Goal: Task Accomplishment & Management: Complete application form

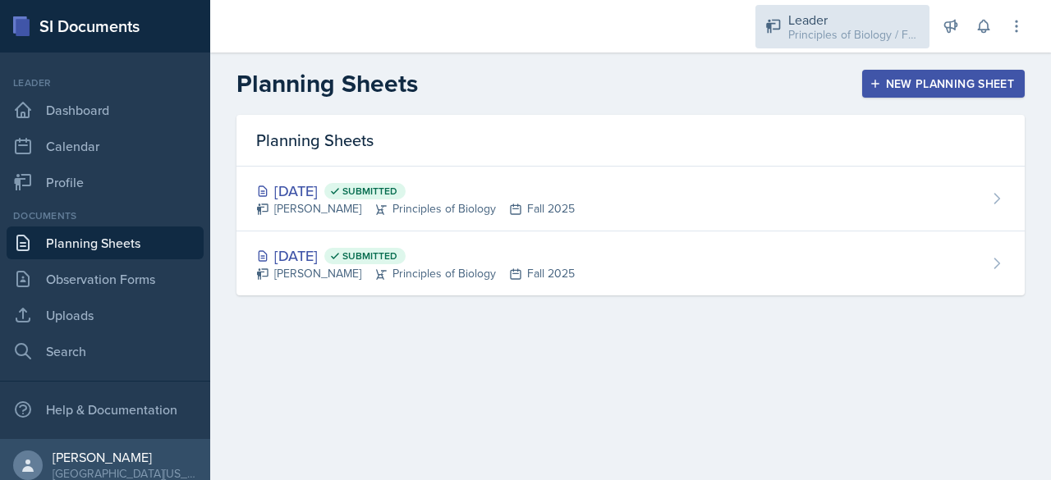
click at [779, 25] on icon at bounding box center [773, 27] width 14 height 14
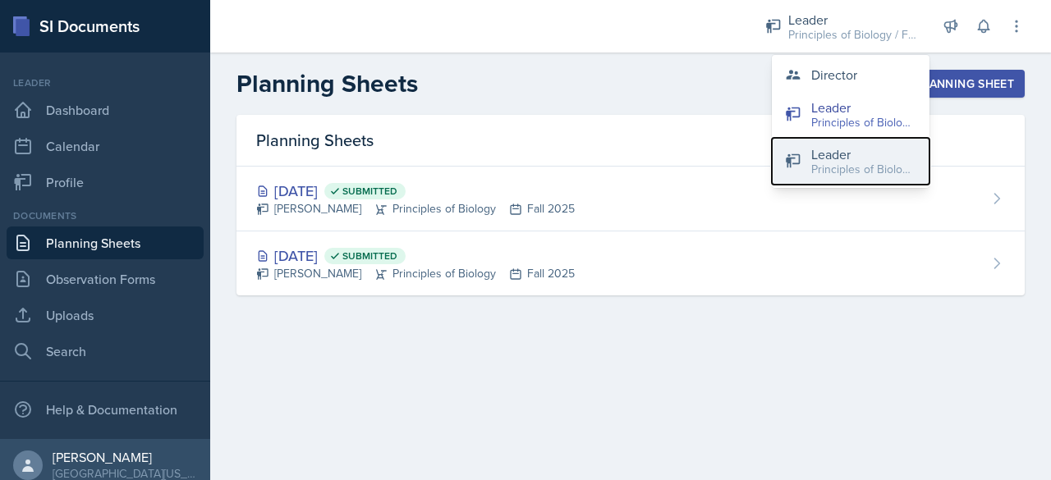
click at [822, 161] on div "Principles of Biology / Spring 2025" at bounding box center [863, 169] width 105 height 17
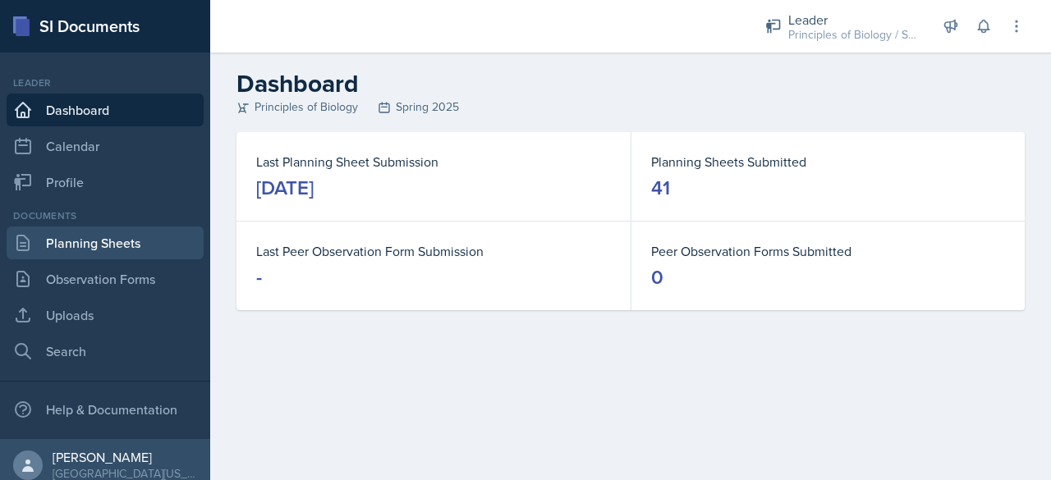
click at [91, 238] on link "Planning Sheets" at bounding box center [105, 243] width 197 height 33
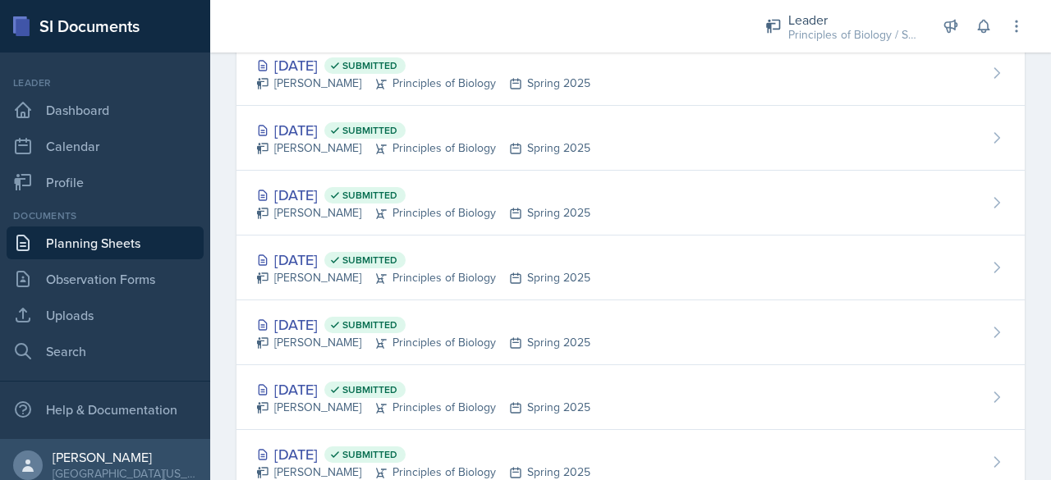
scroll to position [2372, 0]
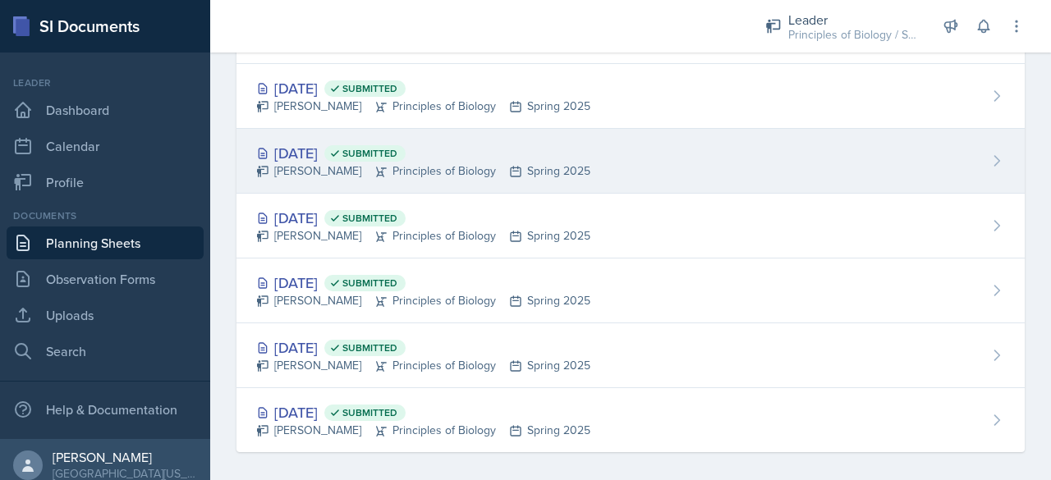
click at [320, 144] on div "[DATE] Submitted" at bounding box center [423, 153] width 334 height 22
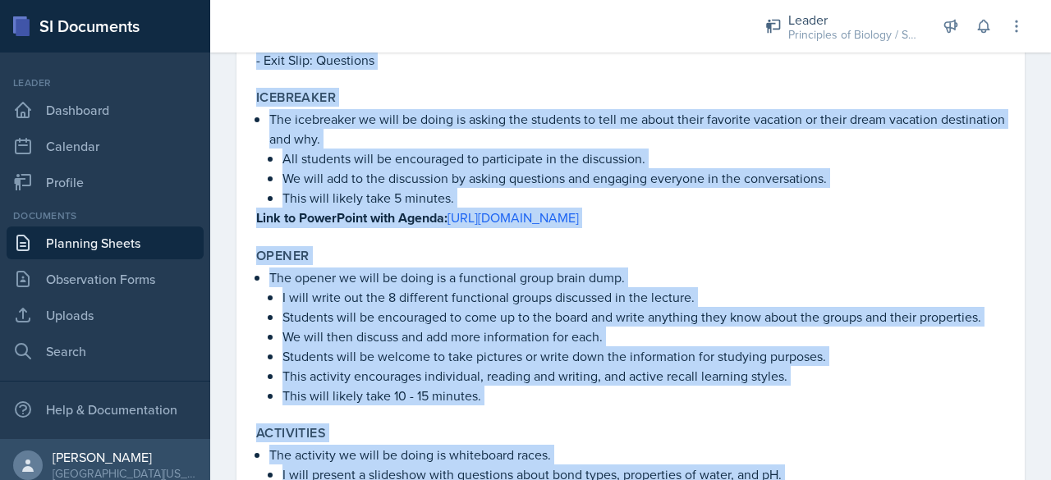
scroll to position [786, 0]
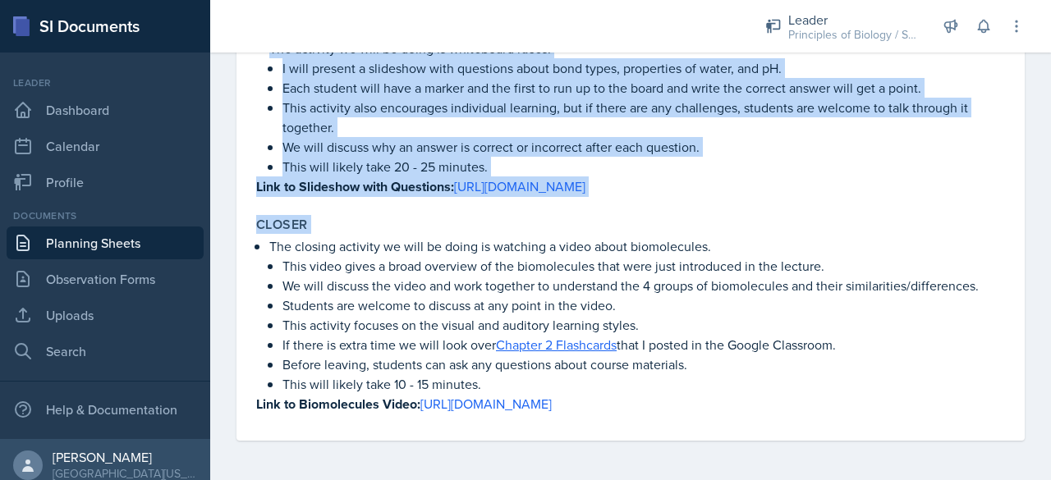
drag, startPoint x: 261, startPoint y: 224, endPoint x: 595, endPoint y: 519, distance: 445.5
click at [595, 479] on html "SI Documents Leader Dashboard Calendar Profile Documents Planning Sheets Observ…" at bounding box center [525, 240] width 1051 height 480
click at [338, 324] on p "This activity focuses on the visual and auditory learning styles." at bounding box center [643, 325] width 722 height 20
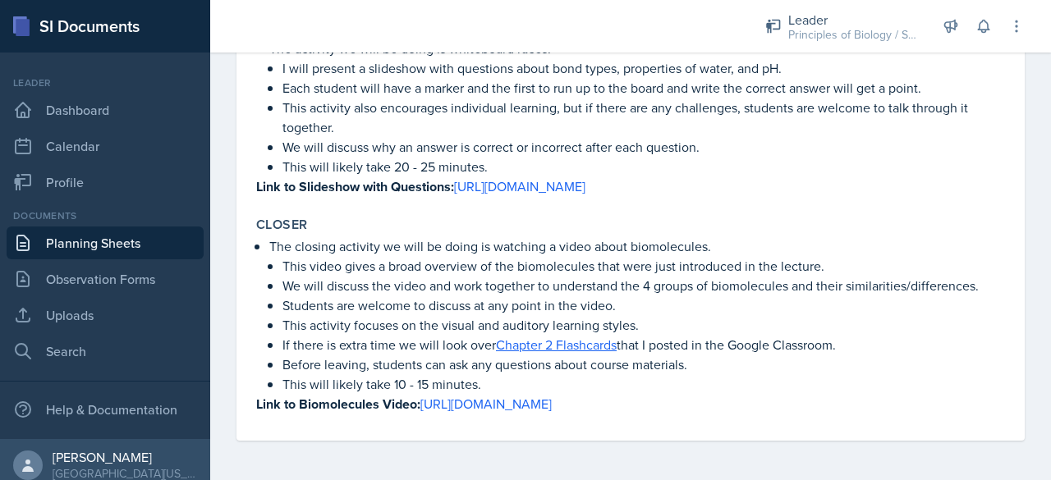
drag, startPoint x: 255, startPoint y: 217, endPoint x: 826, endPoint y: 519, distance: 645.5
click at [826, 479] on html "SI Documents Leader Dashboard Calendar Profile Documents Planning Sheets Observ…" at bounding box center [525, 240] width 1051 height 480
copy div "Lorem/Ipsumdo Sitamet Consectet adi elitseddoe te inci utlaboreet dolor mag ali…"
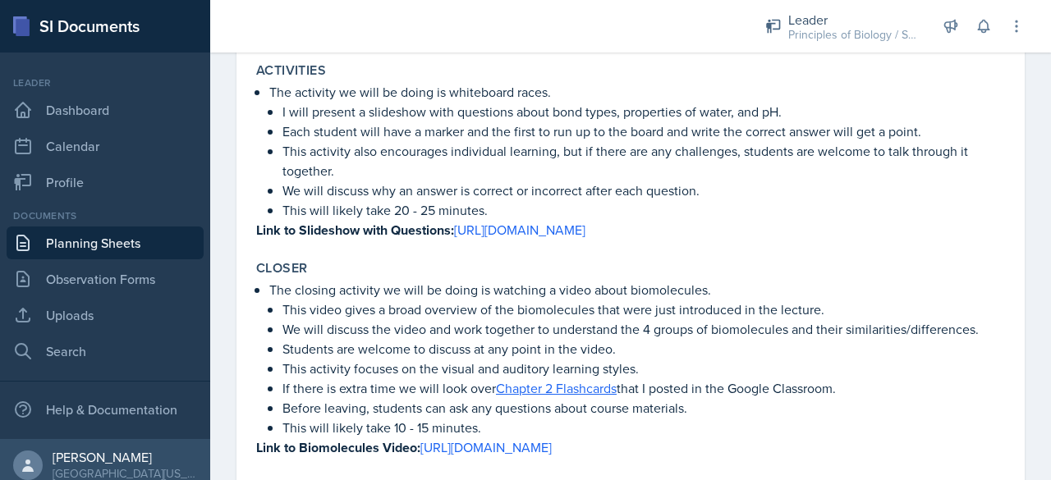
scroll to position [739, 0]
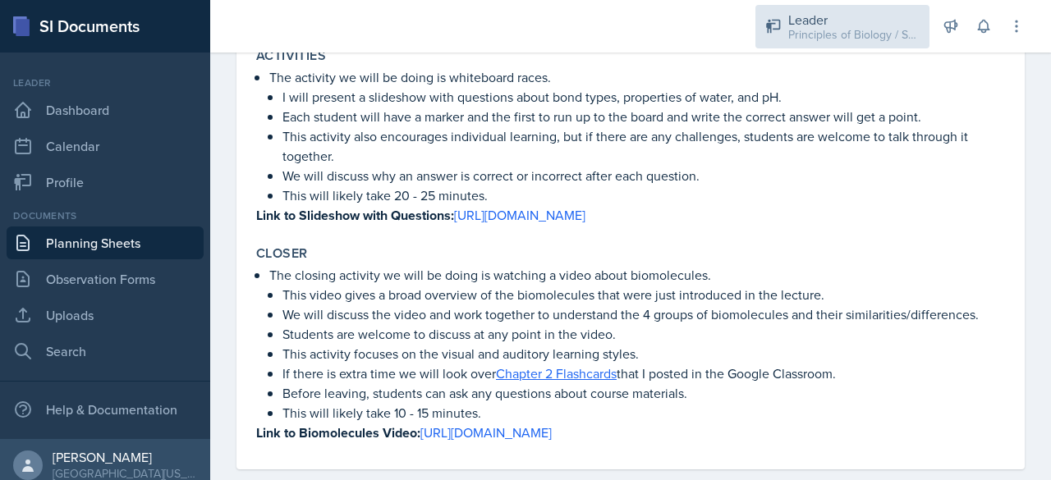
click at [815, 37] on div "Principles of Biology / Spring 2025" at bounding box center [853, 34] width 131 height 17
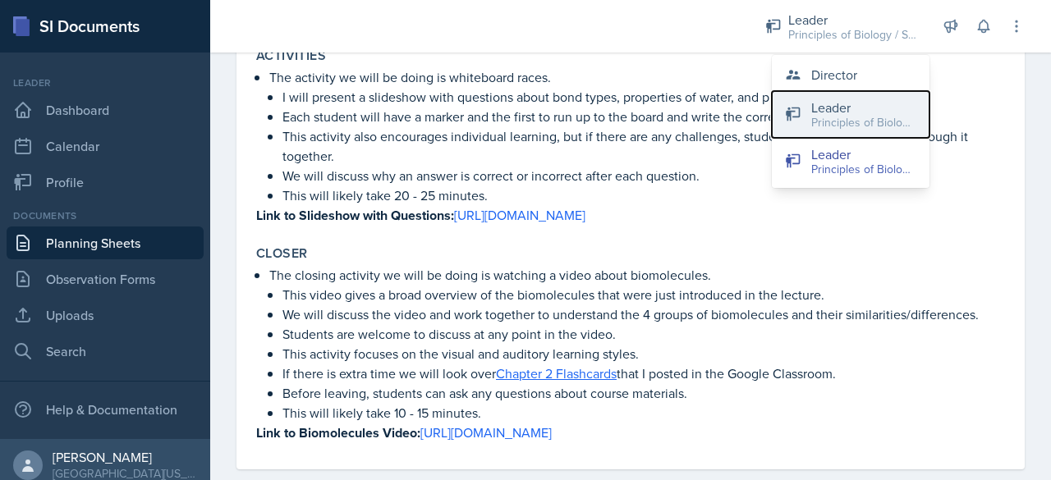
click at [839, 128] on div "Principles of Biology / Fall 2025" at bounding box center [863, 122] width 105 height 17
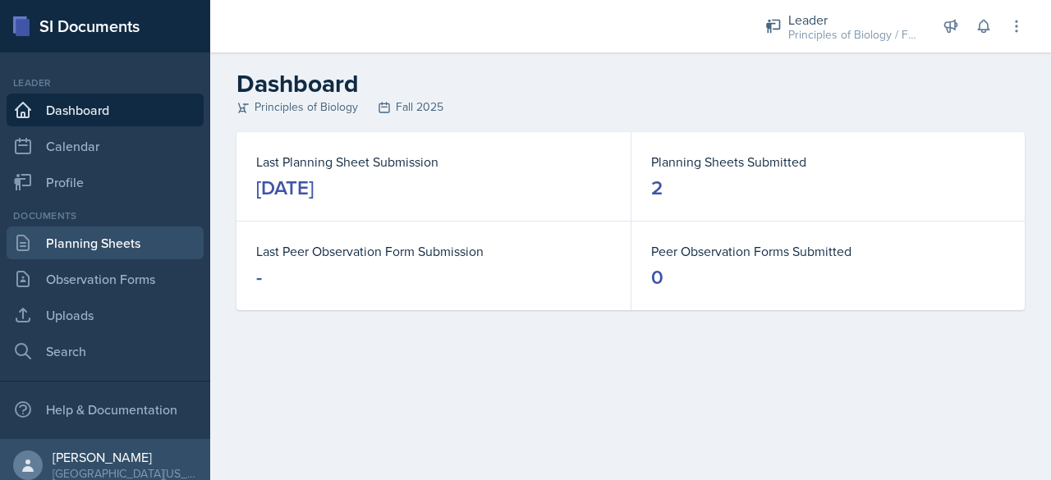
click at [39, 251] on link "Planning Sheets" at bounding box center [105, 243] width 197 height 33
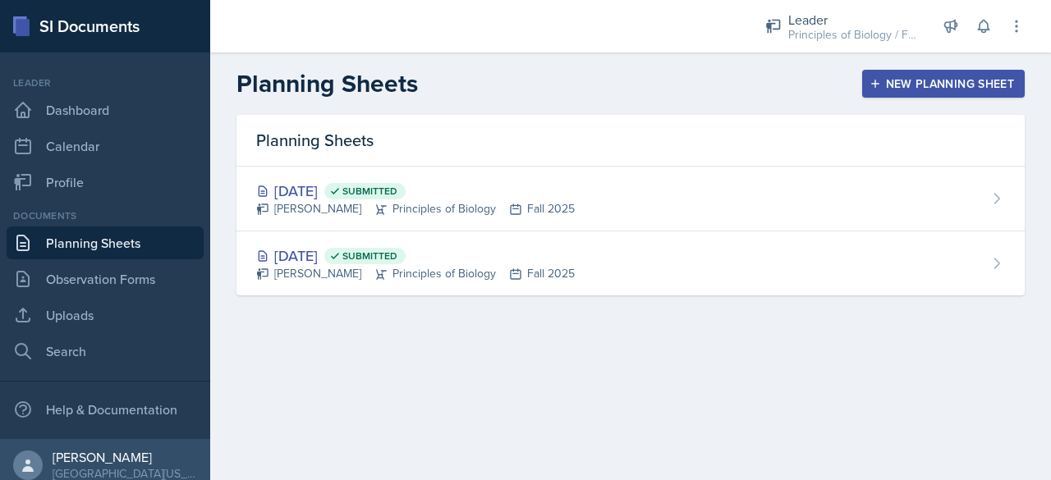
click at [925, 80] on div "New Planning Sheet" at bounding box center [943, 83] width 141 height 13
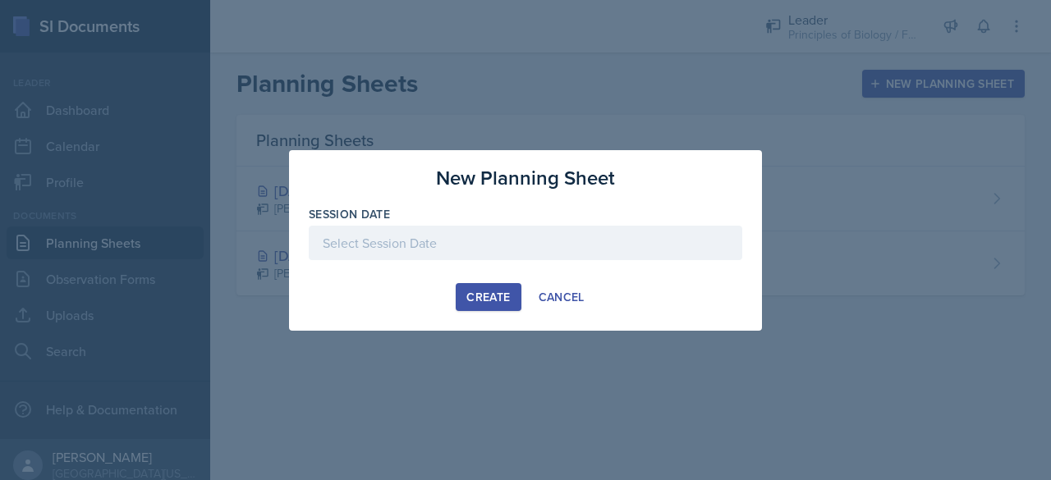
click at [503, 249] on div at bounding box center [525, 243] width 433 height 34
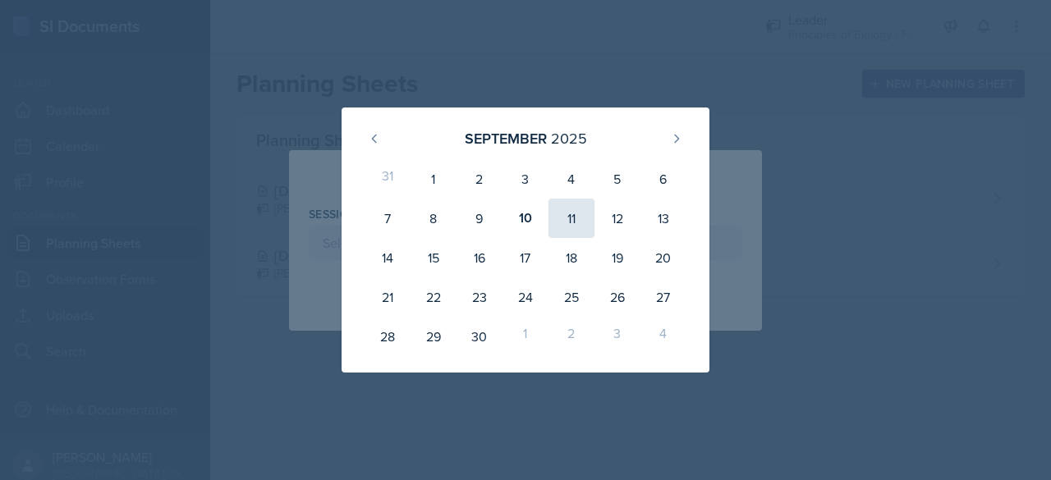
click at [573, 223] on div "11" at bounding box center [571, 218] width 46 height 39
type input "[DATE]"
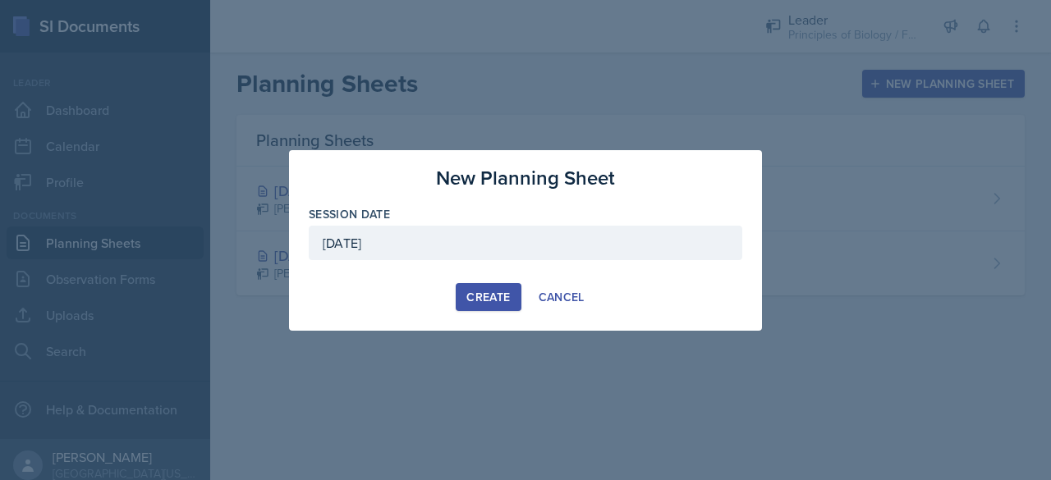
click at [488, 296] on div "Create" at bounding box center [488, 297] width 44 height 13
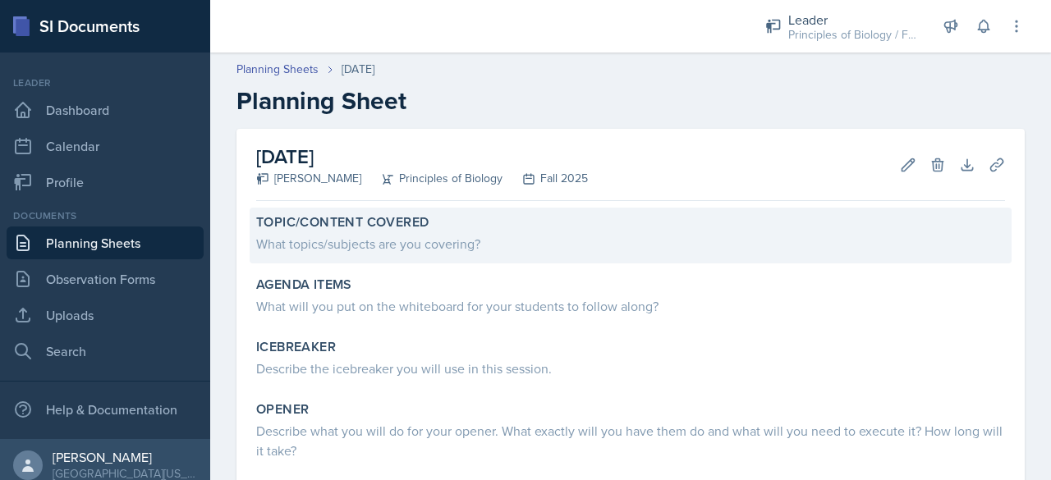
click at [435, 249] on div "What topics/subjects are you covering?" at bounding box center [630, 244] width 749 height 20
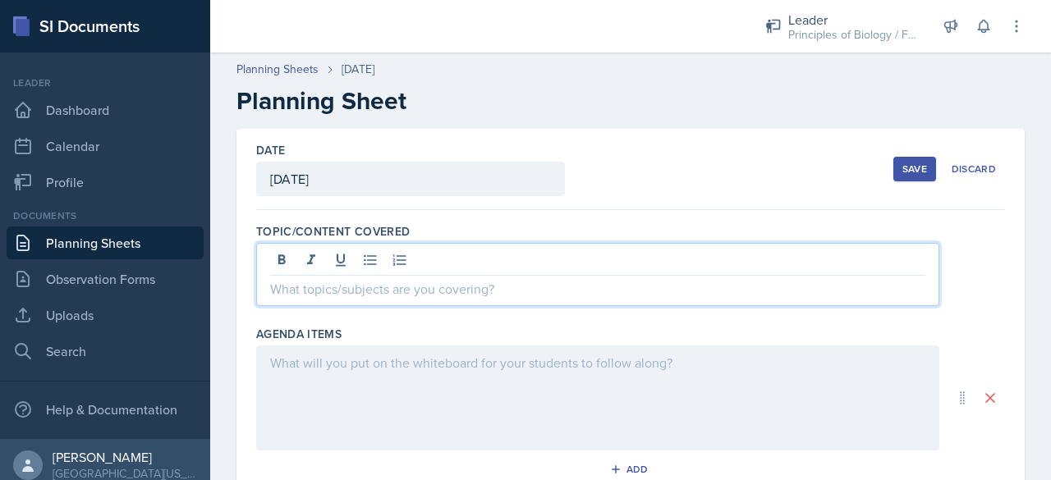
click at [385, 257] on div at bounding box center [597, 274] width 683 height 63
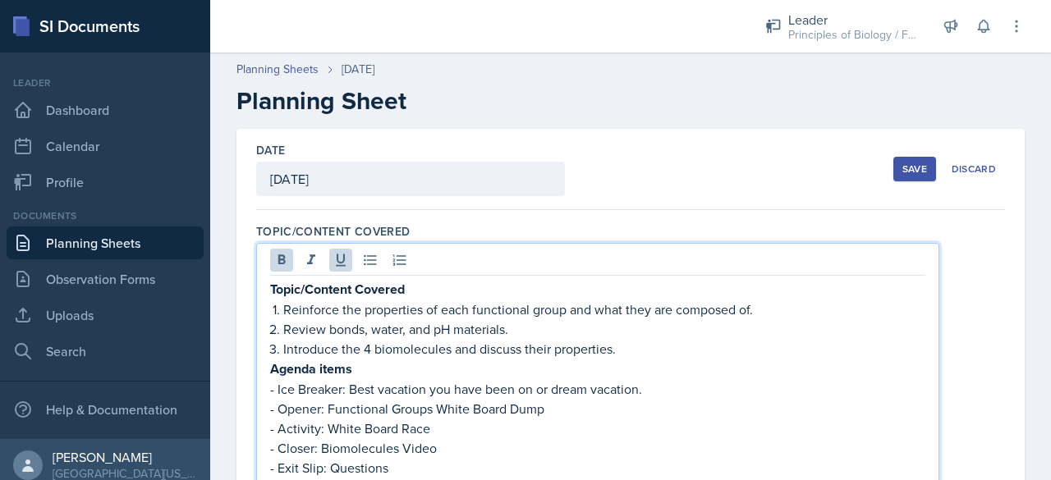
drag, startPoint x: 767, startPoint y: 78, endPoint x: 261, endPoint y: 373, distance: 586.3
copy div "Loremi dolor - Sit Ametcon: Adip elitsedd eiu temp inci ut la etdol magnaali. -…"
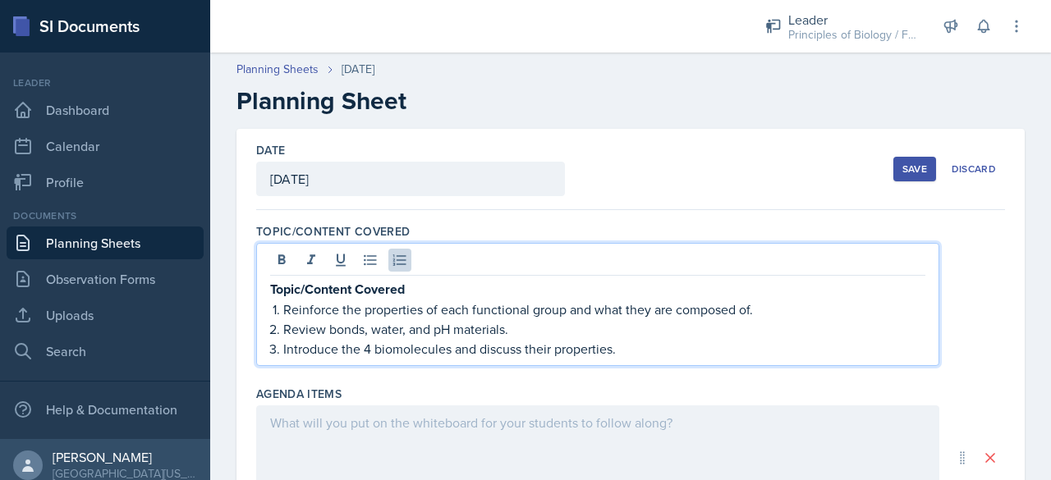
click at [435, 290] on p "Topic/Content Covered" at bounding box center [597, 289] width 655 height 21
click at [268, 311] on div "Reinforce the properties of each functional group and what they are composed of…" at bounding box center [597, 304] width 683 height 122
click at [283, 311] on p "Reinforce the properties of each functional group and what they are composed of." at bounding box center [604, 309] width 642 height 20
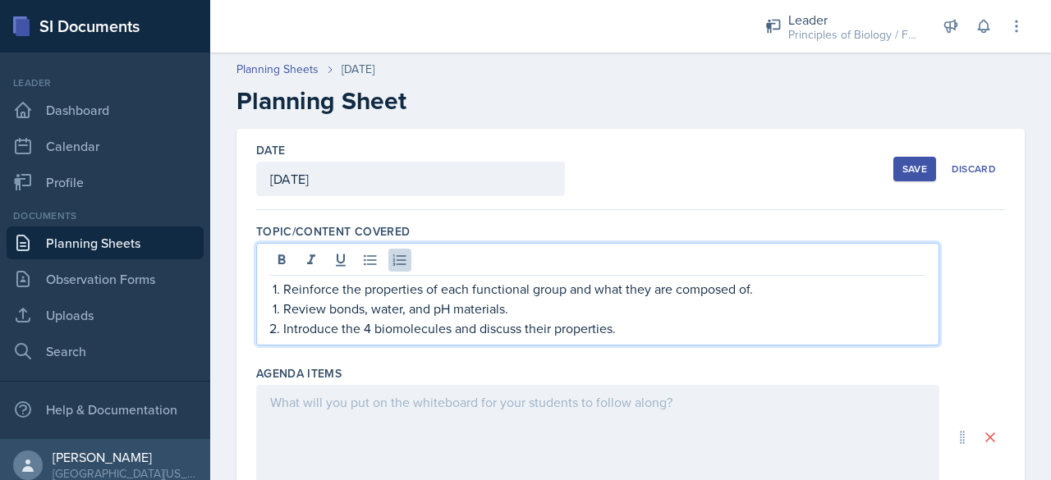
click at [283, 311] on p "Review bonds, water, and pH materials." at bounding box center [604, 309] width 642 height 20
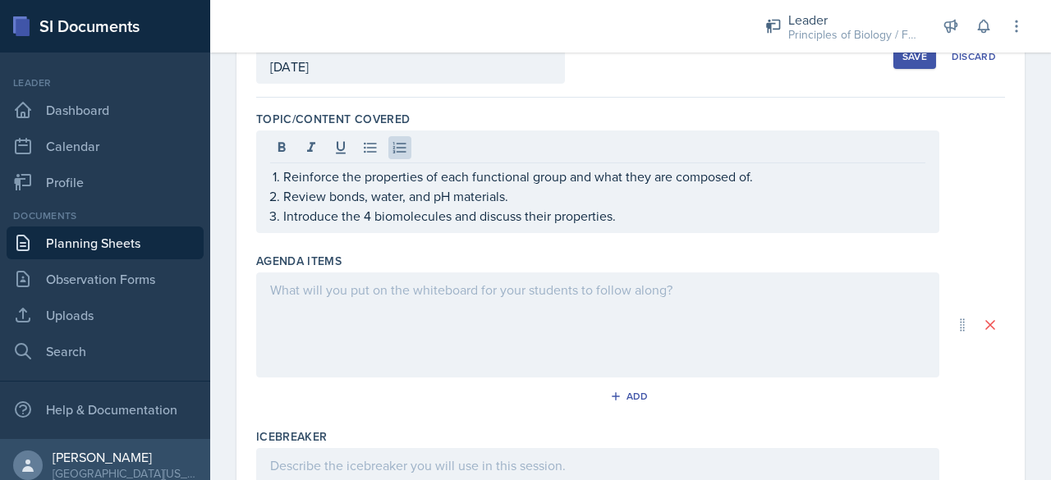
click at [298, 318] on div at bounding box center [597, 325] width 683 height 105
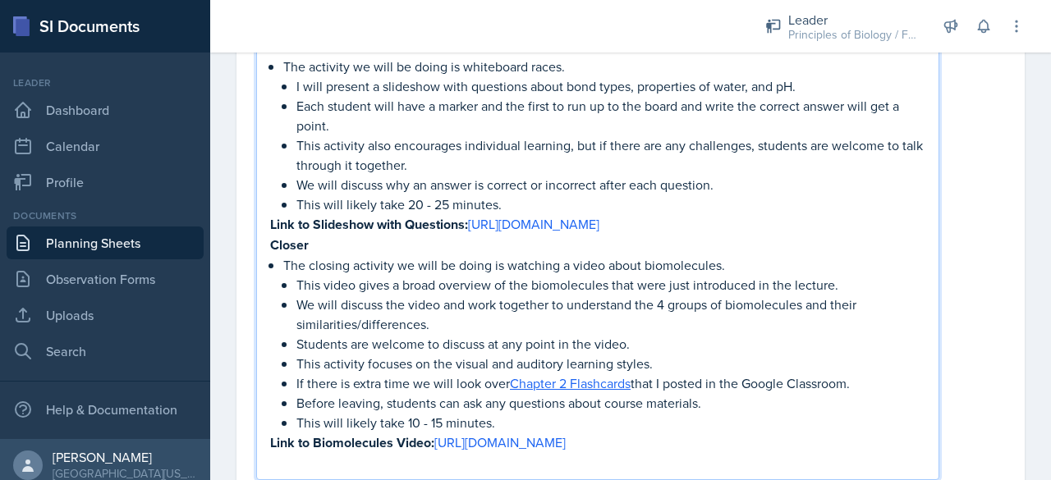
scroll to position [840, 0]
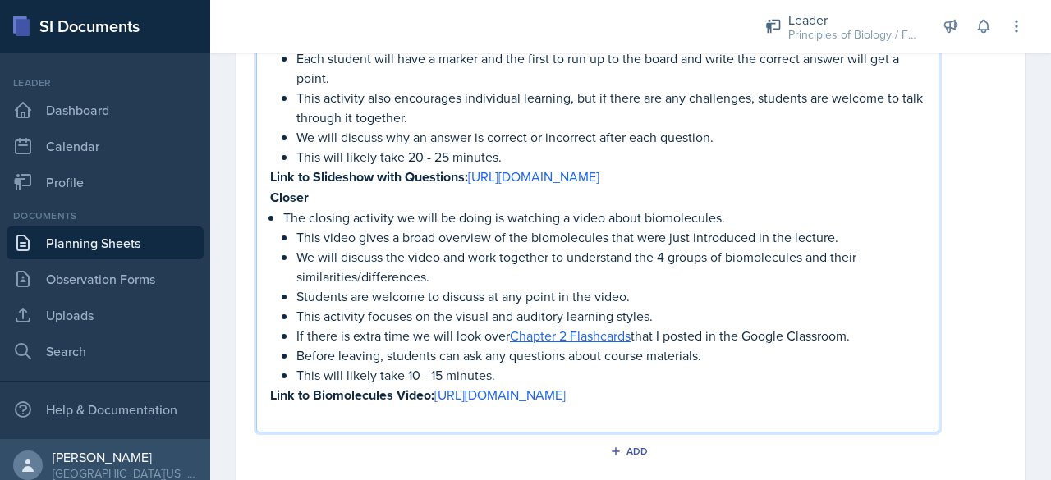
drag, startPoint x: 271, startPoint y: 311, endPoint x: 742, endPoint y: 458, distance: 493.5
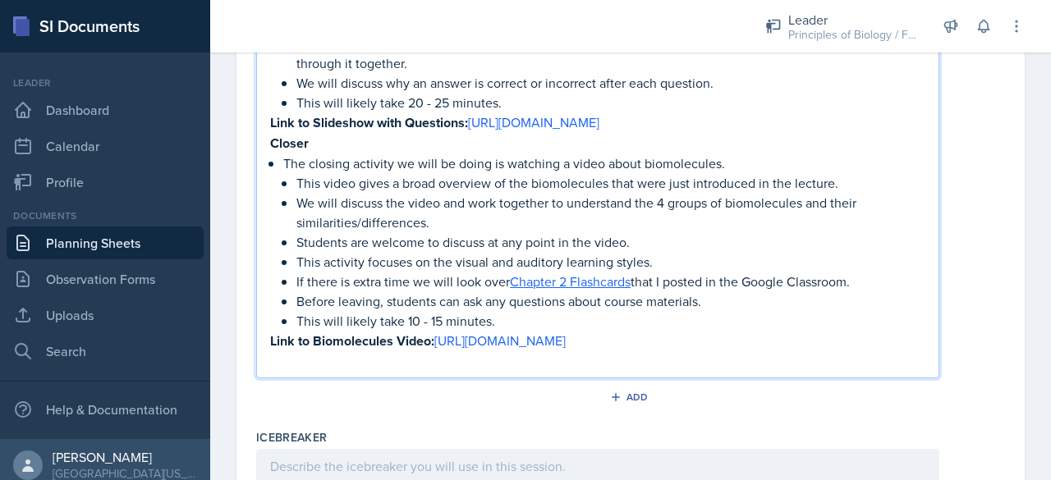
copy div "Icebreaker The icebreaker we will be doing is asking the students to tell me ab…"
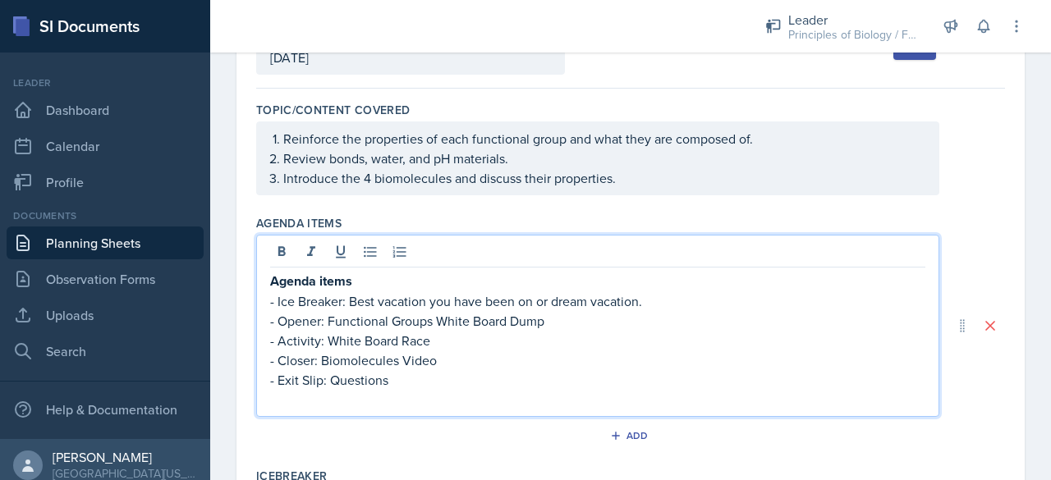
scroll to position [102, 0]
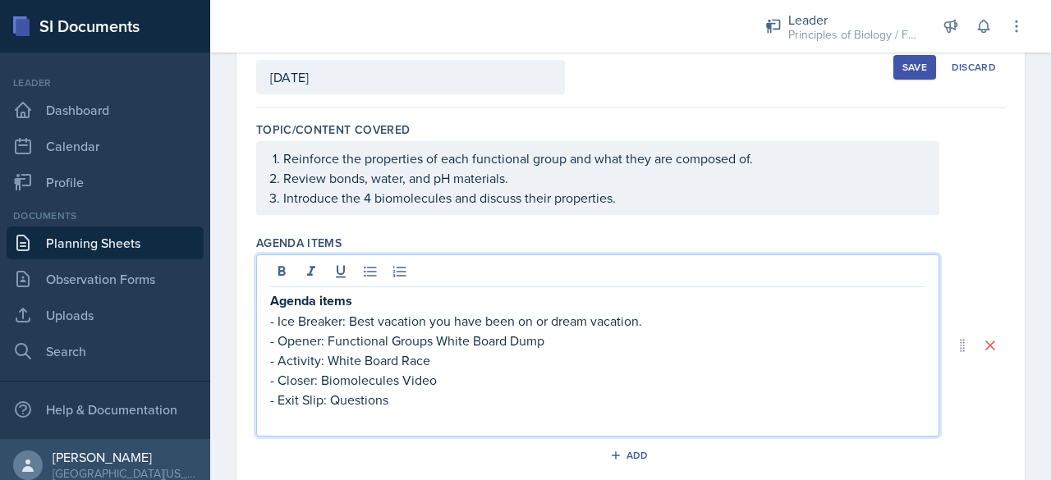
click at [314, 426] on p at bounding box center [597, 420] width 655 height 20
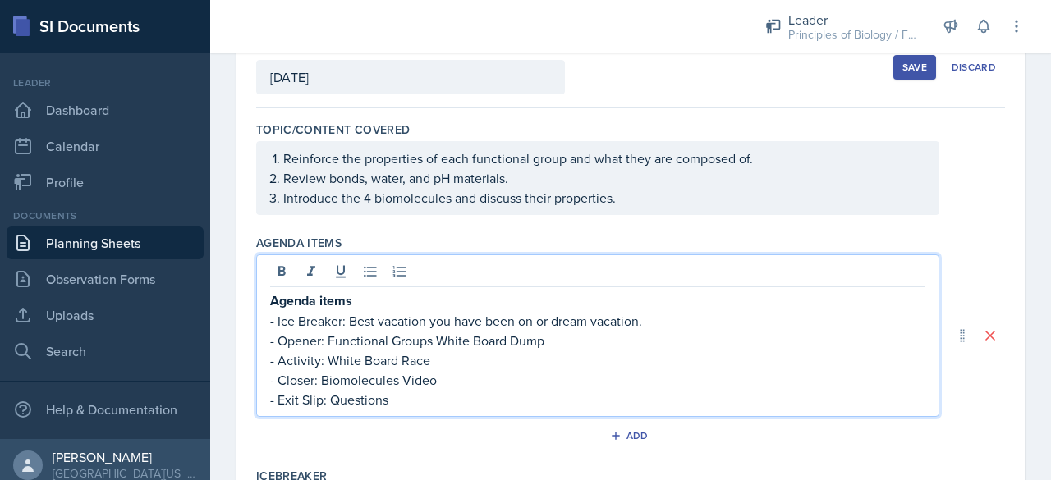
click at [353, 300] on p "Agenda items" at bounding box center [597, 301] width 655 height 21
click at [274, 319] on p "- Ice Breaker: Best vacation you have been on or dream vacation." at bounding box center [597, 320] width 655 height 20
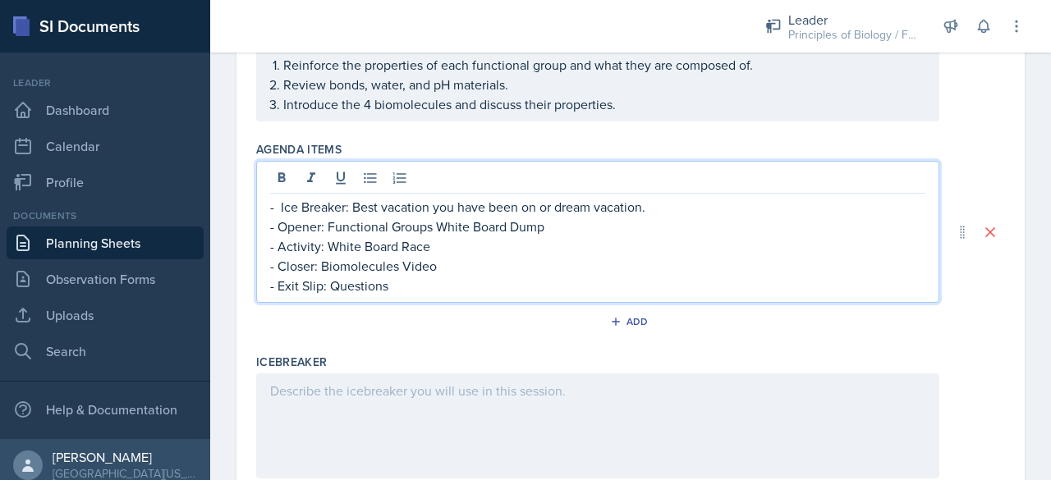
scroll to position [202, 0]
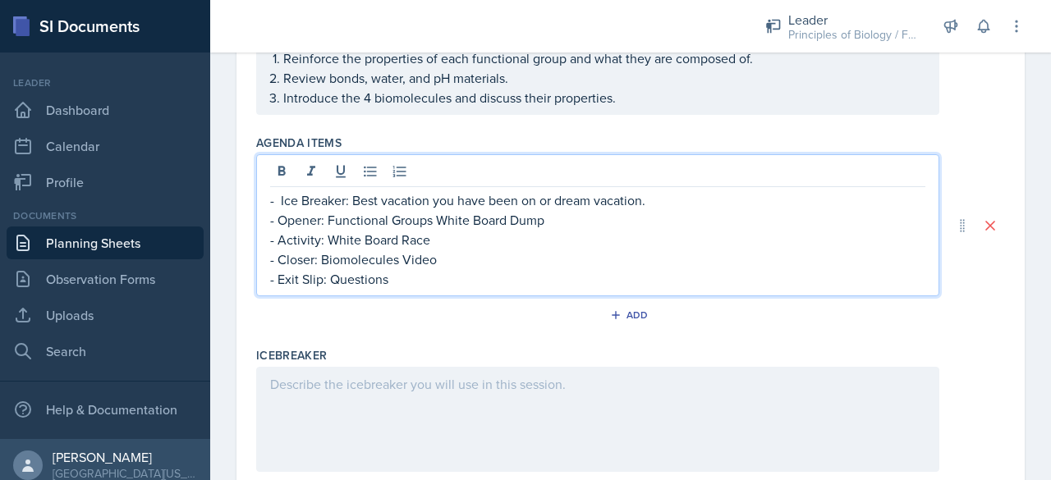
click at [328, 412] on div at bounding box center [597, 419] width 683 height 105
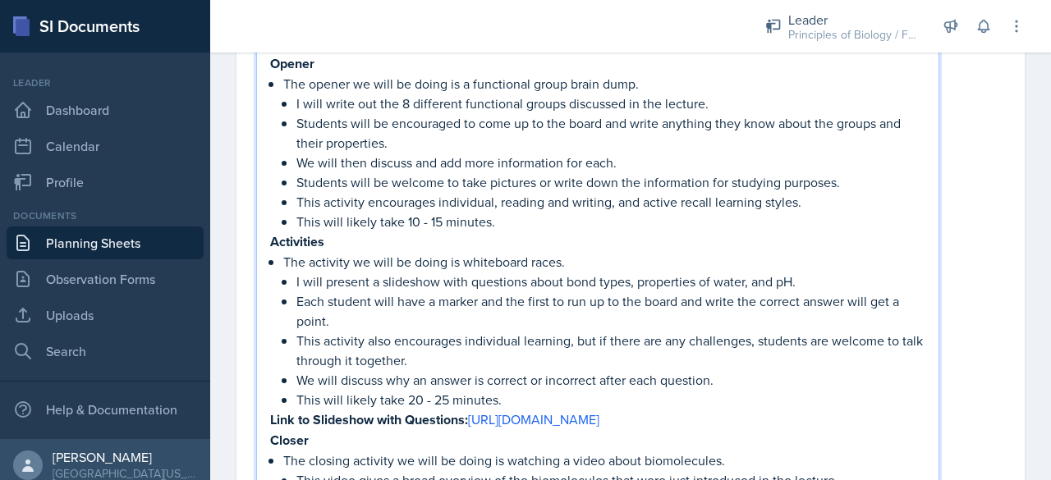
scroll to position [639, 0]
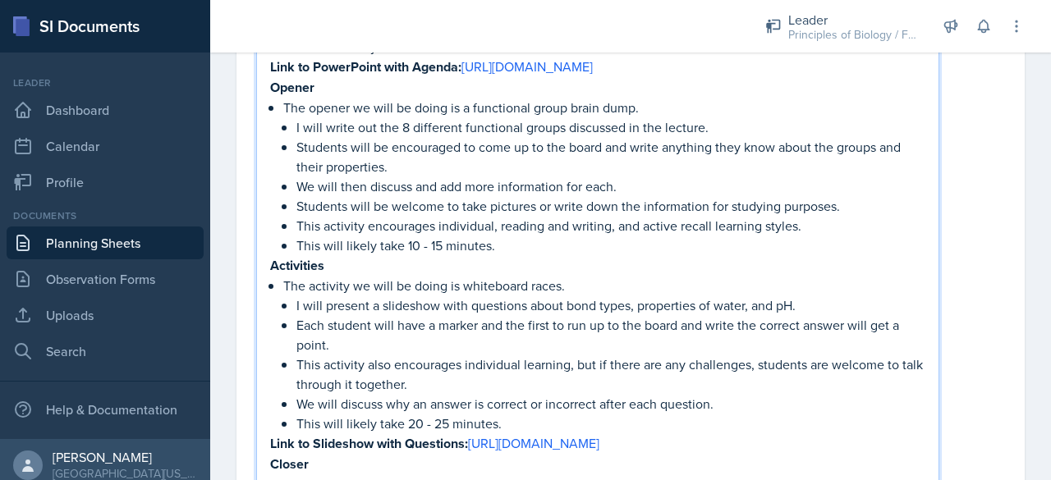
drag, startPoint x: 768, startPoint y: 288, endPoint x: 262, endPoint y: 103, distance: 539.3
click at [262, 103] on div "Icebreaker The icebreaker we will be doing is asking the students to tell me ab…" at bounding box center [597, 301] width 683 height 798
copy div "Opener The opener we will be doing is a functional group brain dump. I will wri…"
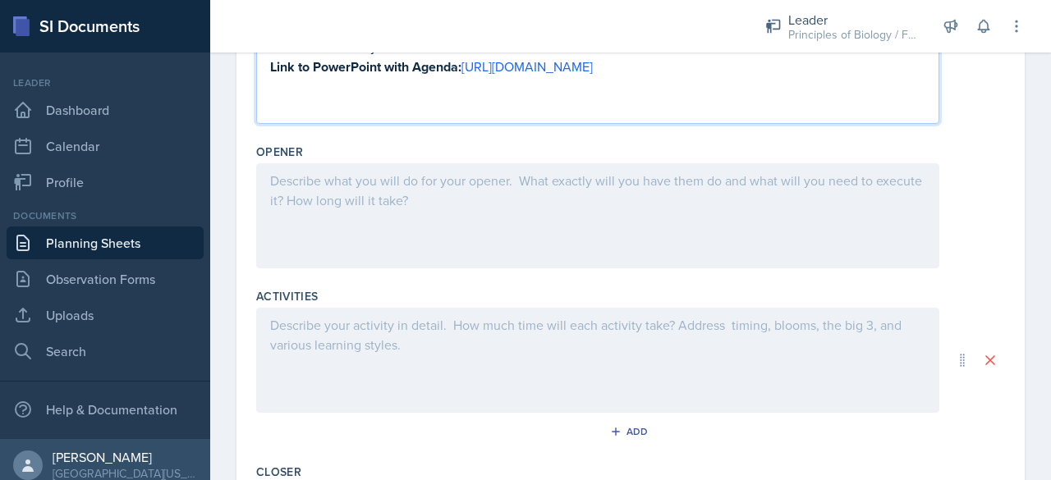
click at [268, 124] on div "Icebreaker The icebreaker we will be doing is asking the students to tell me ab…" at bounding box center [597, 13] width 683 height 222
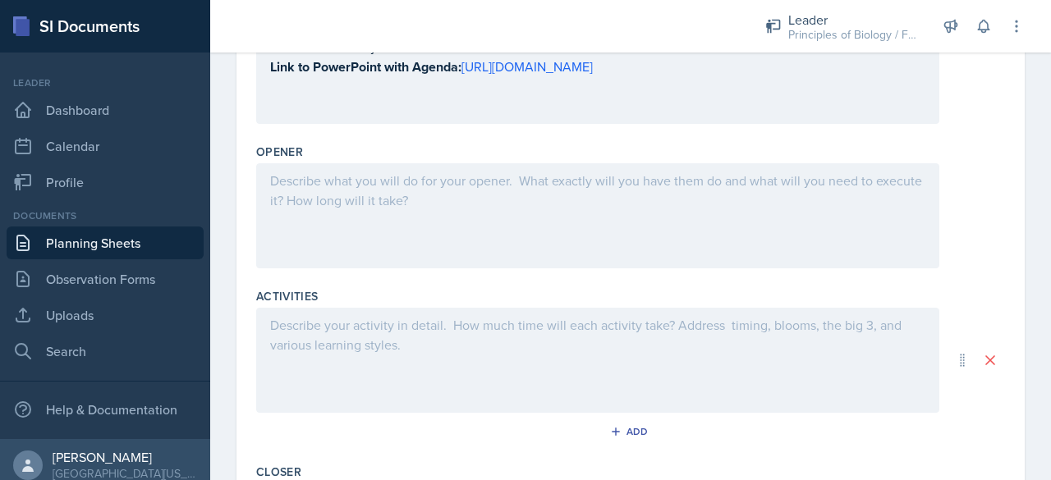
click at [274, 124] on div "Icebreaker The icebreaker we will be doing is asking the students to tell me ab…" at bounding box center [597, 13] width 683 height 222
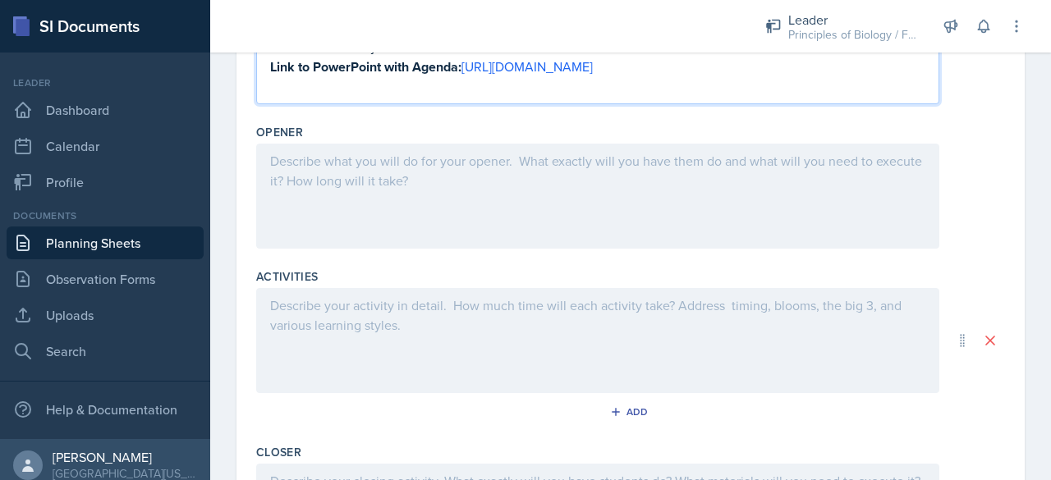
click at [320, 97] on p at bounding box center [597, 87] width 655 height 20
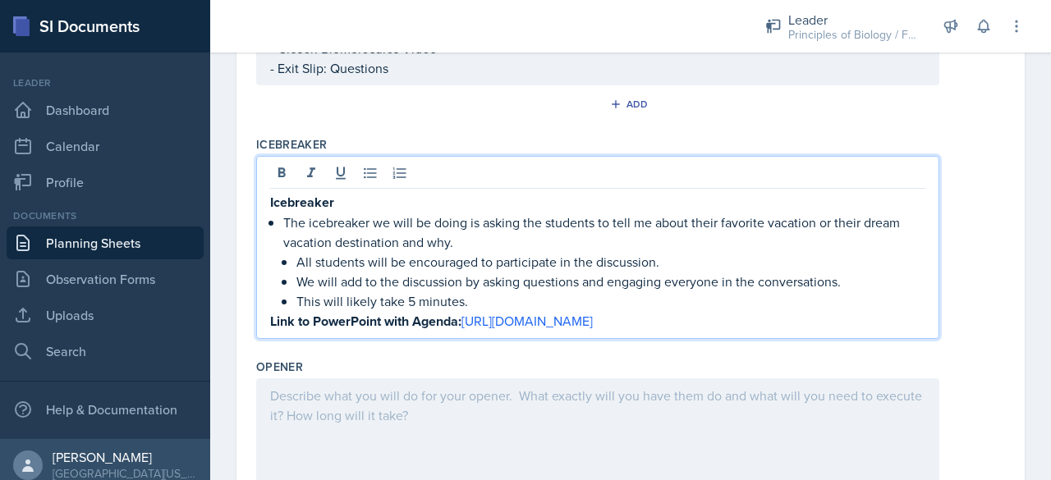
scroll to position [382, 0]
click at [335, 214] on p "The icebreaker we will be doing is asking the students to tell me about their f…" at bounding box center [604, 233] width 642 height 39
click at [338, 200] on p "Icebreaker" at bounding box center [597, 204] width 655 height 21
click at [281, 222] on div "The icebreaker we will be doing is asking the students to tell me about their f…" at bounding box center [597, 263] width 655 height 139
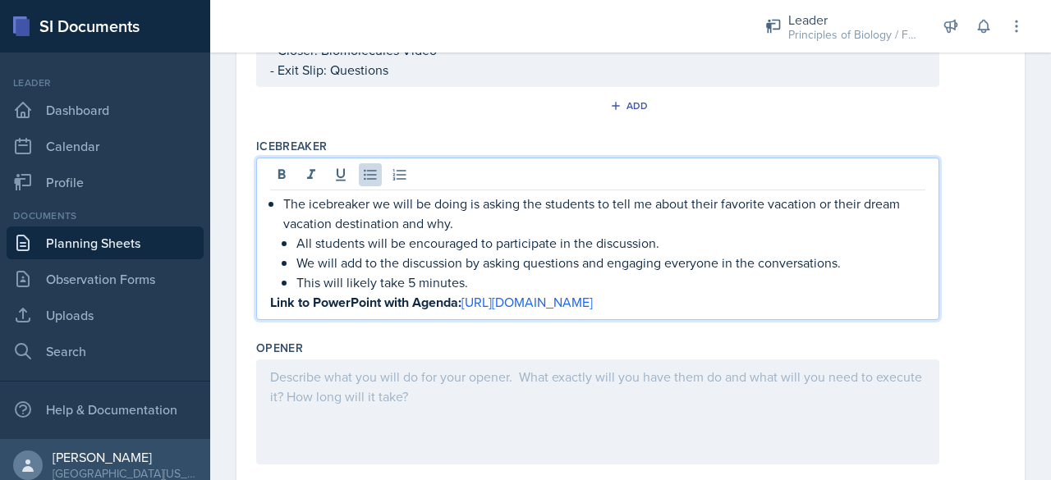
click at [271, 312] on strong "Link to PowerPoint with Agenda:" at bounding box center [365, 302] width 191 height 19
click at [461, 311] on link "[URL][DOMAIN_NAME]" at bounding box center [526, 302] width 131 height 18
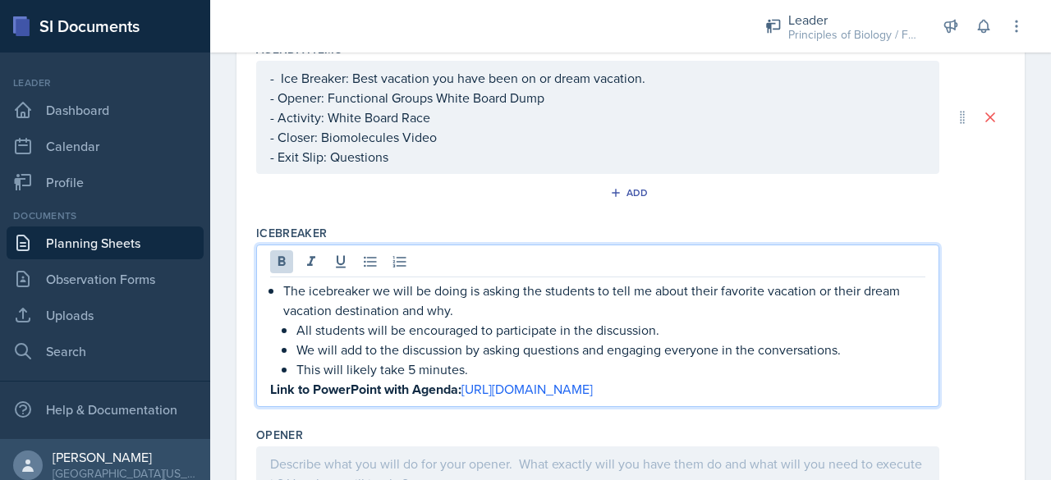
scroll to position [297, 0]
drag, startPoint x: 270, startPoint y: 385, endPoint x: 774, endPoint y: 407, distance: 504.5
click at [774, 398] on p "Link to PowerPoint with Agenda: [URL][DOMAIN_NAME]" at bounding box center [597, 388] width 655 height 21
copy p "Link to PowerPoint with Agenda: [URL][DOMAIN_NAME]"
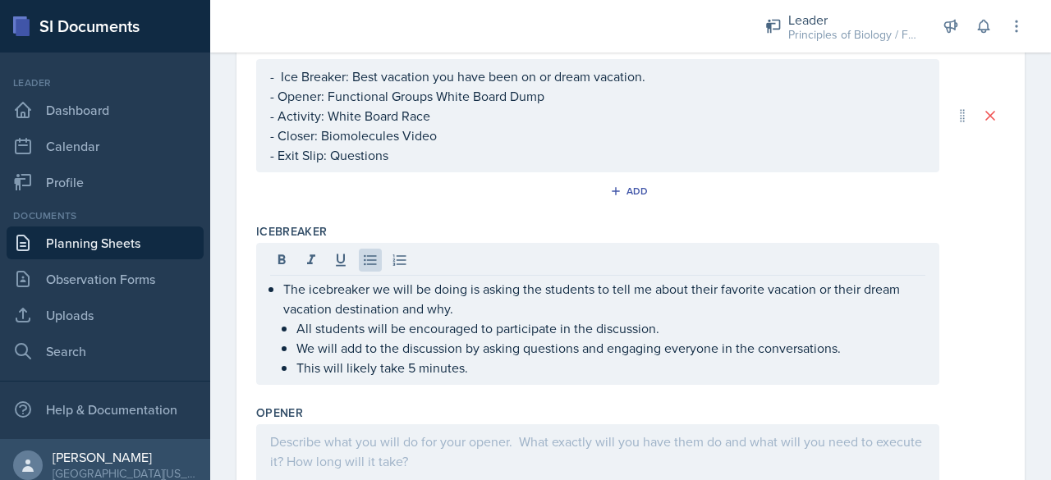
click at [460, 167] on div "- Ice Breaker: Best vacation you have been on or dream vacation. - Opener: Func…" at bounding box center [597, 115] width 683 height 113
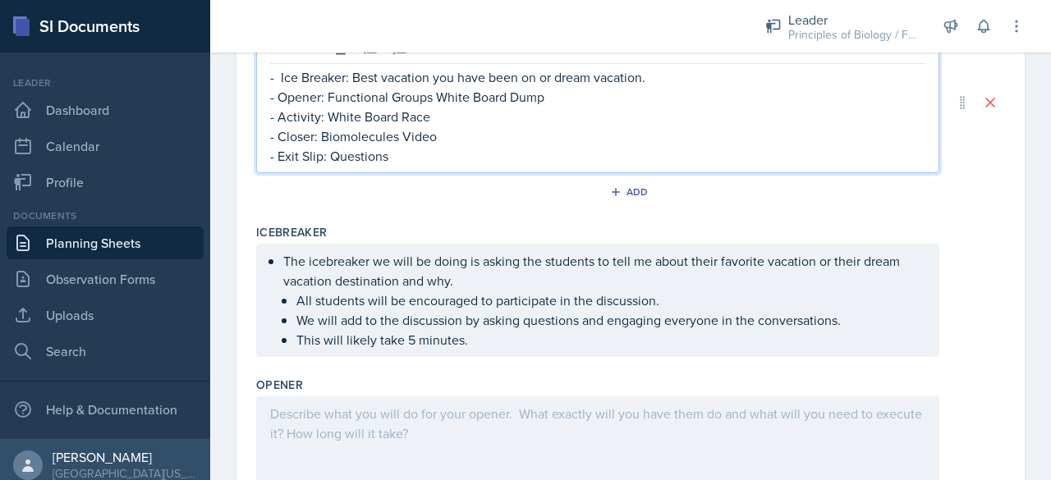
click at [425, 153] on p "- Exit Slip: Questions" at bounding box center [597, 156] width 655 height 20
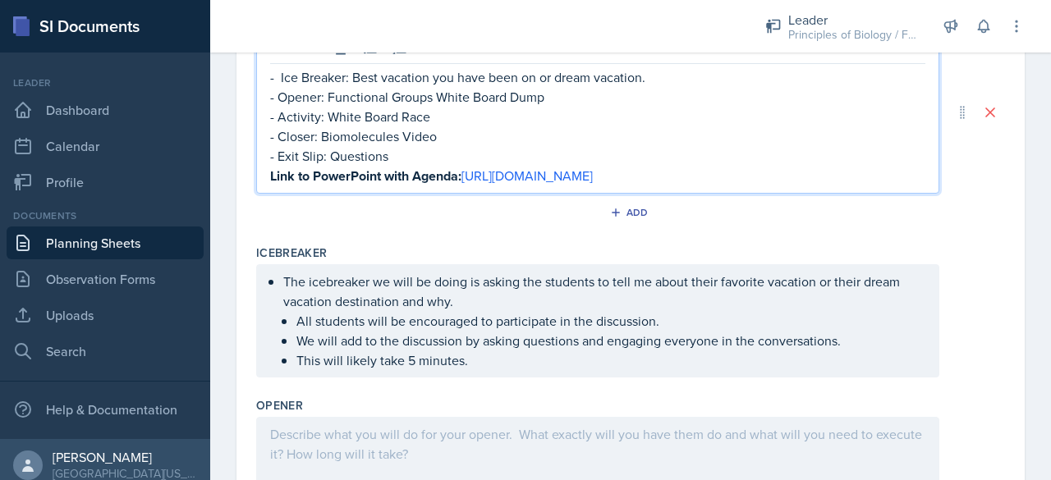
scroll to position [393, 0]
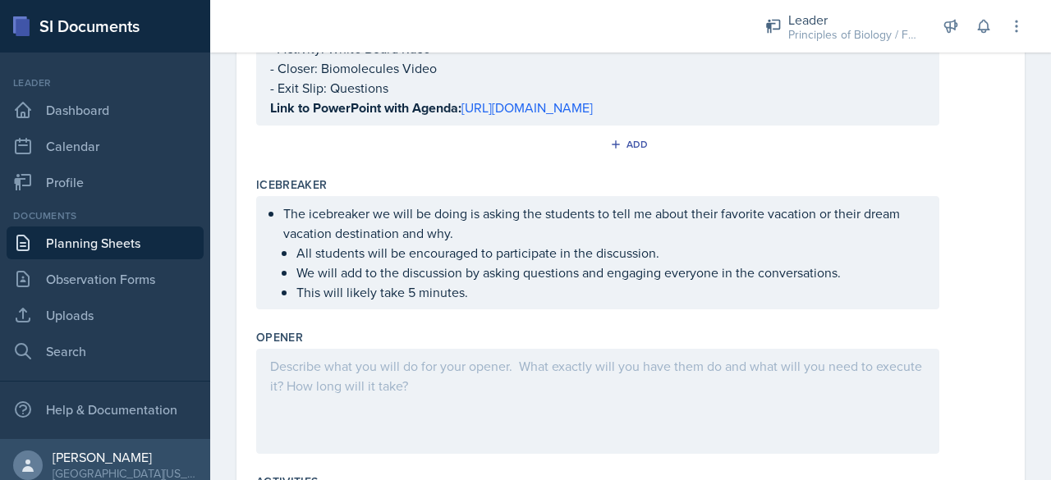
click at [330, 392] on div at bounding box center [597, 401] width 683 height 105
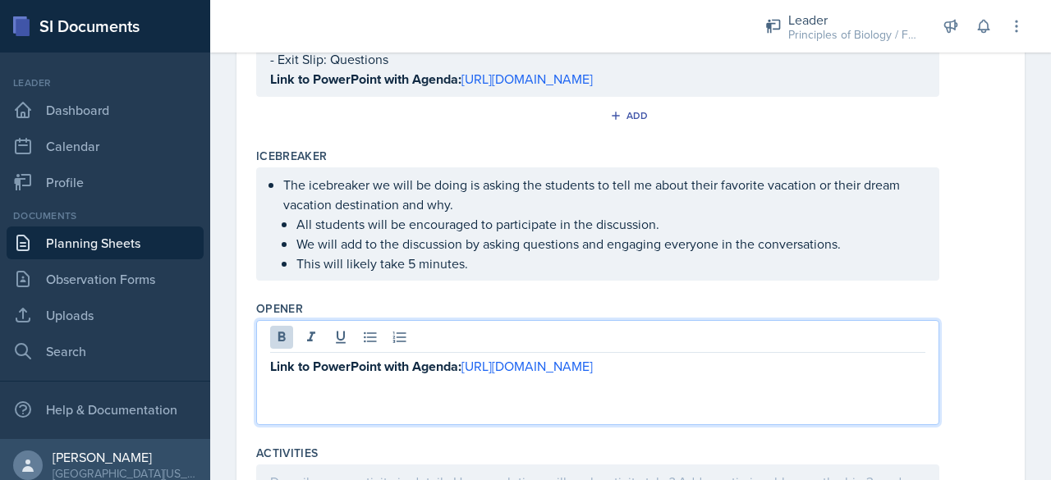
drag, startPoint x: 759, startPoint y: 395, endPoint x: 245, endPoint y: 341, distance: 516.7
click at [245, 341] on div "Date [DATE] [DATE] 31 1 2 3 4 5 6 7 8 9 10 11 12 13 14 15 16 17 18 19 20 21 22 …" at bounding box center [630, 269] width 788 height 1067
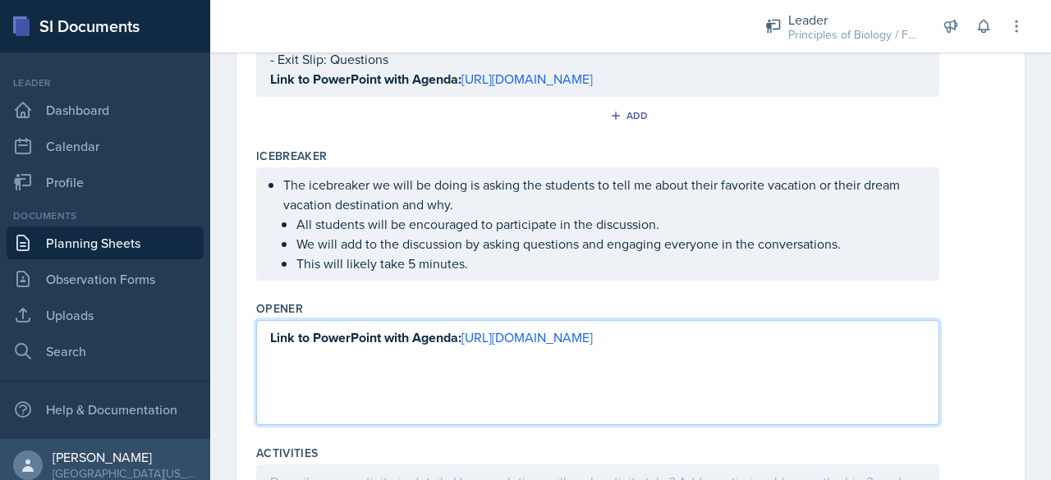
scroll to position [364, 0]
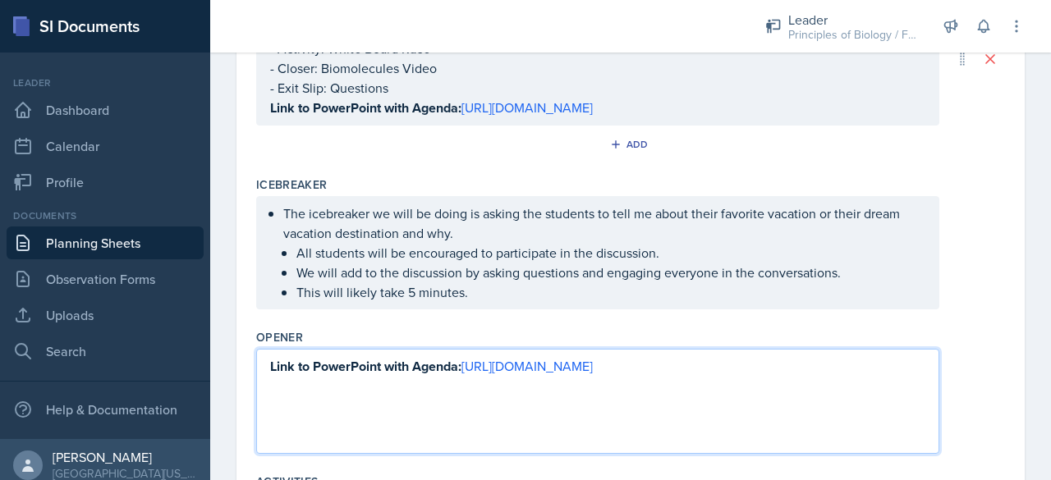
copy p "Link to PowerPoint with Agenda: [URL][DOMAIN_NAME]"
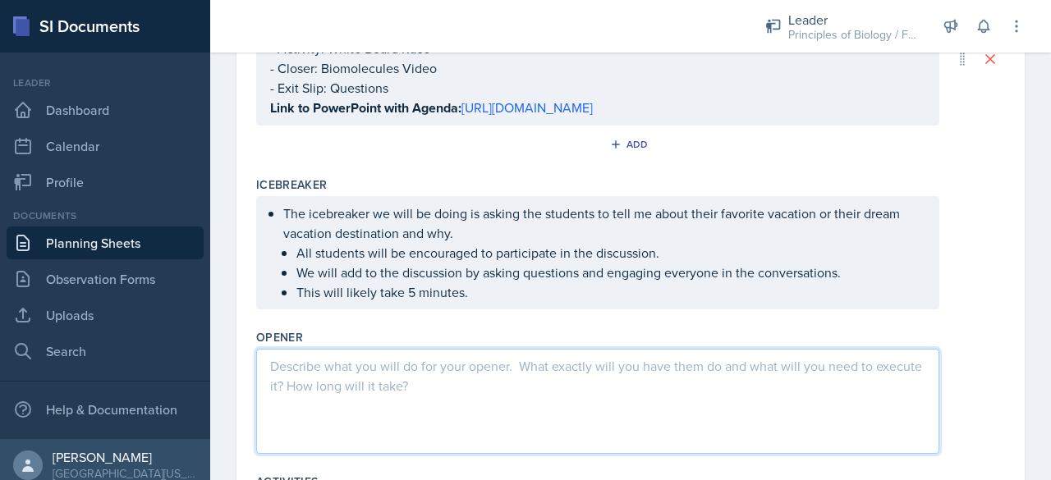
click at [147, 237] on link "Planning Sheets" at bounding box center [105, 243] width 197 height 33
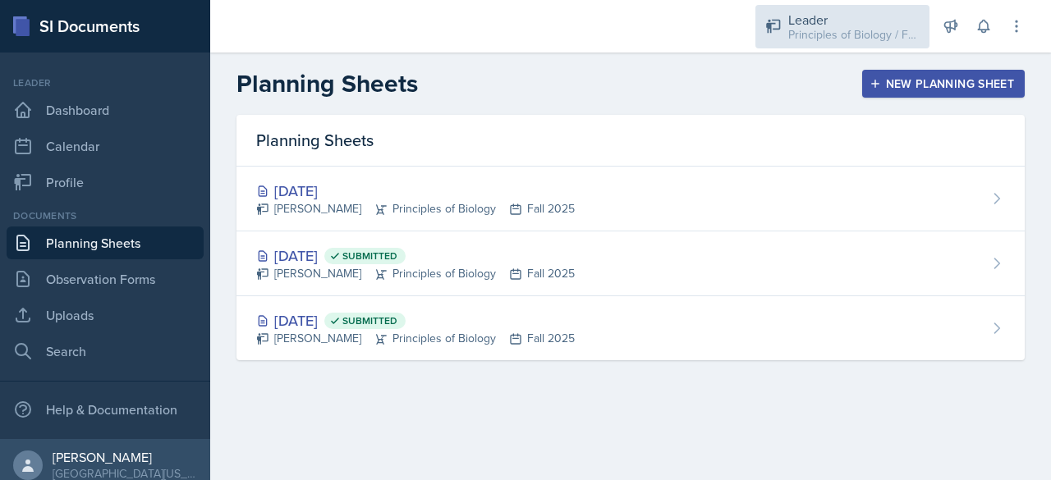
click at [841, 32] on div "Principles of Biology / Fall 2025" at bounding box center [853, 34] width 131 height 17
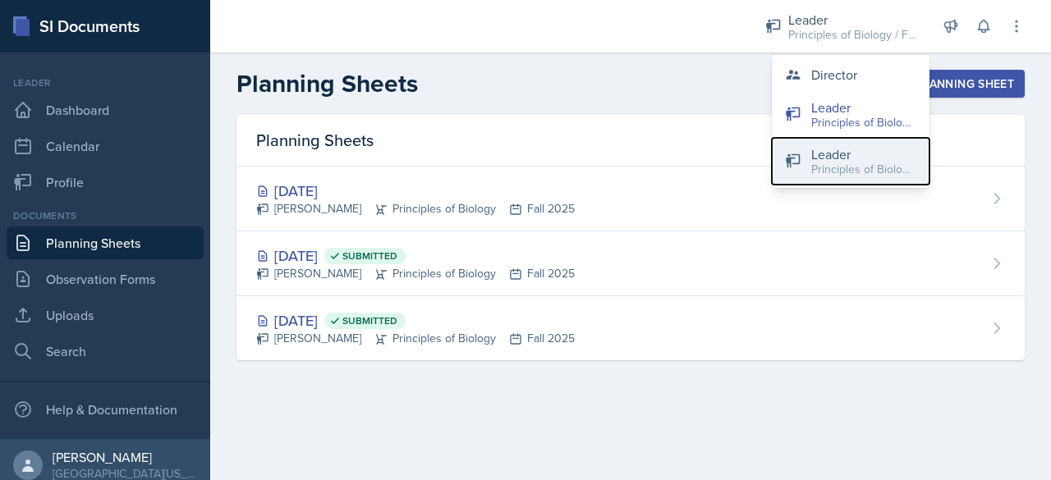
click at [829, 167] on div "Principles of Biology / Spring 2025" at bounding box center [863, 169] width 105 height 17
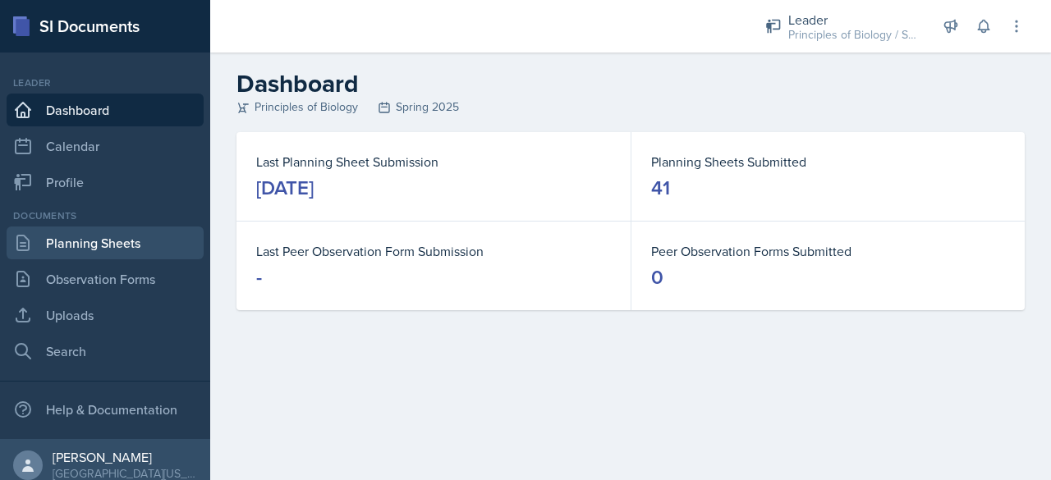
click at [100, 250] on link "Planning Sheets" at bounding box center [105, 243] width 197 height 33
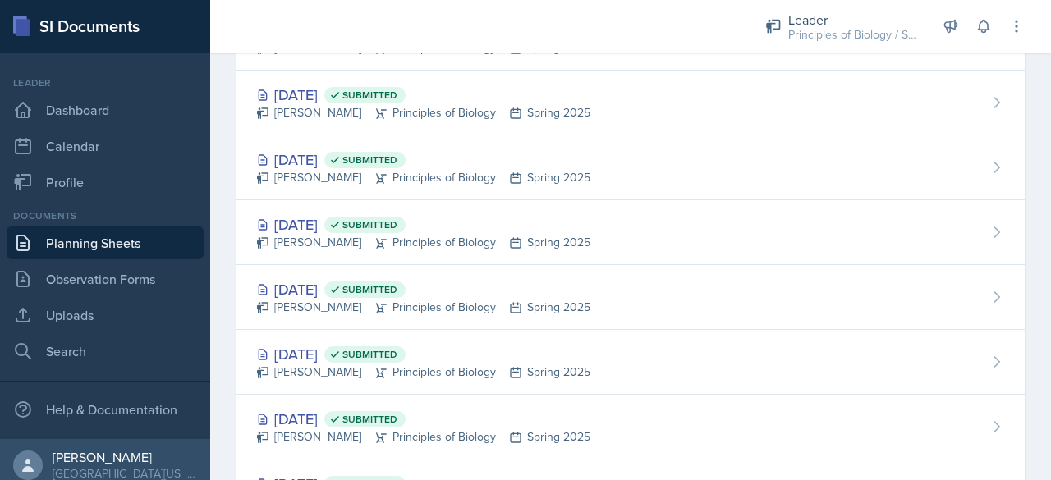
scroll to position [2172, 0]
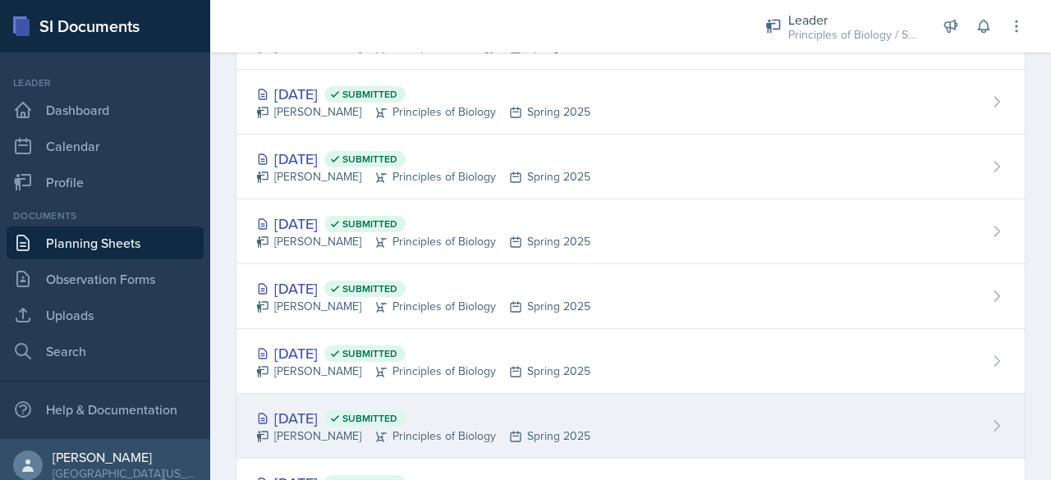
click at [311, 407] on div "[DATE] Submitted" at bounding box center [423, 418] width 334 height 22
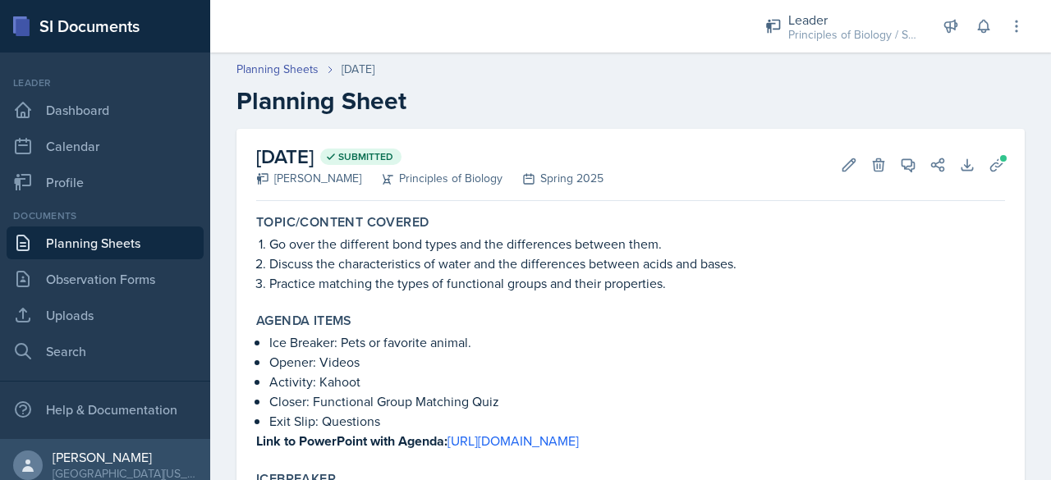
click at [135, 240] on link "Planning Sheets" at bounding box center [105, 243] width 197 height 33
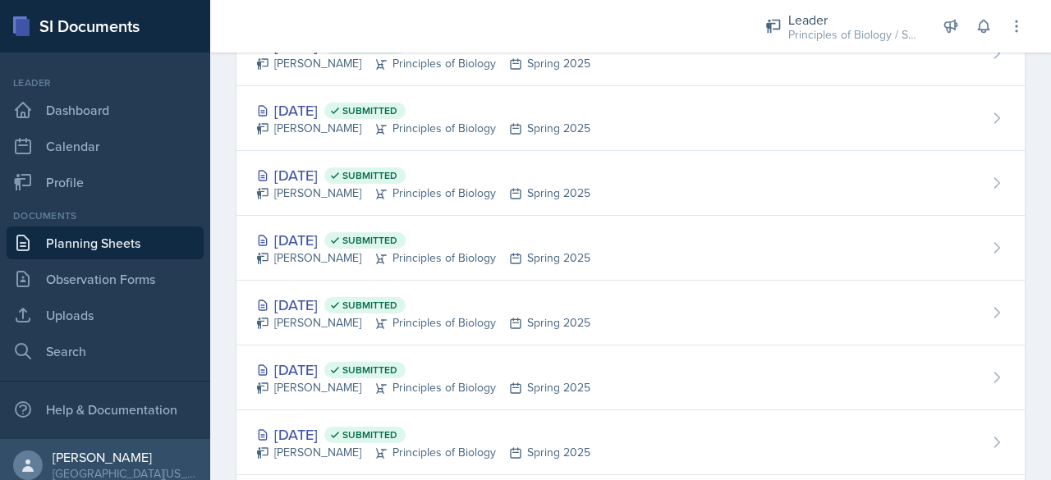
scroll to position [2228, 0]
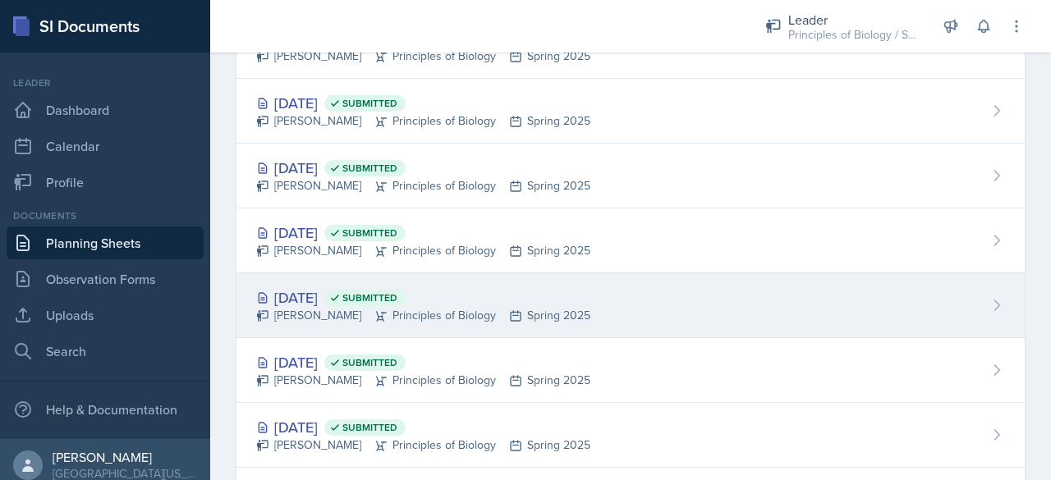
click at [309, 286] on div "[DATE] Submitted" at bounding box center [423, 297] width 334 height 22
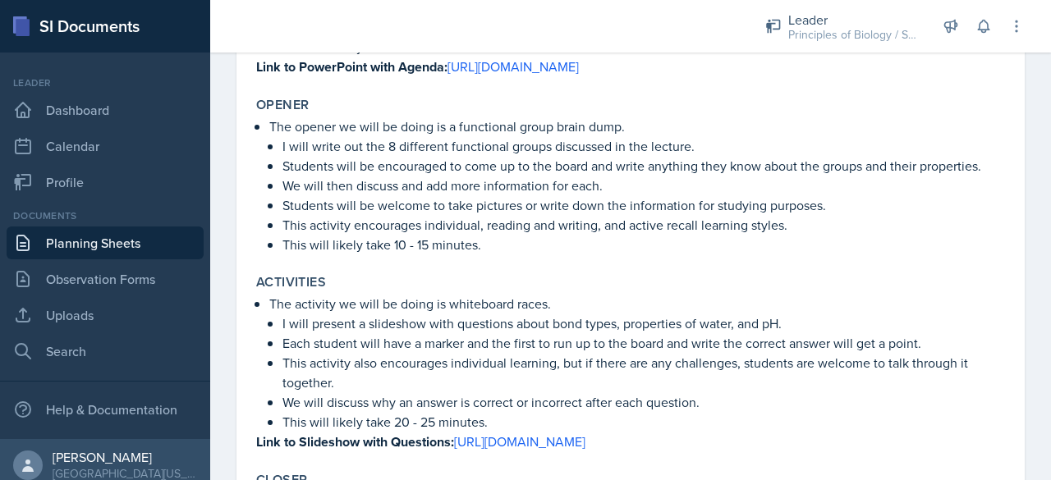
scroll to position [786, 0]
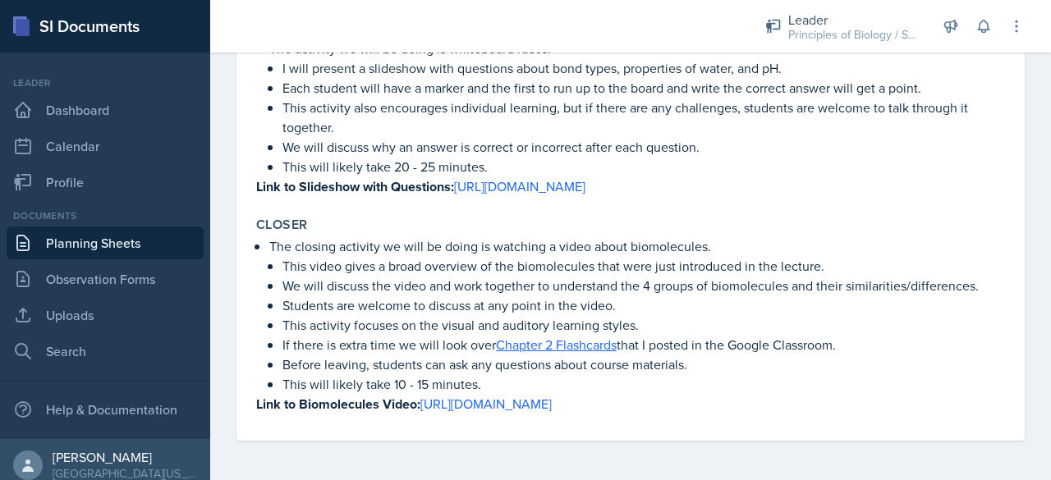
drag, startPoint x: 268, startPoint y: 261, endPoint x: 670, endPoint y: 519, distance: 477.7
click at [670, 479] on html "SI Documents Leader Dashboard Calendar Profile Documents Planning Sheets Observ…" at bounding box center [525, 240] width 1051 height 480
click at [680, 273] on p "This video gives a broad overview of the biomolecules that were just introduced…" at bounding box center [643, 266] width 722 height 20
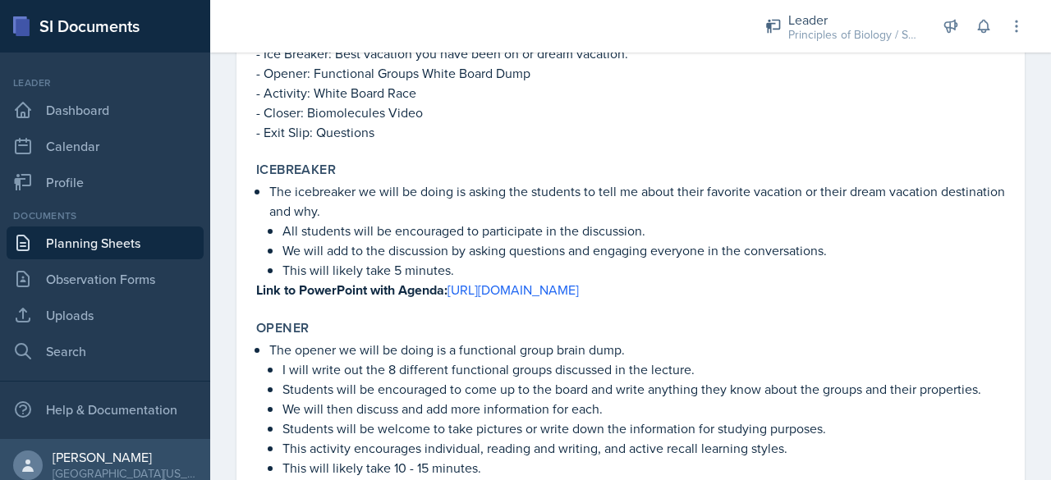
scroll to position [158, 0]
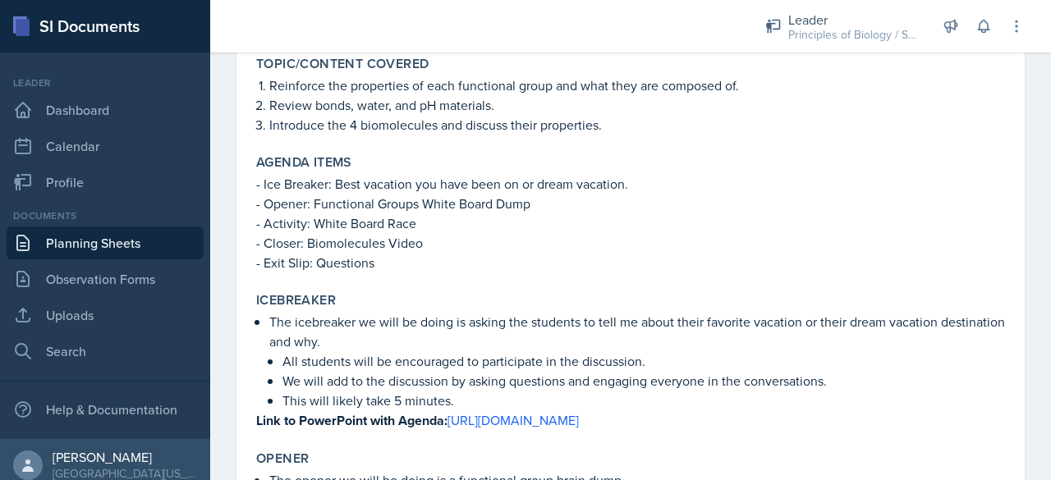
drag, startPoint x: 714, startPoint y: 405, endPoint x: 251, endPoint y: 449, distance: 465.0
copy div "Opener The opener we will be doing is a functional group brain dump. I will wri…"
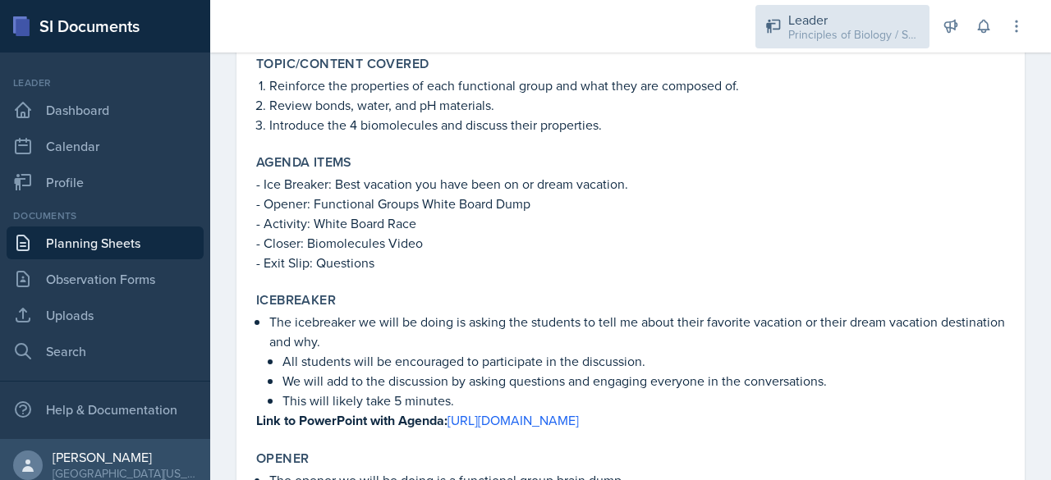
click at [831, 45] on div "Leader Principles of Biology / Spring 2025" at bounding box center [842, 27] width 174 height 44
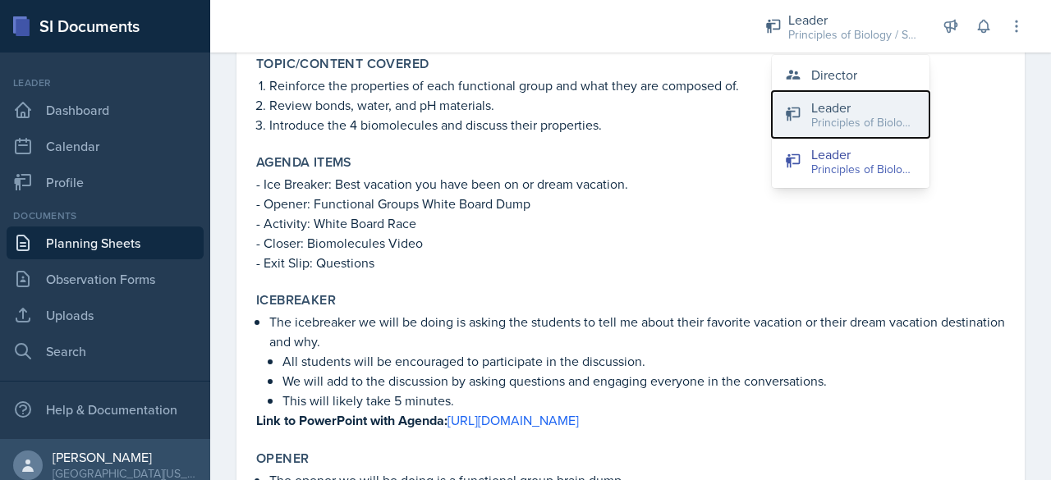
click at [815, 103] on div "Leader" at bounding box center [863, 108] width 105 height 20
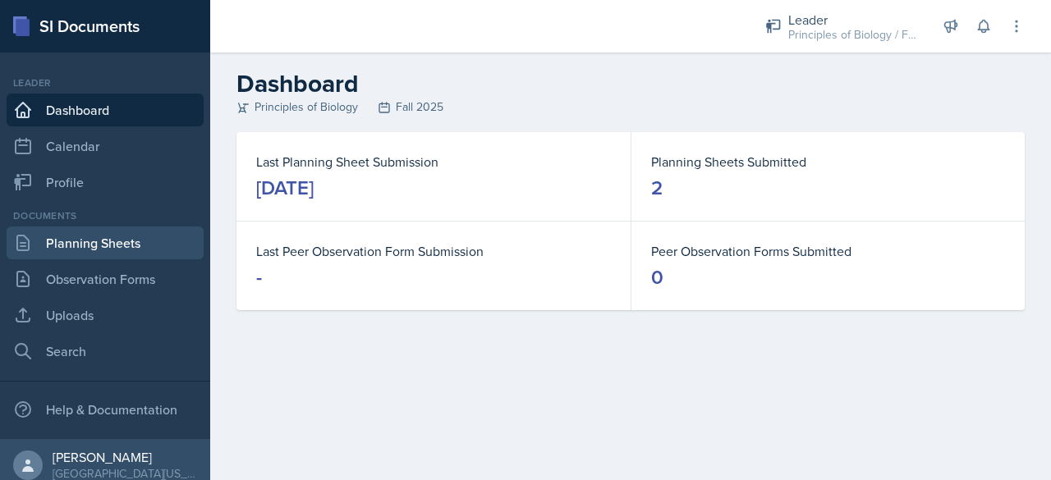
click at [103, 247] on link "Planning Sheets" at bounding box center [105, 243] width 197 height 33
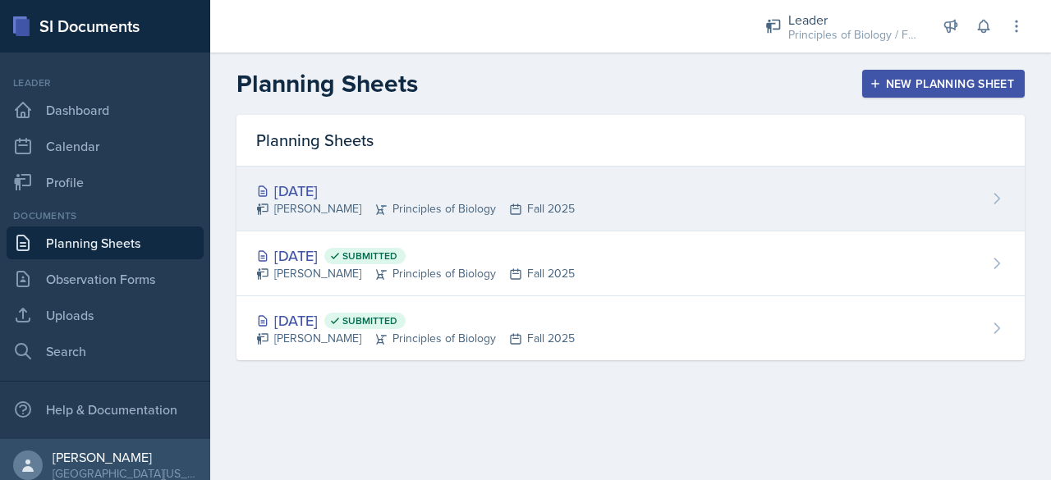
click at [547, 198] on div "[DATE]" at bounding box center [415, 191] width 318 height 22
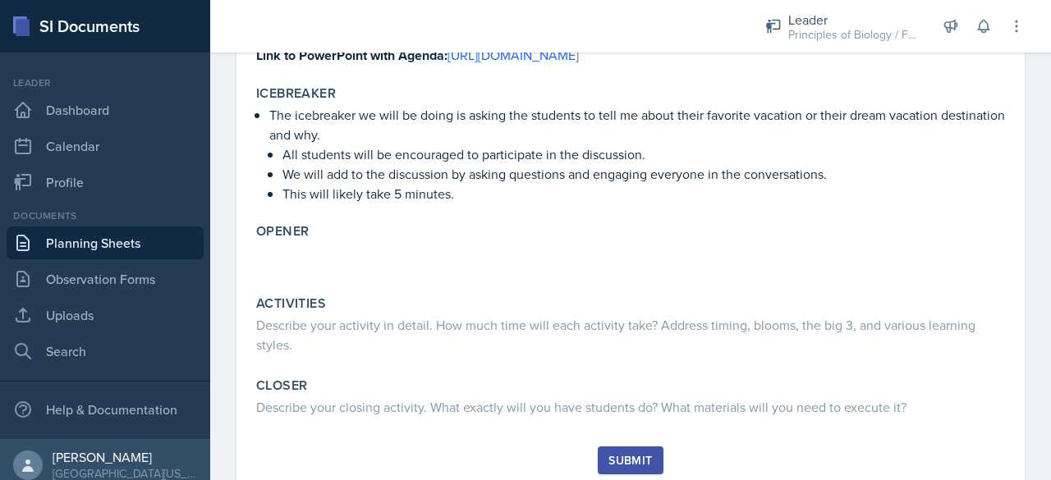
scroll to position [387, 0]
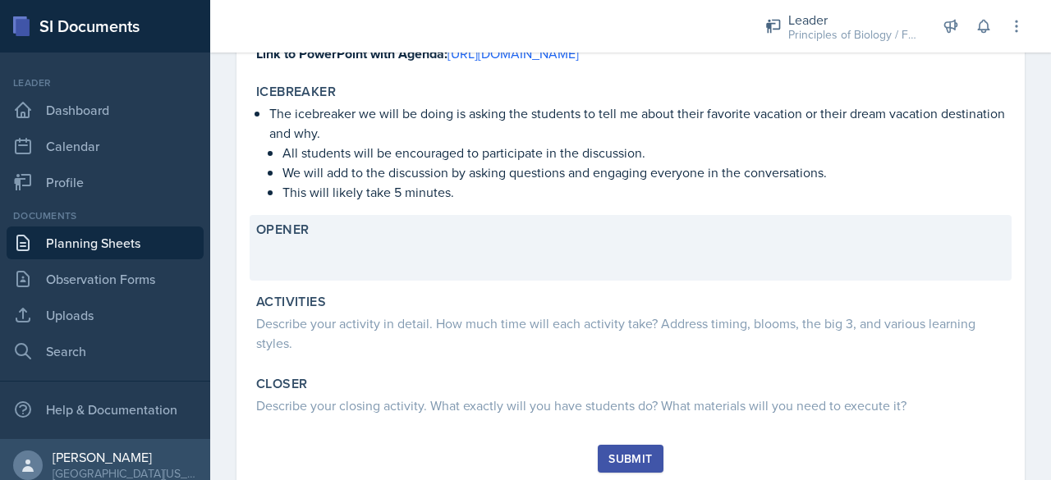
click at [353, 273] on p at bounding box center [630, 266] width 749 height 16
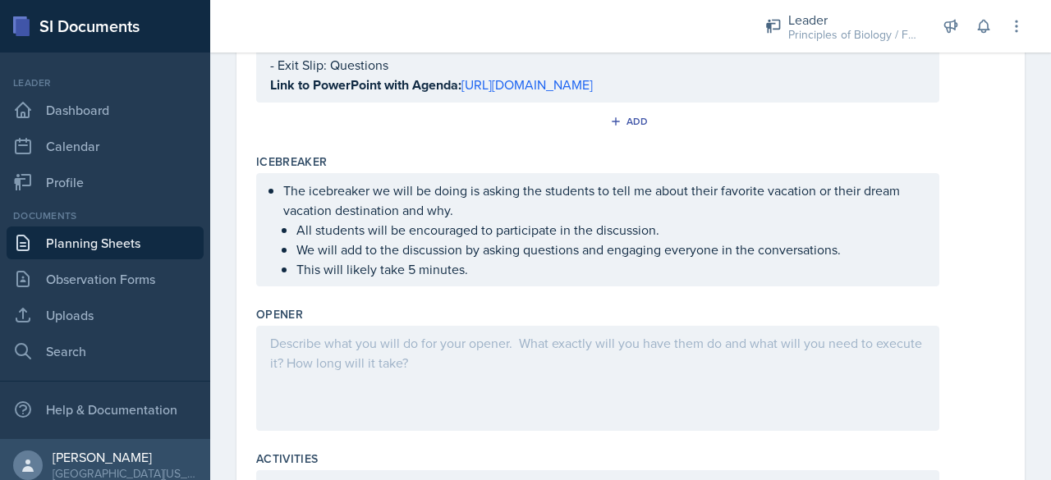
click at [341, 371] on div at bounding box center [597, 378] width 683 height 105
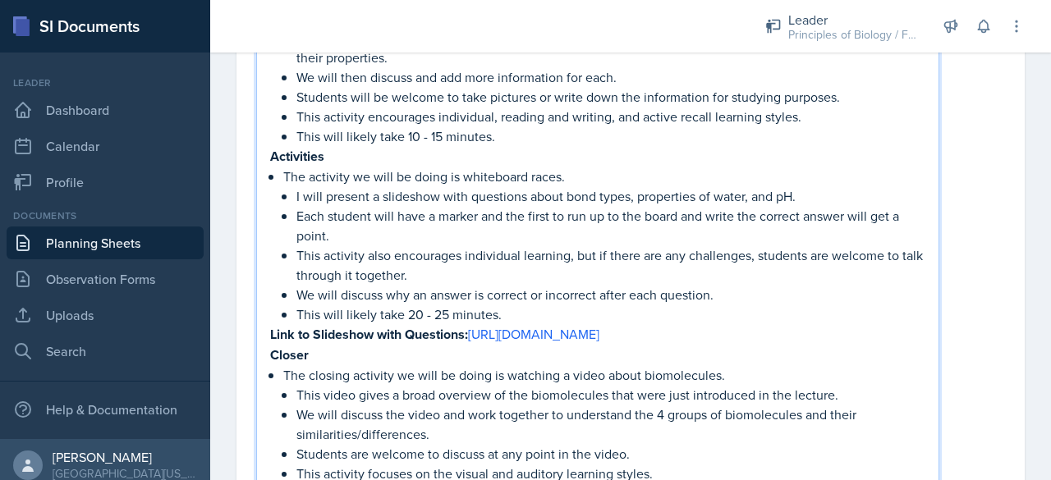
scroll to position [737, 0]
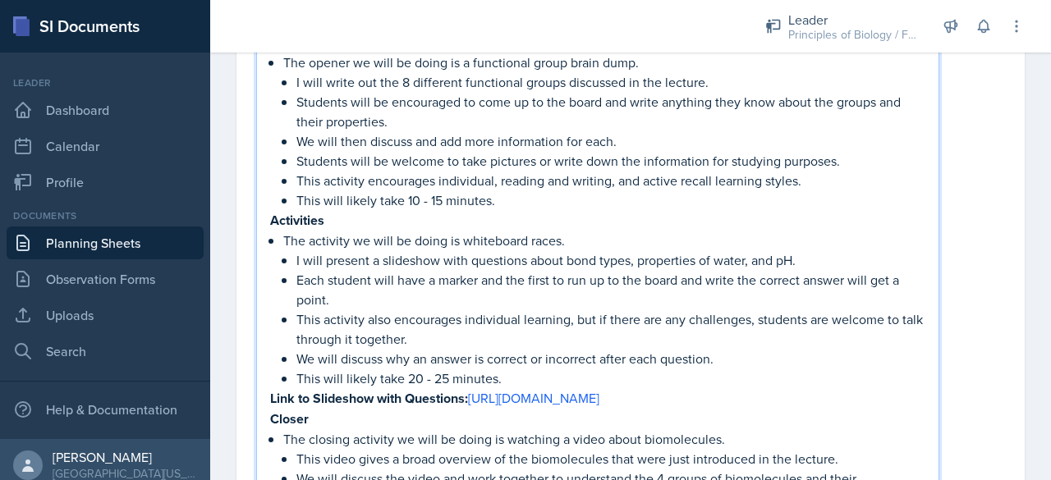
drag, startPoint x: 749, startPoint y: 370, endPoint x: 266, endPoint y: 233, distance: 502.5
click at [266, 233] on div "Opener The opener we will be doing is a functional group brain dump. I will wri…" at bounding box center [597, 305] width 683 height 658
copy div "Loremipsum Dol sitametc ad elit se doeiu te incididunt utlab. E dolo magnaal e …"
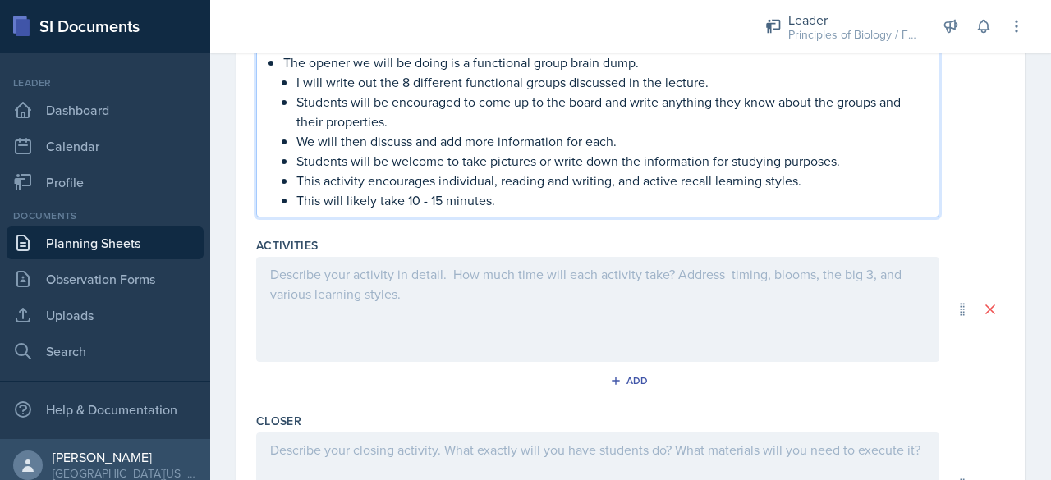
scroll to position [620, 0]
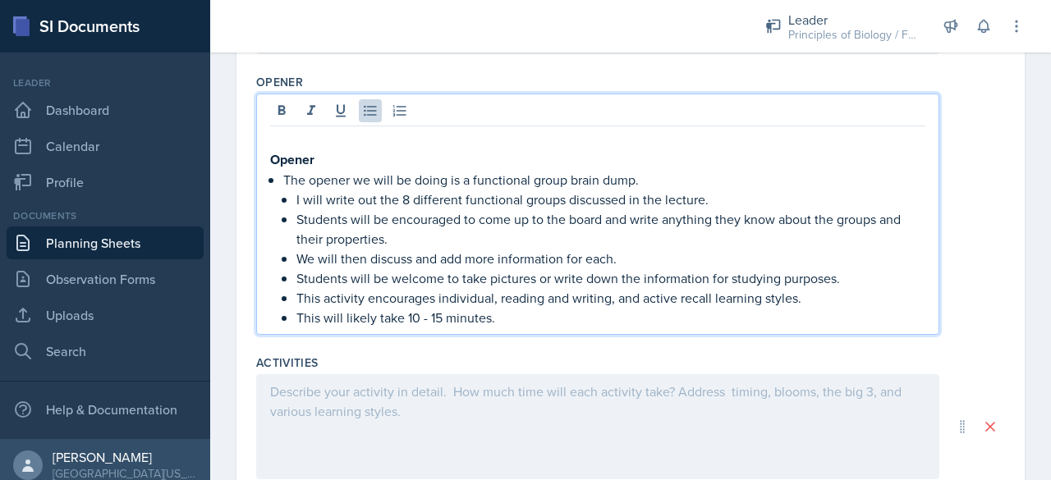
click at [333, 170] on p "Opener" at bounding box center [597, 159] width 655 height 21
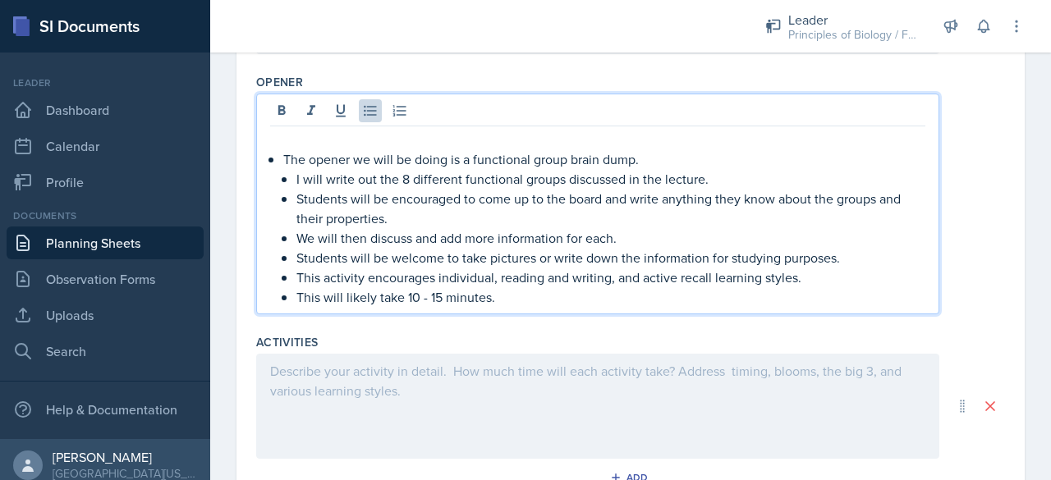
click at [279, 177] on div "The opener we will be doing is a functional group brain dump. I will write out …" at bounding box center [597, 218] width 655 height 177
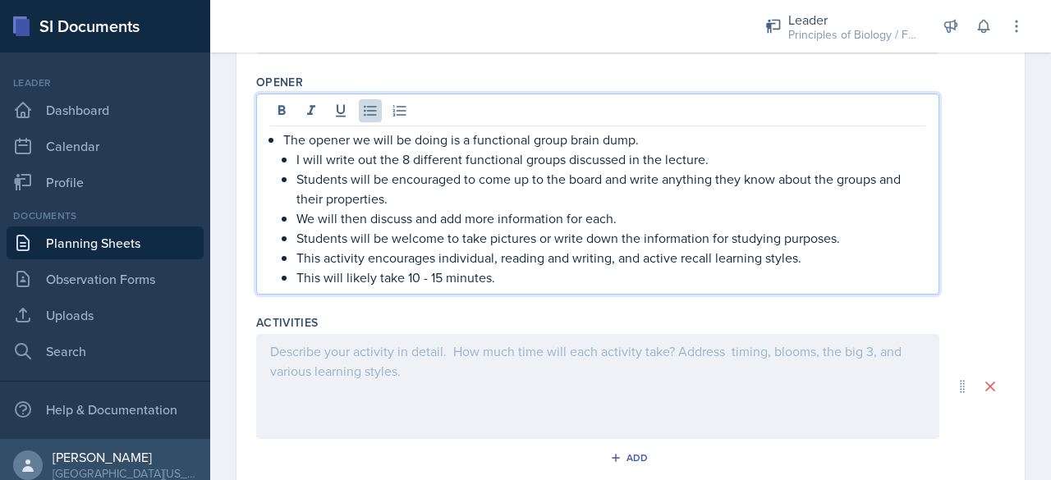
click at [317, 390] on div at bounding box center [597, 386] width 683 height 105
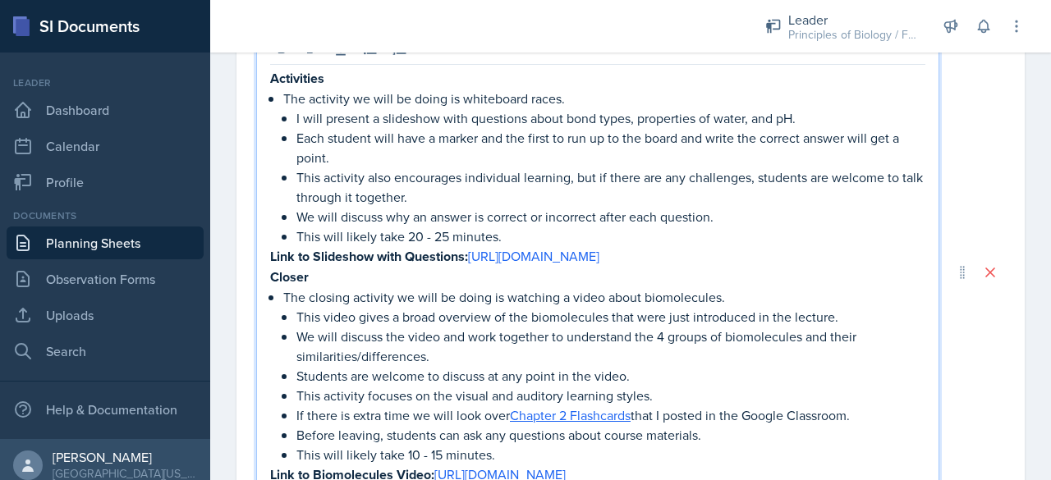
scroll to position [893, 0]
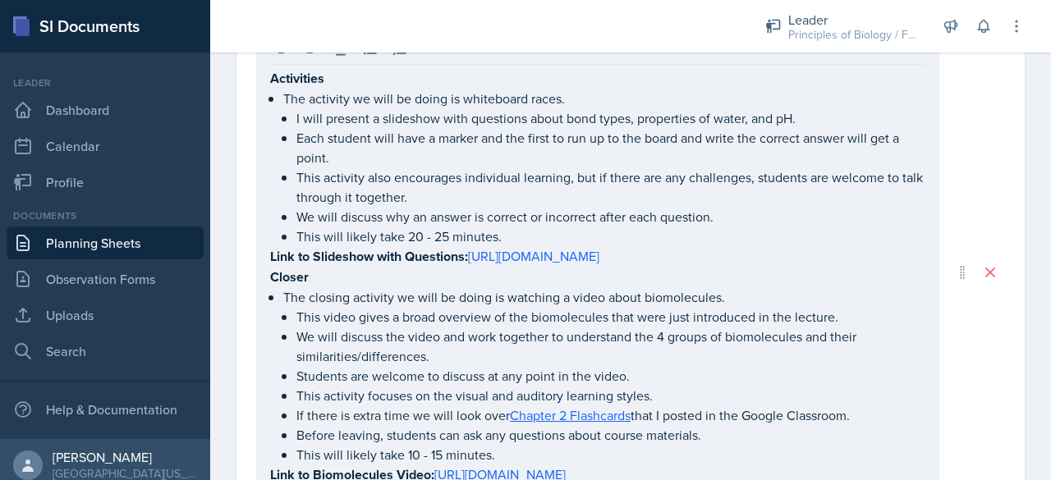
drag, startPoint x: 268, startPoint y: 94, endPoint x: 492, endPoint y: 340, distance: 332.3
click at [492, 340] on div "Activities The activity we will be doing is whiteboard races. I will present a …" at bounding box center [597, 272] width 683 height 480
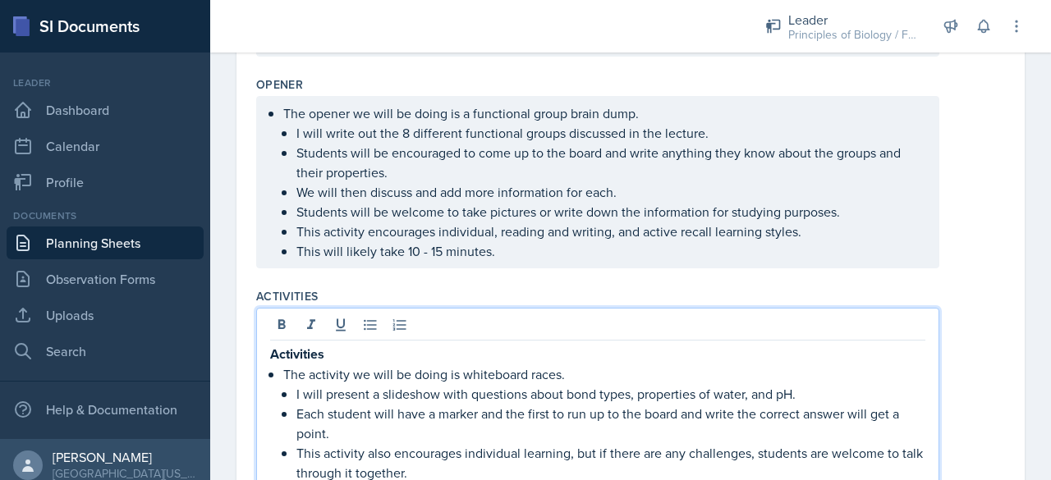
scroll to position [1062, 0]
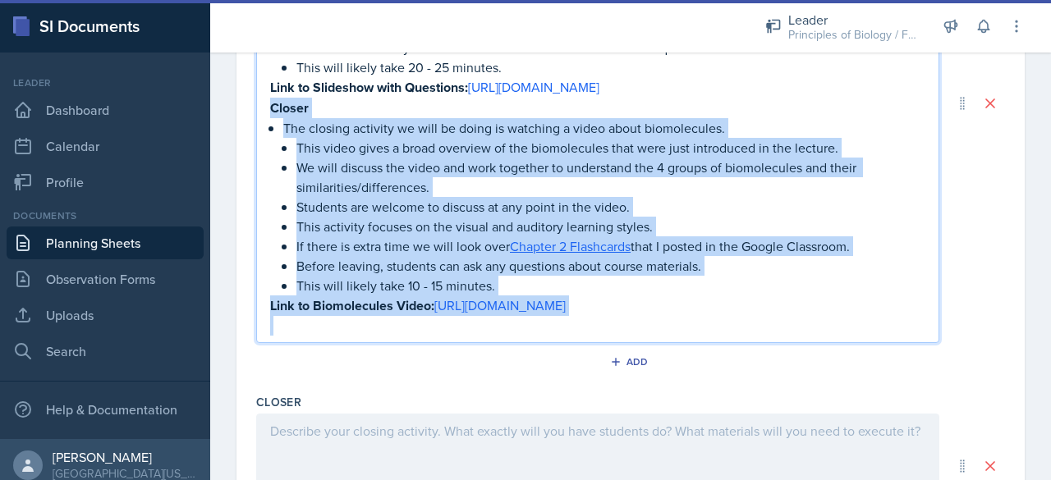
drag, startPoint x: 271, startPoint y: 163, endPoint x: 775, endPoint y: 389, distance: 552.2
click at [775, 343] on div "Activities The activity we will be doing is whiteboard races. I will present a …" at bounding box center [597, 103] width 683 height 480
copy div "Closer The closing activity we will be doing is watching a video about biomolec…"
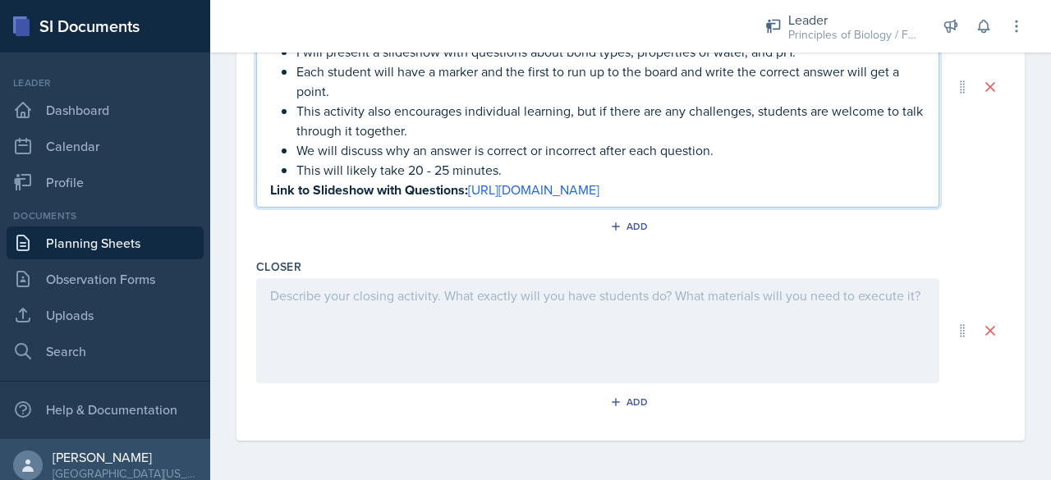
scroll to position [1013, 0]
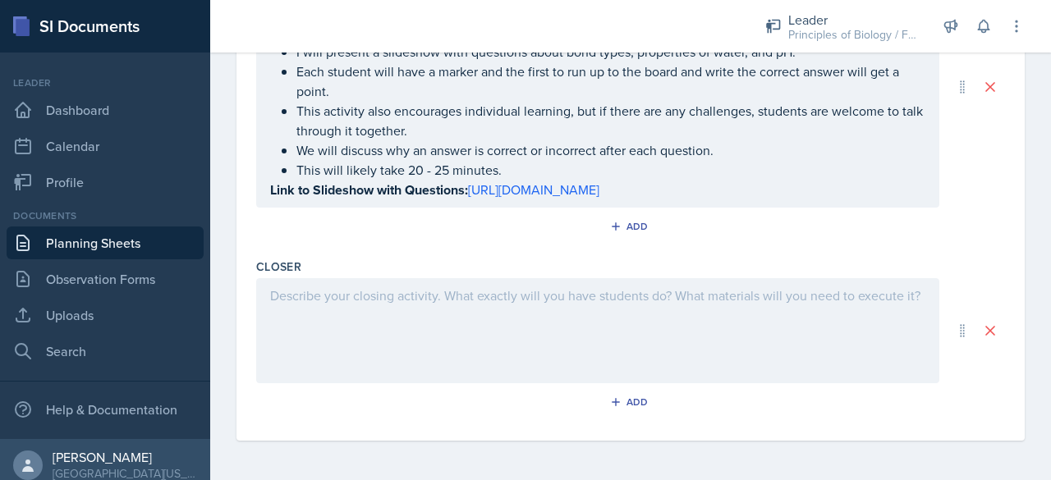
click at [337, 309] on div at bounding box center [597, 330] width 683 height 105
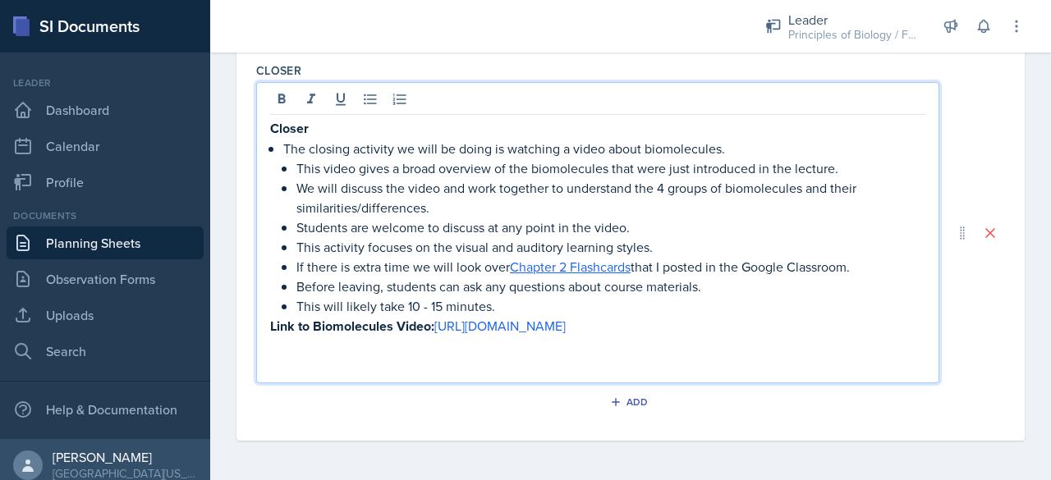
scroll to position [1159, 0]
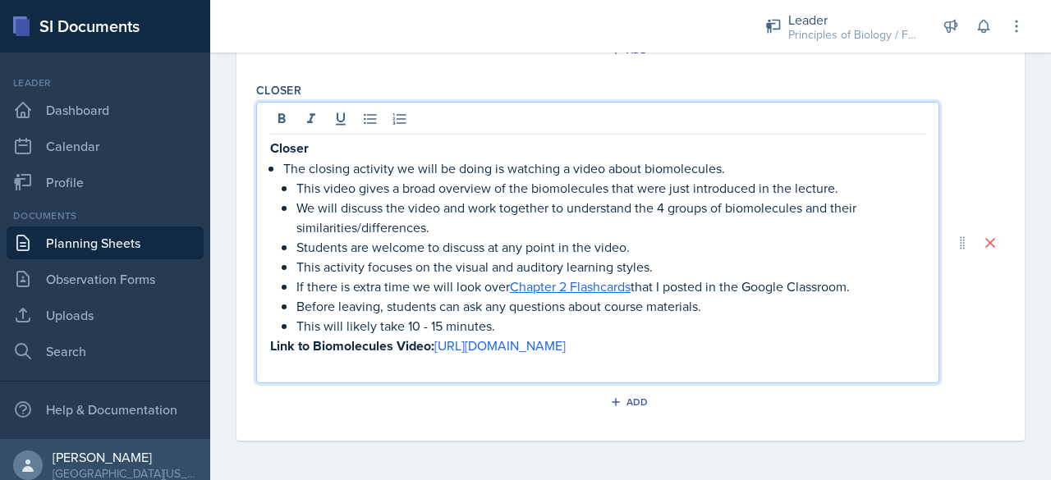
click at [310, 369] on p at bounding box center [597, 366] width 655 height 20
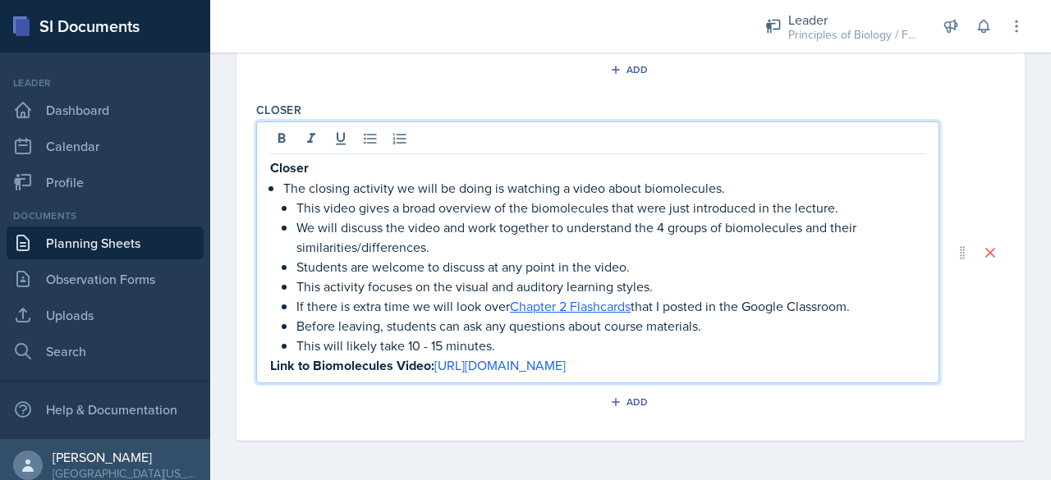
scroll to position [1139, 0]
click at [328, 175] on p "Closer" at bounding box center [597, 168] width 655 height 21
click at [283, 190] on p "The closing activity we will be doing is watching a video about biomolecules." at bounding box center [604, 188] width 642 height 20
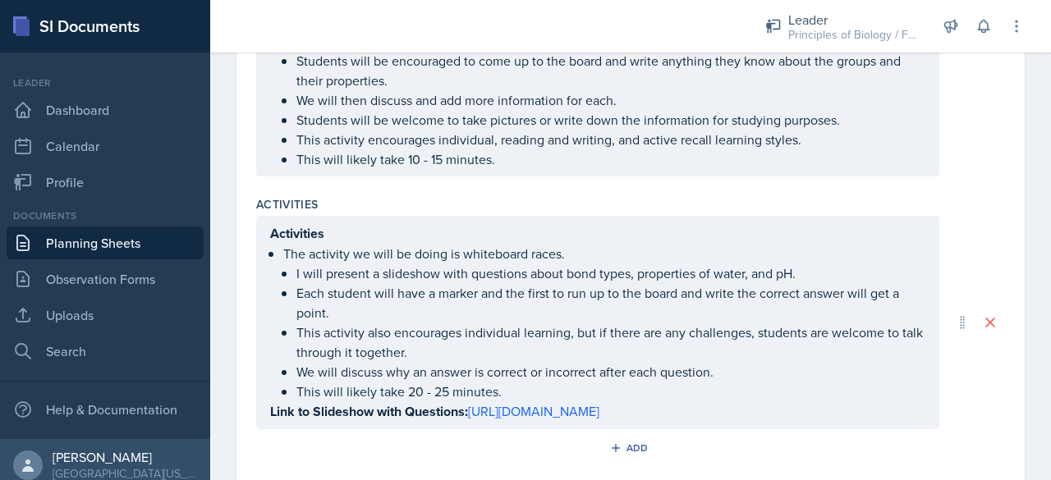
click at [392, 244] on p "Activities" at bounding box center [597, 233] width 655 height 21
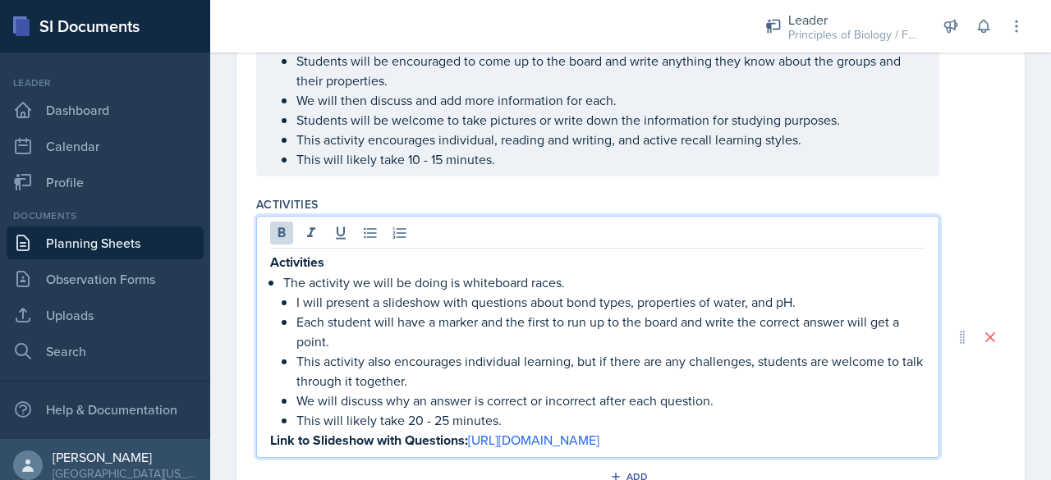
scroll to position [737, 0]
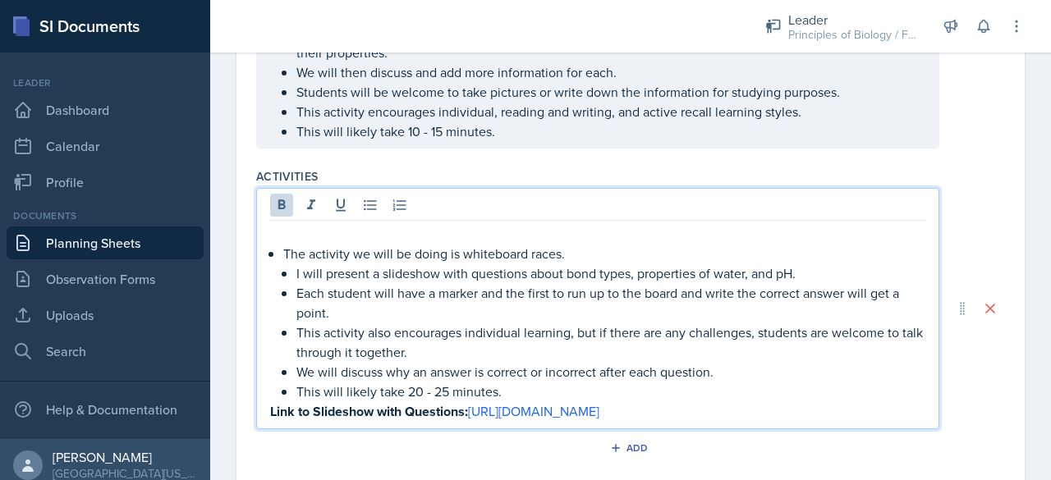
click at [280, 269] on div "The activity we will be doing is whiteboard races. I will present a slideshow w…" at bounding box center [597, 323] width 655 height 198
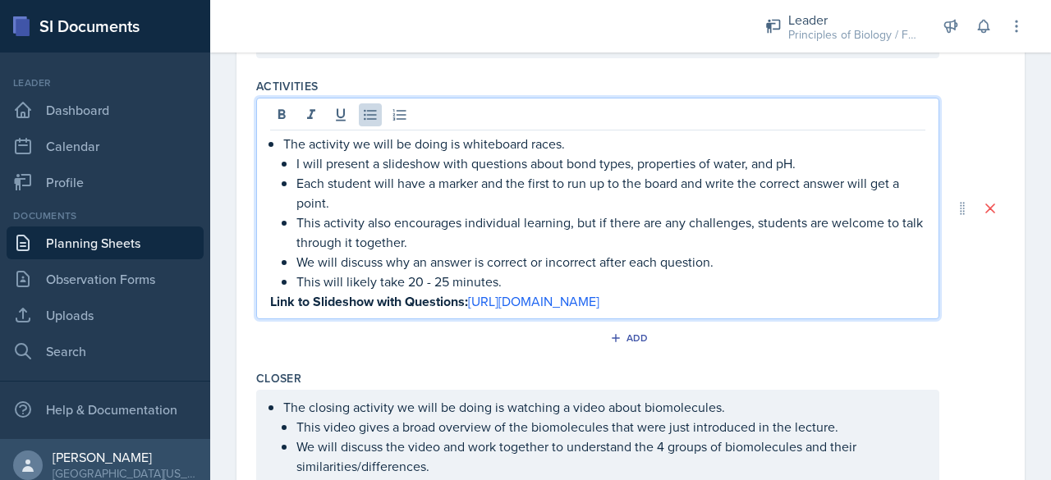
scroll to position [836, 0]
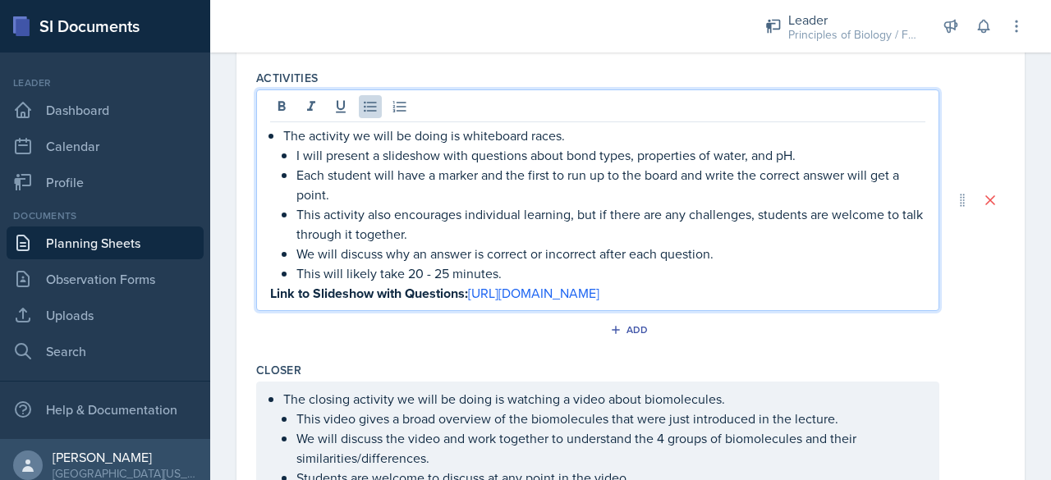
click at [333, 303] on strong "Link to Slideshow with Questions:" at bounding box center [369, 293] width 198 height 19
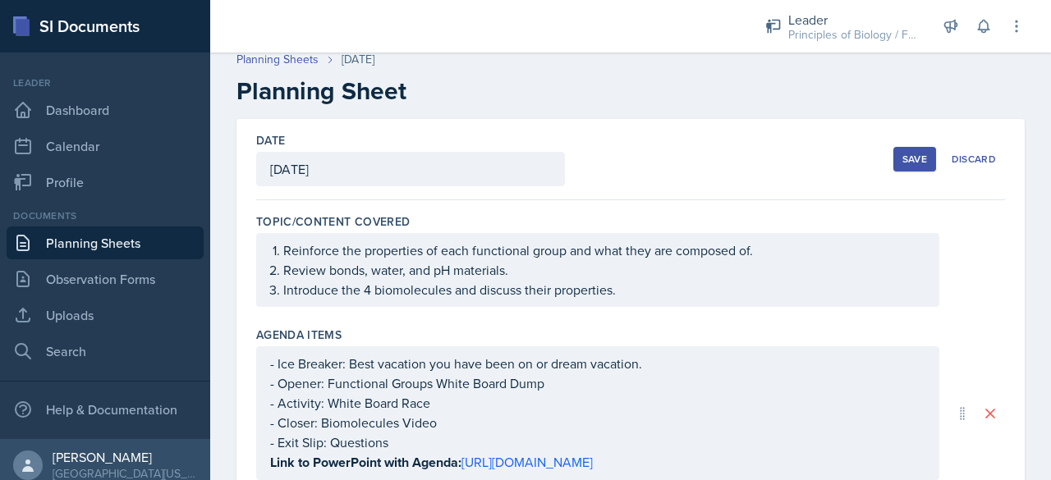
scroll to position [0, 0]
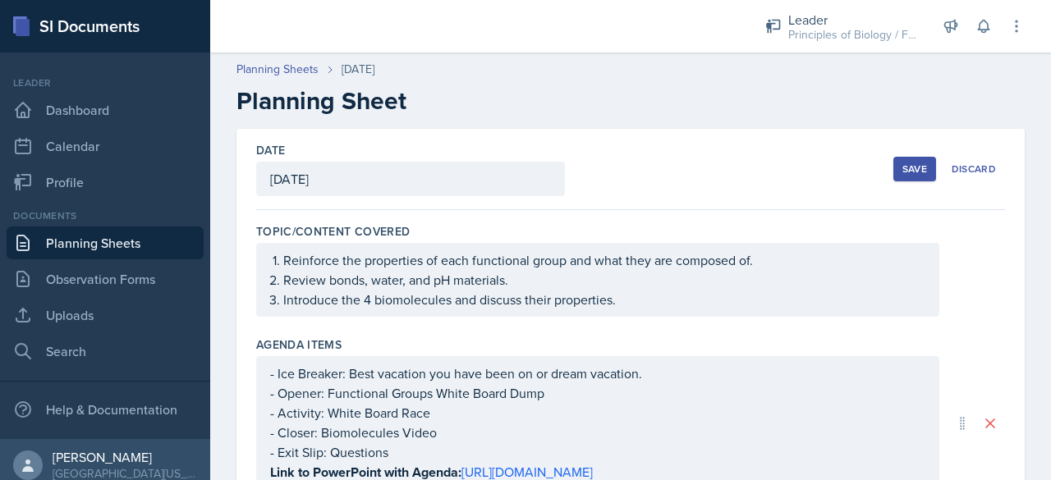
click at [902, 165] on div "Save" at bounding box center [914, 169] width 25 height 13
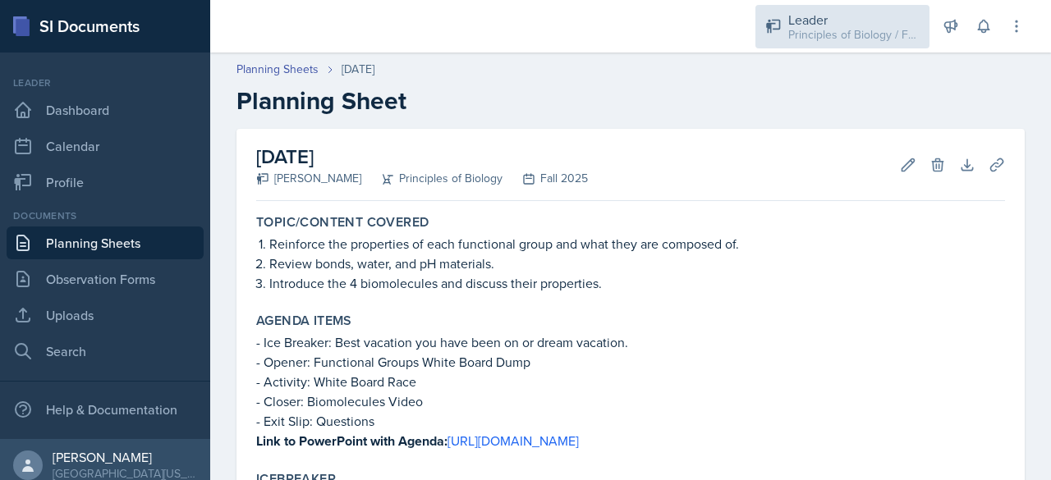
click at [841, 33] on div "Principles of Biology / Fall 2025" at bounding box center [853, 34] width 131 height 17
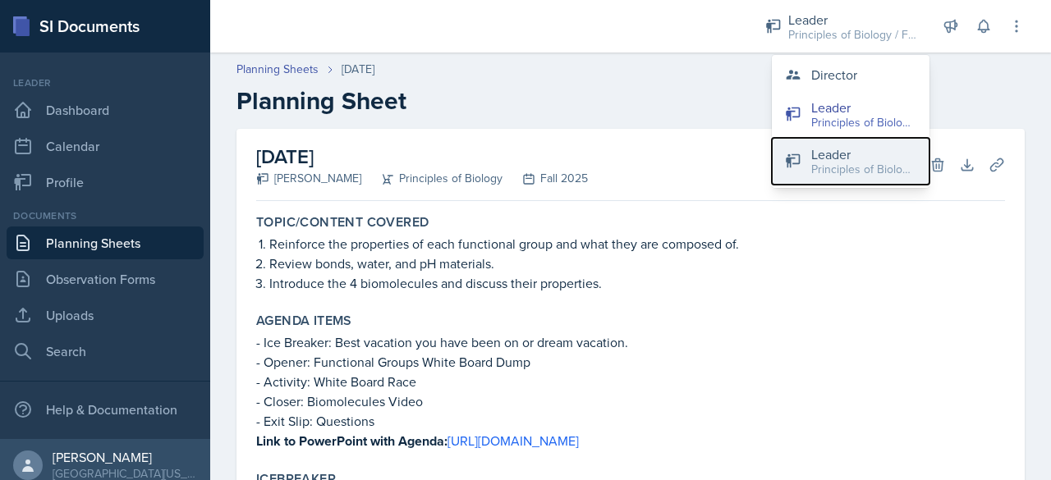
click at [802, 157] on button "Leader Principles of Biology / Spring 2025" at bounding box center [851, 161] width 158 height 47
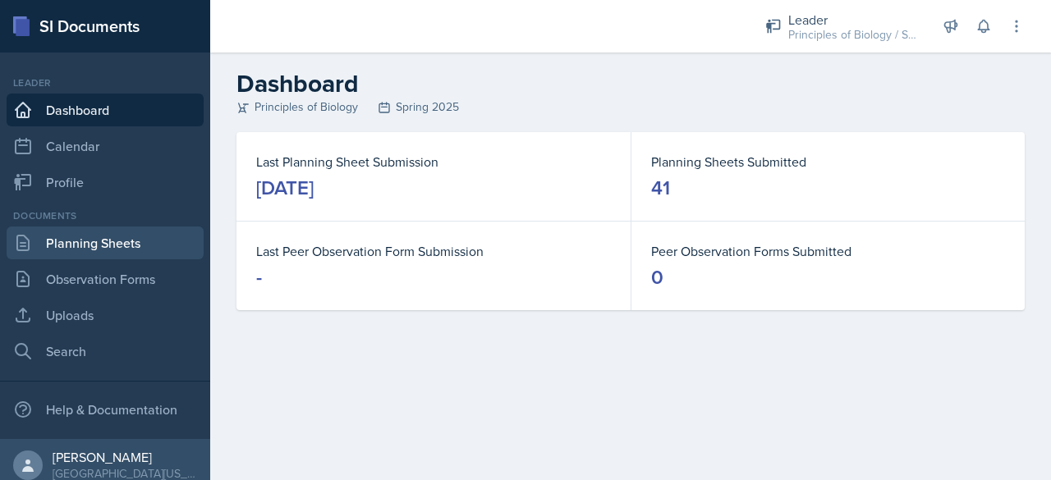
click at [105, 248] on link "Planning Sheets" at bounding box center [105, 243] width 197 height 33
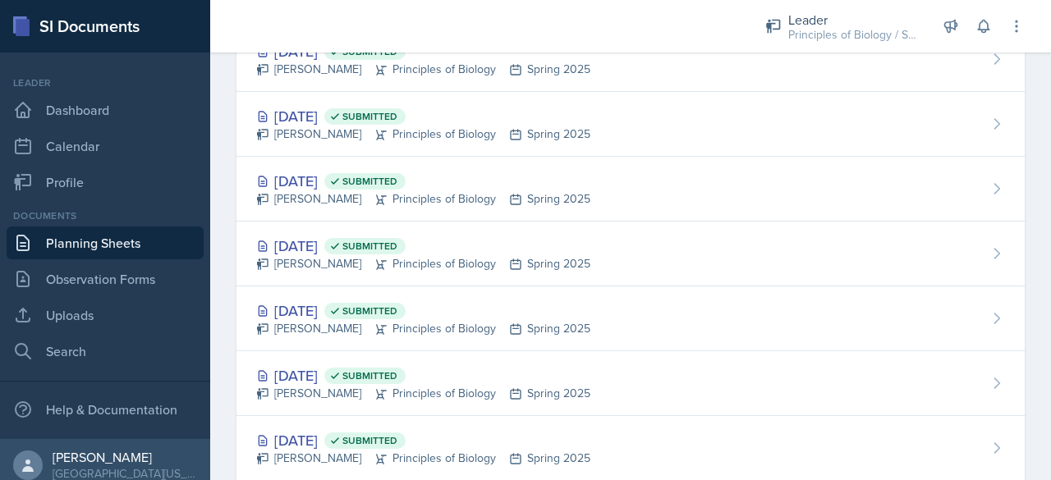
scroll to position [2372, 0]
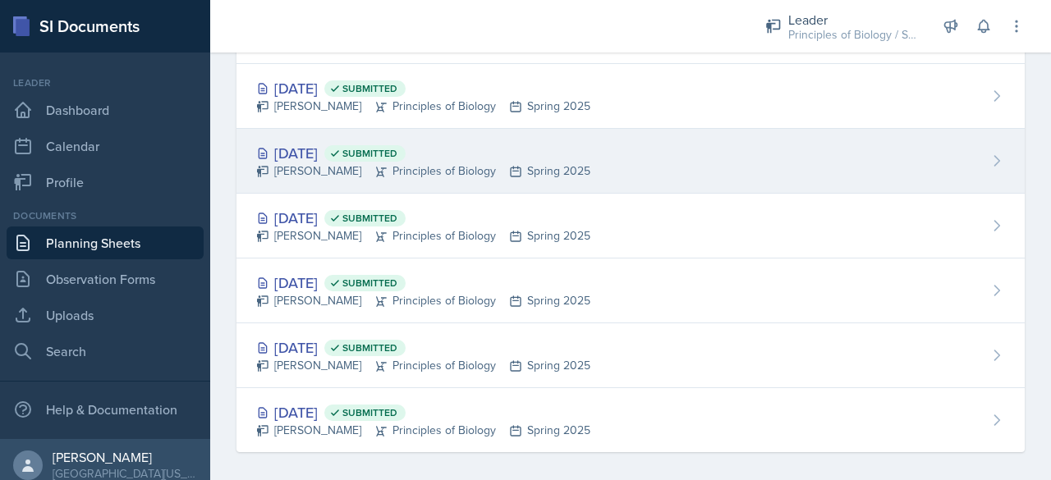
click at [456, 163] on div "[PERSON_NAME] Principles of Biology Spring 2025" at bounding box center [423, 171] width 334 height 17
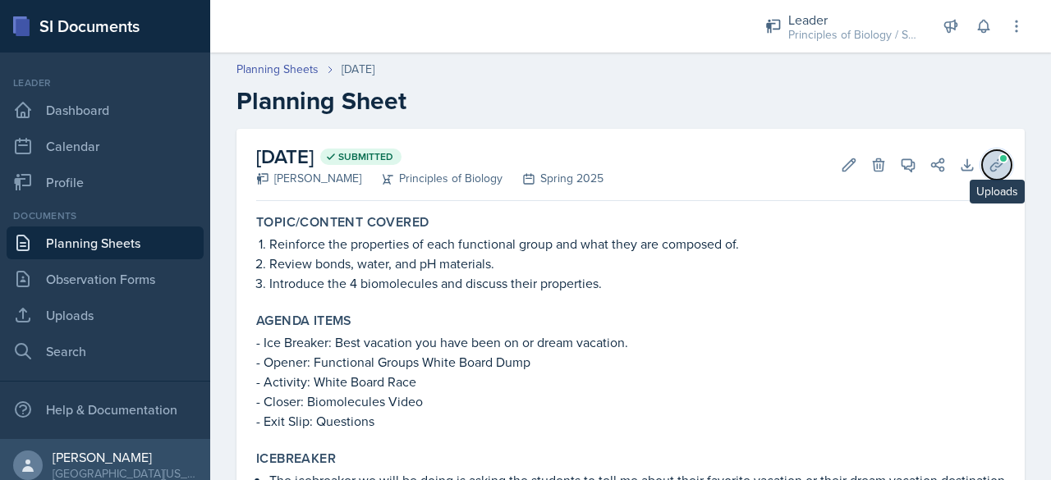
click at [988, 163] on icon at bounding box center [996, 165] width 16 height 16
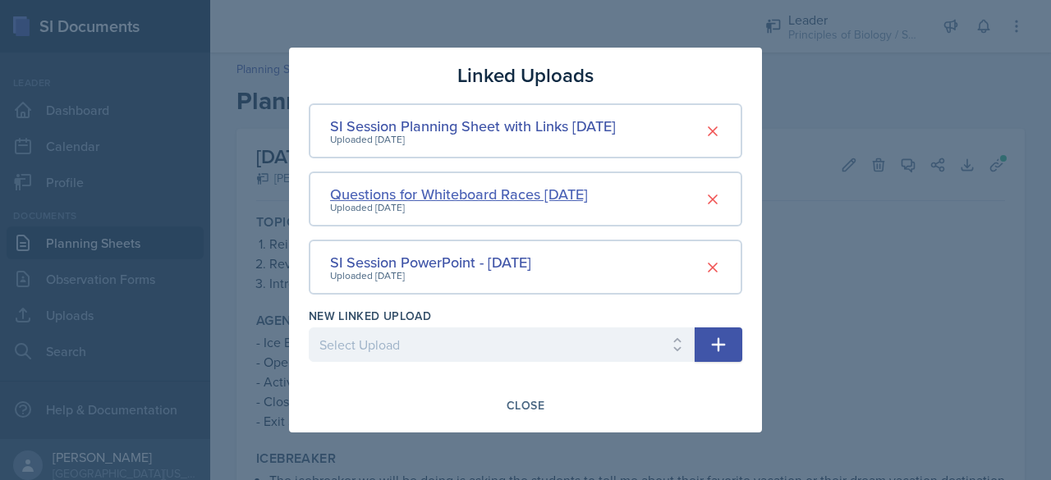
click at [529, 192] on div "Questions for Whiteboard Races [DATE]" at bounding box center [459, 194] width 258 height 22
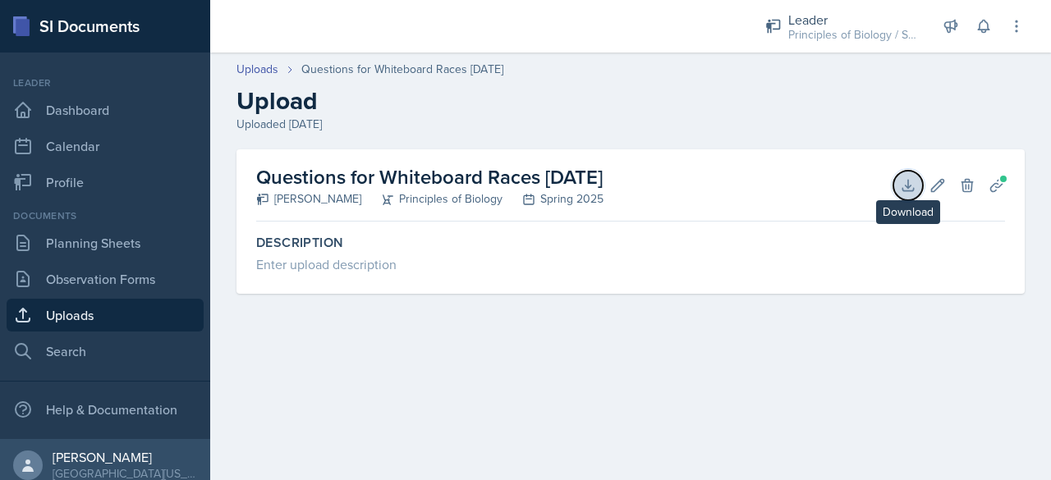
click at [896, 180] on button "Download" at bounding box center [908, 186] width 30 height 30
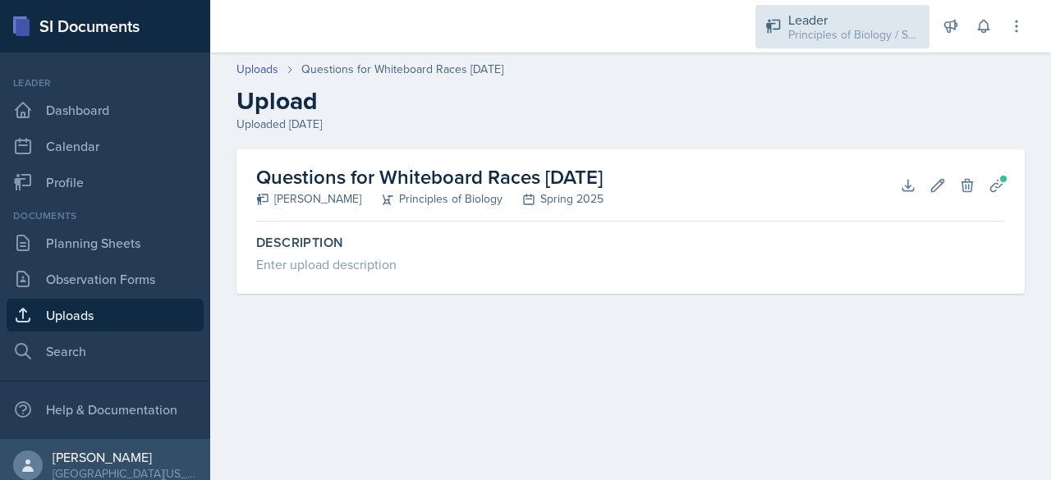
click at [825, 24] on div "Leader" at bounding box center [853, 20] width 131 height 20
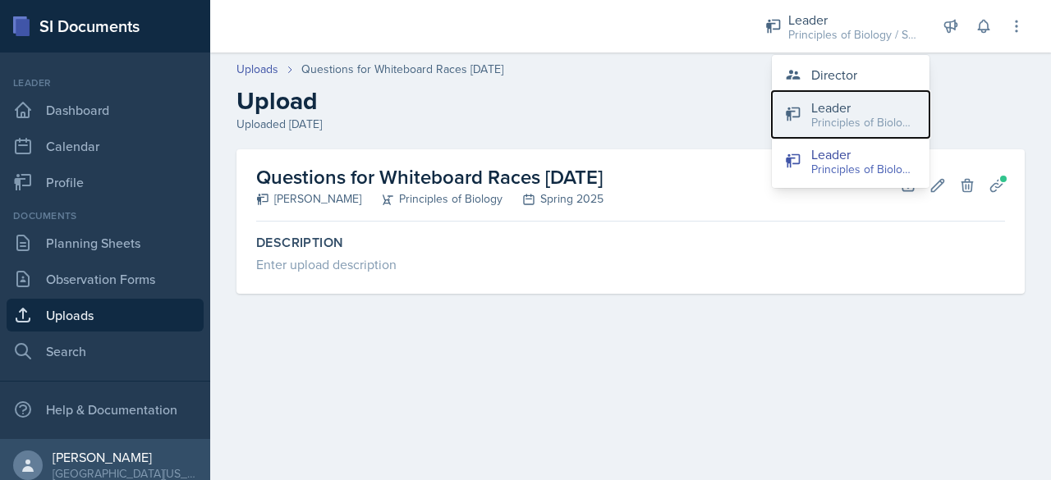
click at [804, 127] on button "Leader Principles of Biology / Fall 2025" at bounding box center [851, 114] width 158 height 47
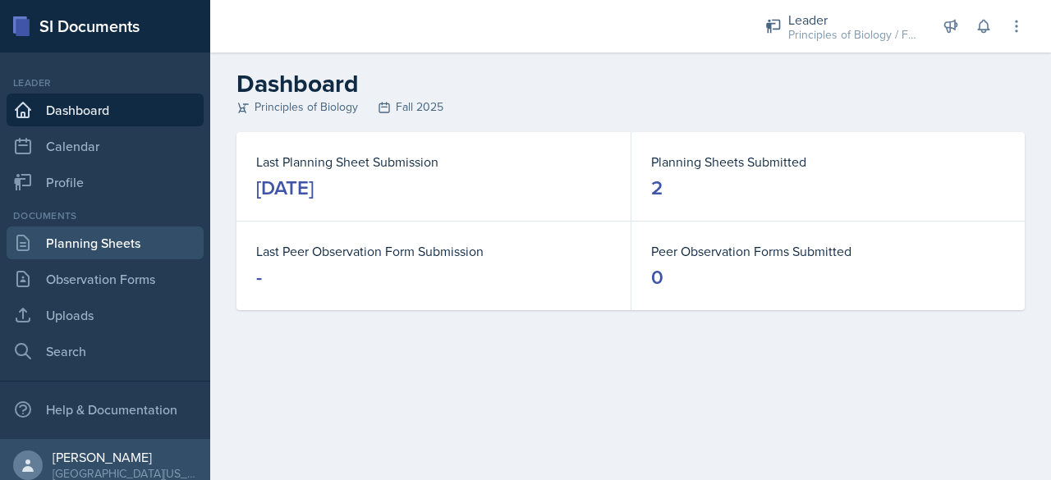
click at [80, 250] on link "Planning Sheets" at bounding box center [105, 243] width 197 height 33
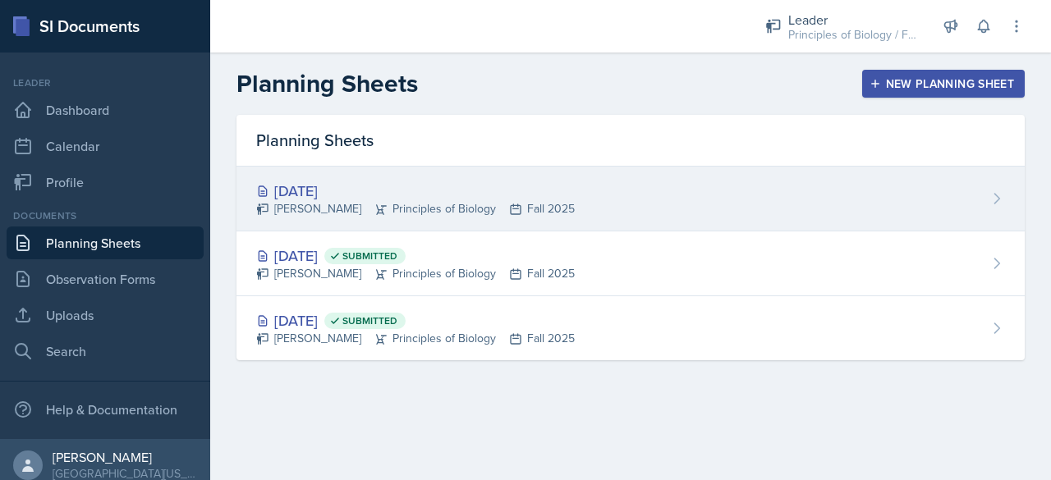
click at [397, 190] on div "[DATE]" at bounding box center [415, 191] width 318 height 22
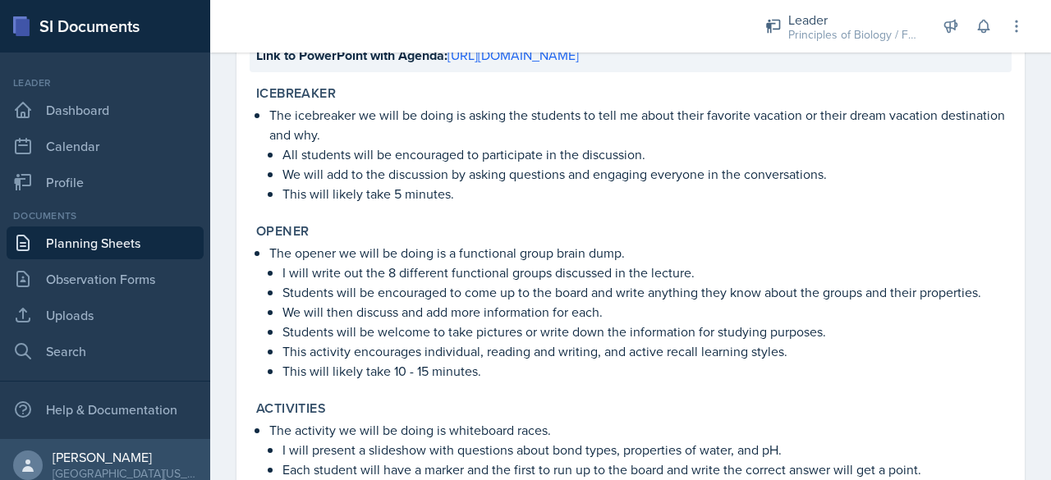
scroll to position [832, 0]
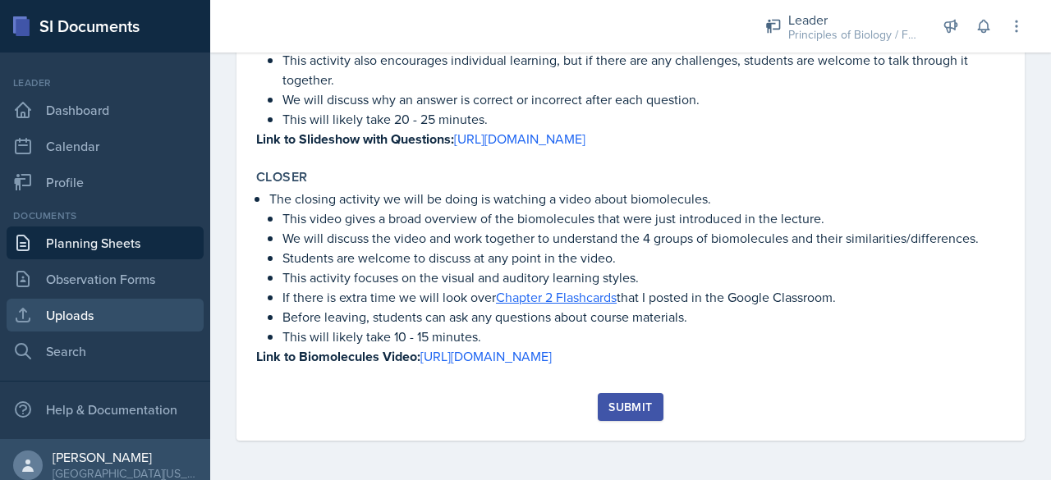
click at [143, 306] on link "Uploads" at bounding box center [105, 315] width 197 height 33
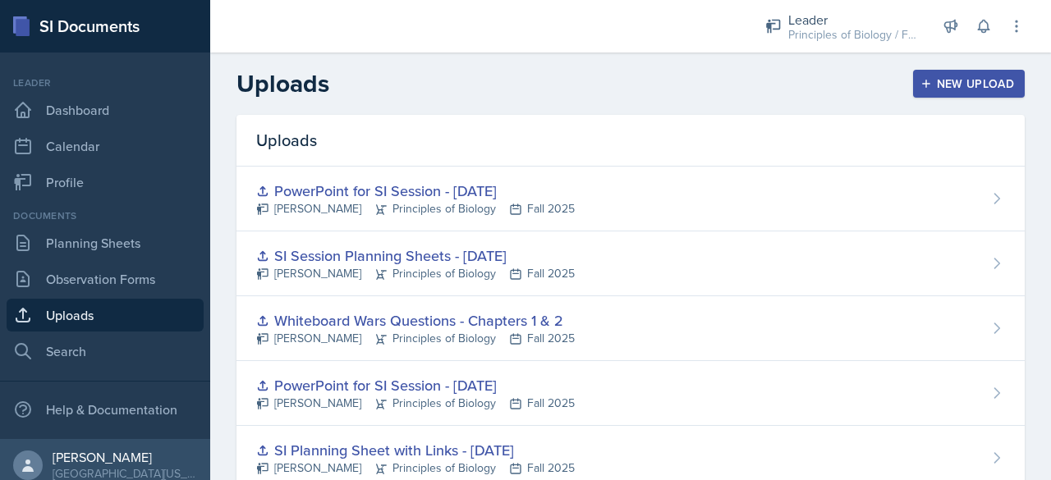
click at [964, 78] on div "New Upload" at bounding box center [968, 83] width 91 height 13
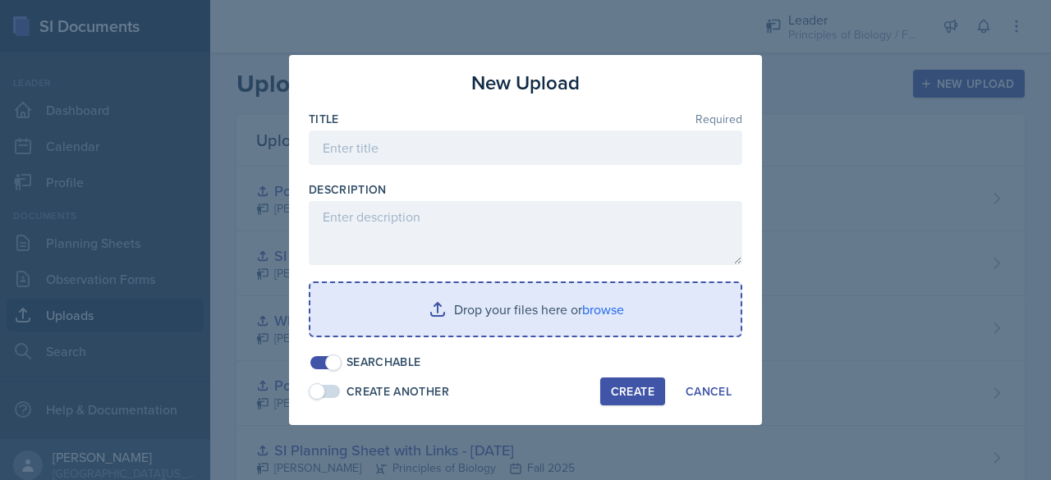
click at [550, 318] on input "file" at bounding box center [525, 309] width 430 height 53
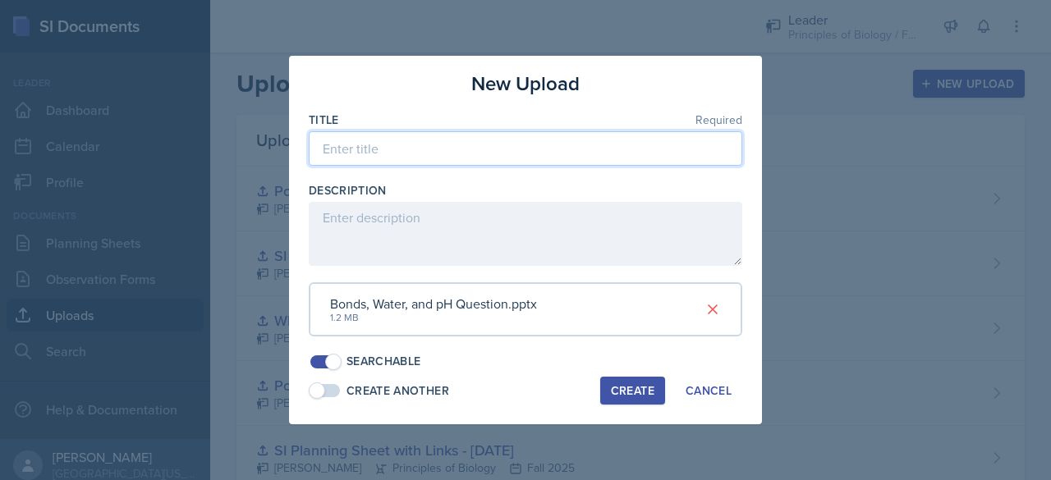
click at [396, 159] on input at bounding box center [525, 148] width 433 height 34
type input "Bonds, Water, and pH Questions"
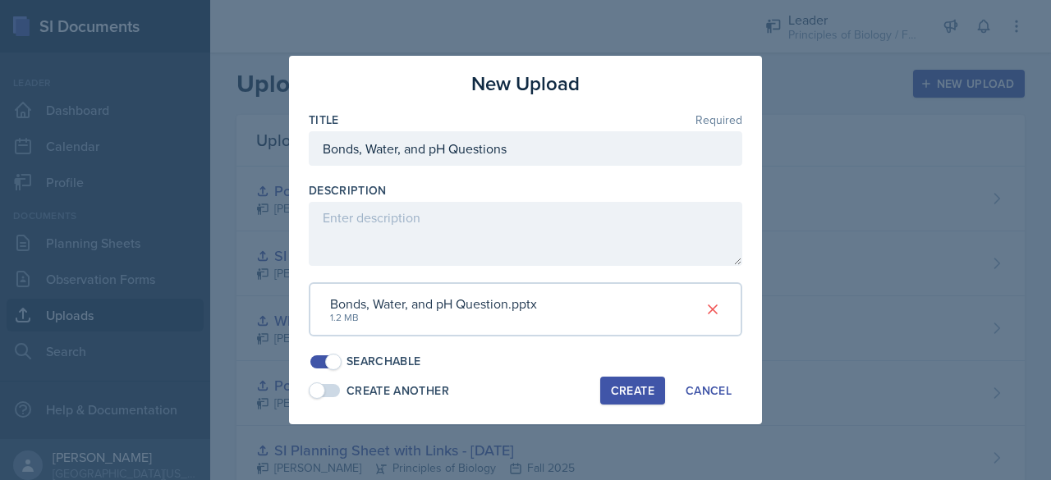
click at [628, 397] on div "Create" at bounding box center [633, 390] width 44 height 13
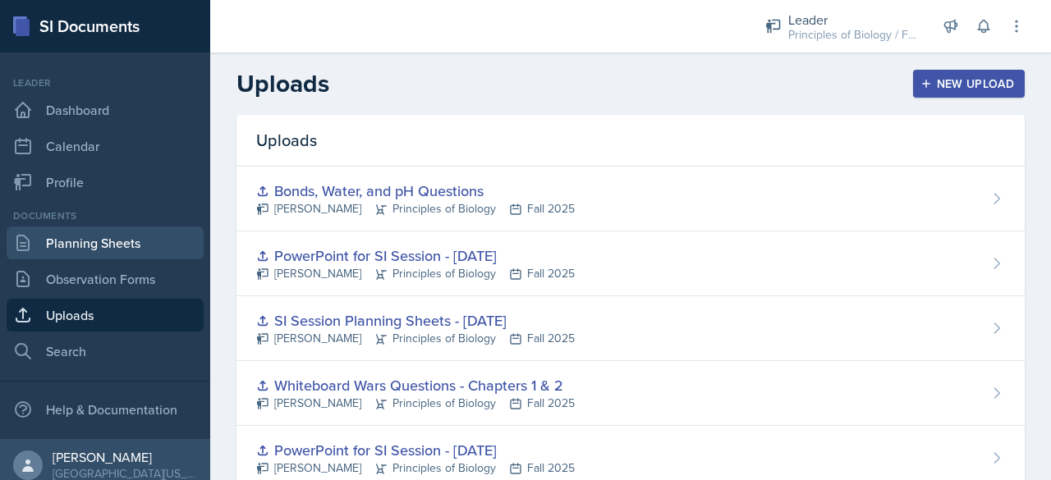
click at [76, 240] on link "Planning Sheets" at bounding box center [105, 243] width 197 height 33
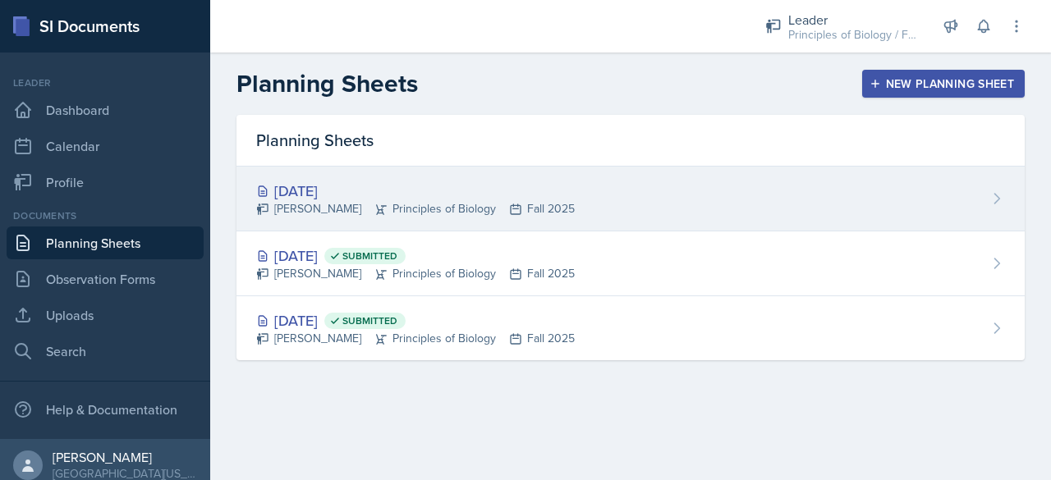
click at [427, 184] on div "[DATE]" at bounding box center [415, 191] width 318 height 22
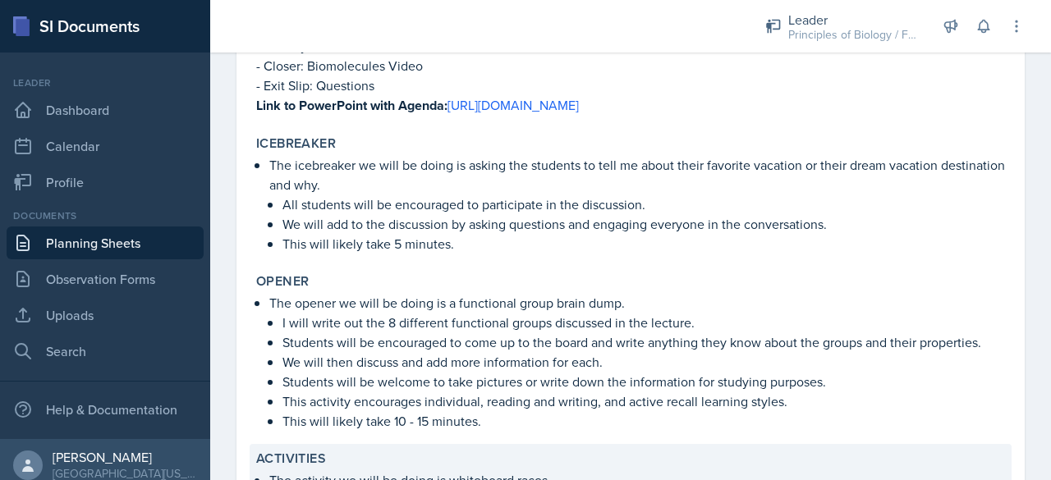
scroll to position [334, 0]
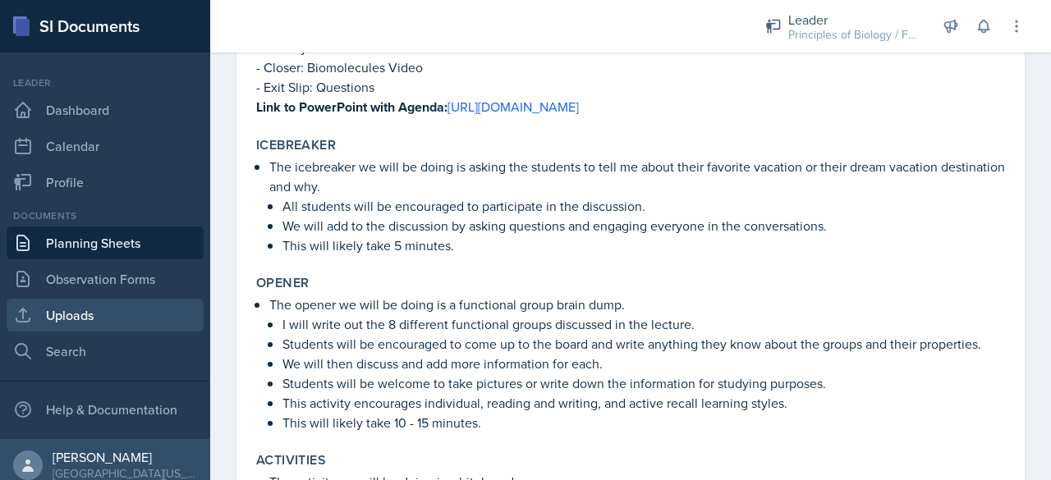
click at [123, 300] on link "Uploads" at bounding box center [105, 315] width 197 height 33
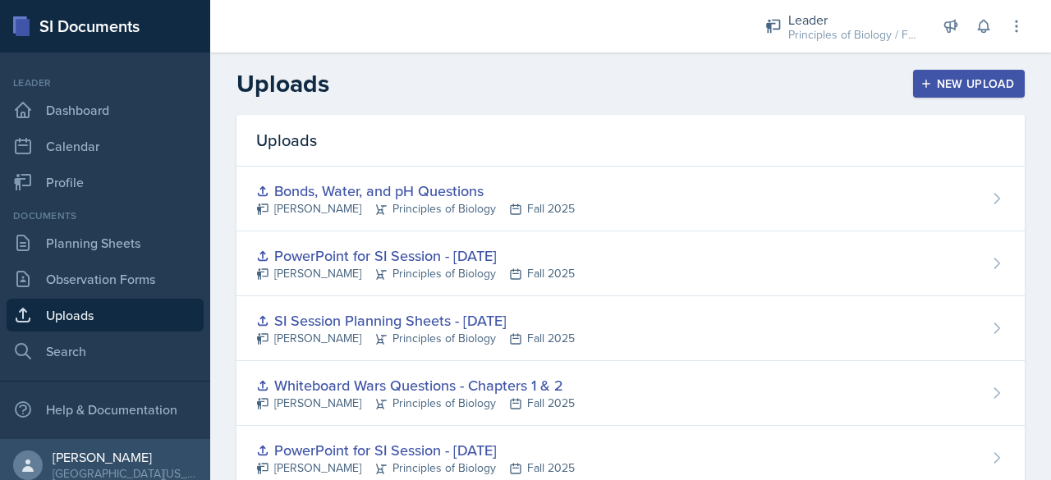
click at [932, 85] on div "New Upload" at bounding box center [968, 83] width 91 height 13
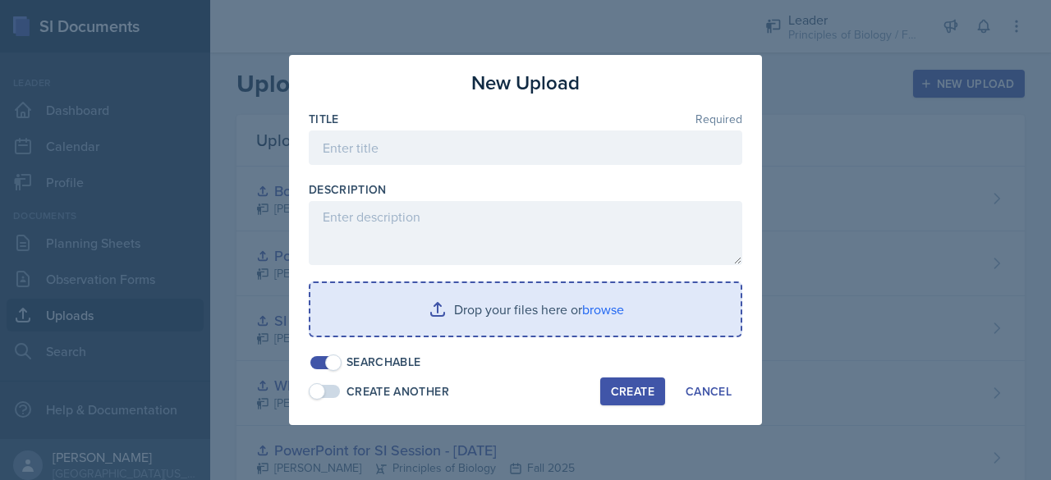
click at [570, 305] on input "file" at bounding box center [525, 309] width 430 height 53
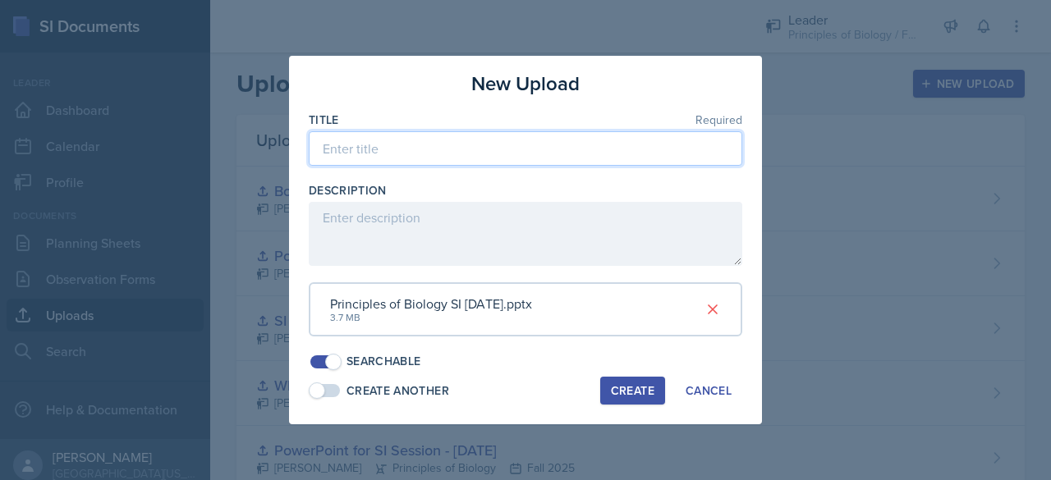
click at [373, 142] on input at bounding box center [525, 148] width 433 height 34
type input "PowerPoint for SI Session - [DATE]"
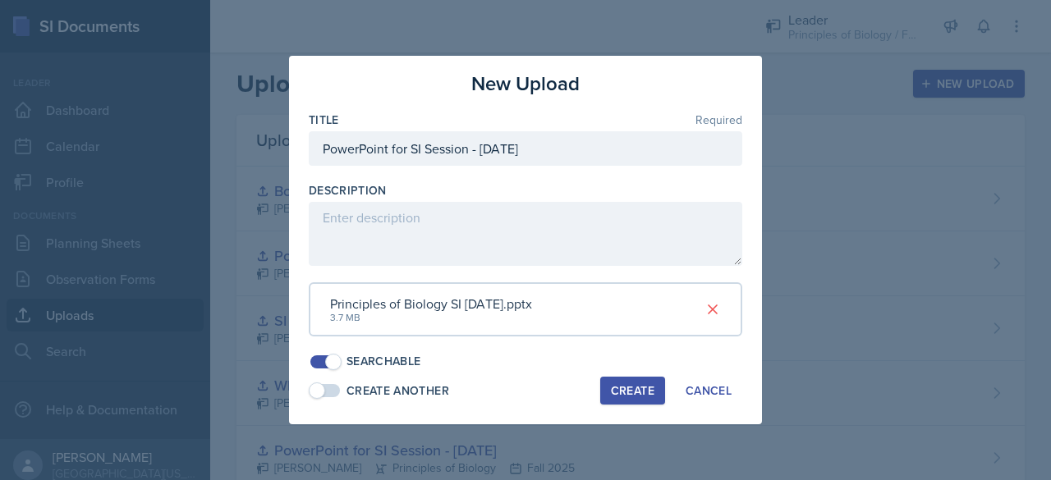
click at [630, 393] on div "Create" at bounding box center [633, 390] width 44 height 13
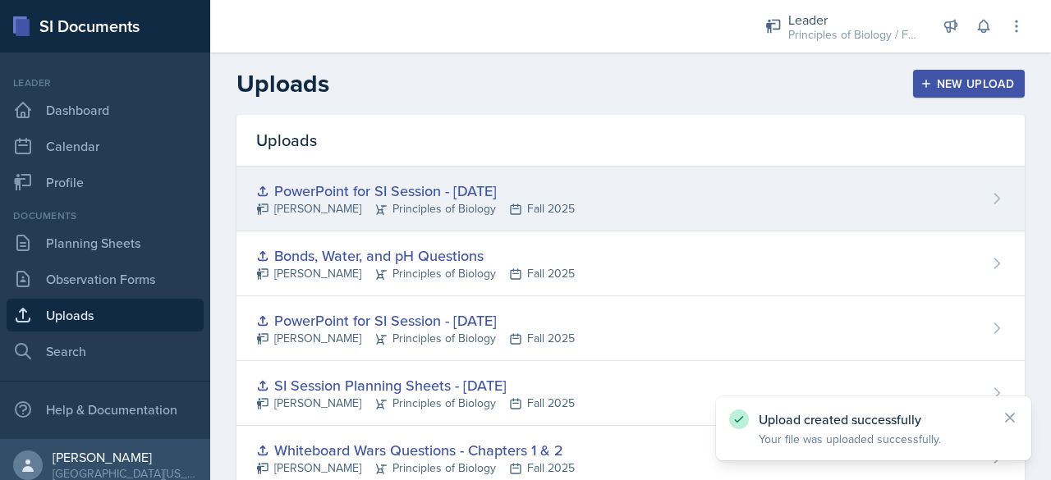
drag, startPoint x: 593, startPoint y: 209, endPoint x: 566, endPoint y: 186, distance: 34.9
click at [566, 186] on div "PowerPoint for SI Session - [DATE]" at bounding box center [415, 191] width 318 height 22
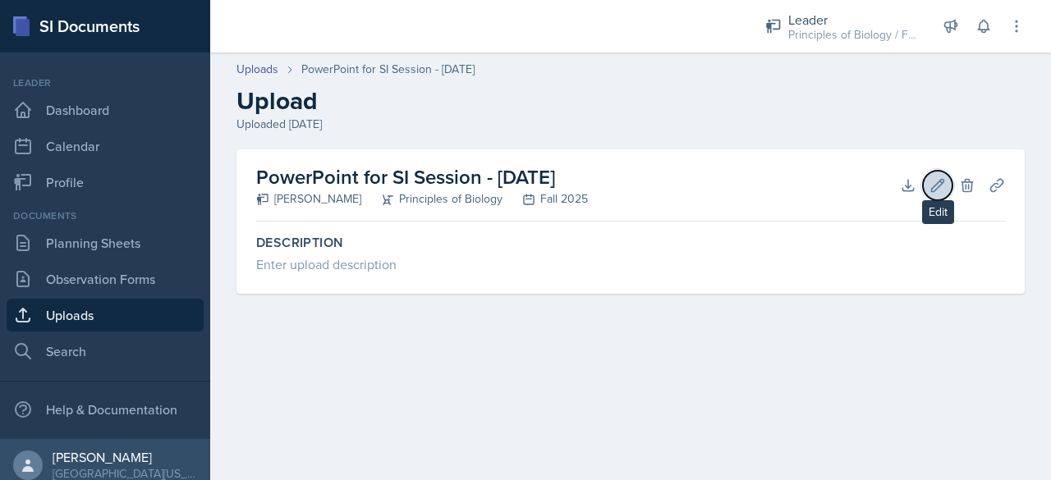
click at [932, 175] on button "Edit" at bounding box center [938, 186] width 30 height 30
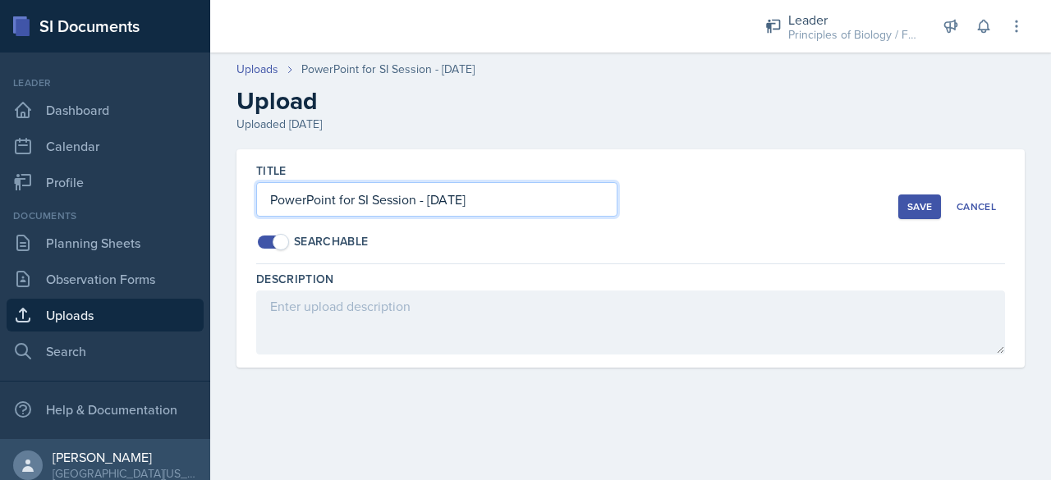
click at [430, 206] on input "PowerPoint for SI Session - [DATE]" at bounding box center [436, 199] width 361 height 34
type input "PowerPoint for SI Session - [DATE]"
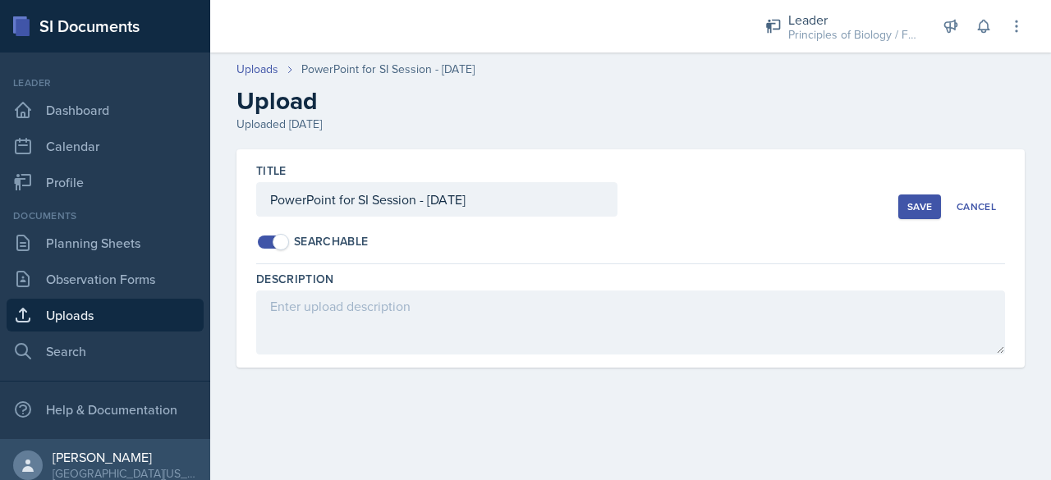
click at [915, 201] on div "Save" at bounding box center [919, 206] width 25 height 13
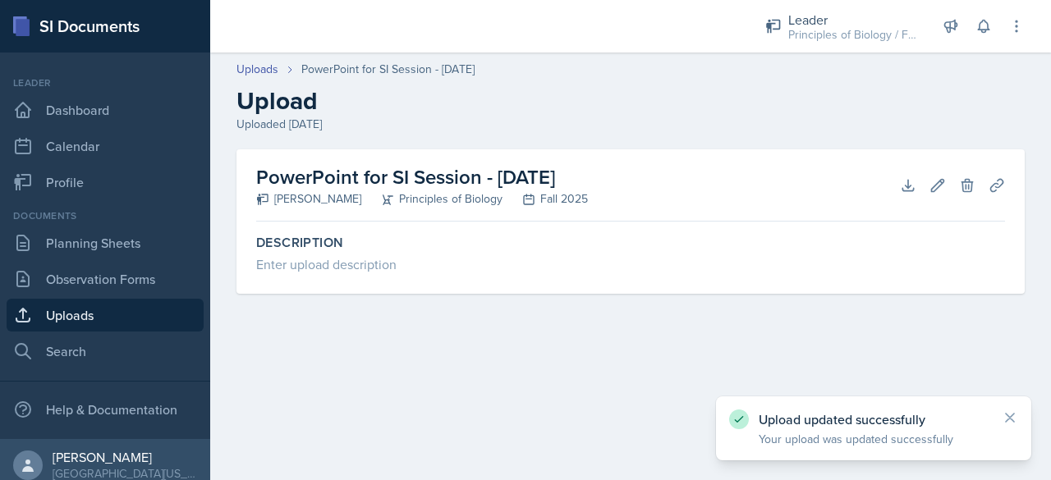
click at [143, 314] on link "Uploads" at bounding box center [105, 315] width 197 height 33
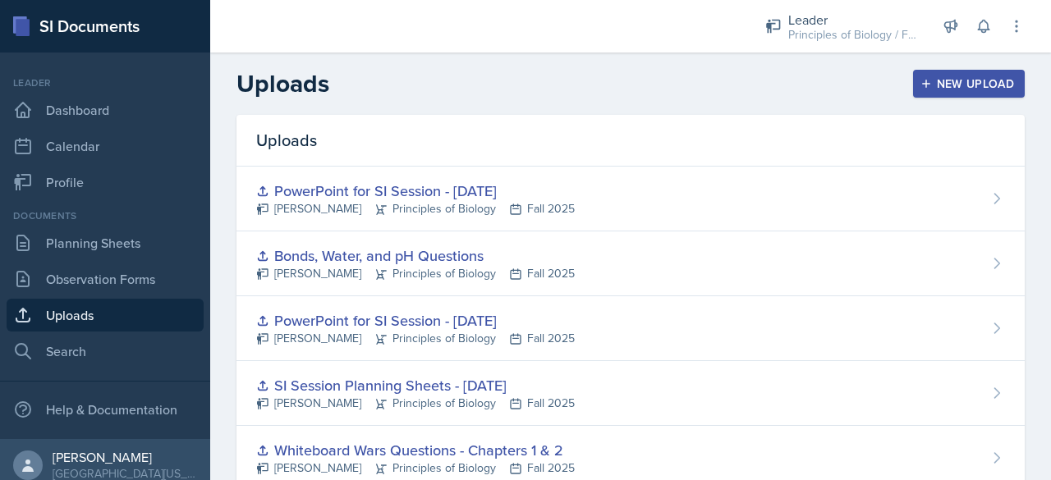
click at [943, 81] on div "New Upload" at bounding box center [968, 83] width 91 height 13
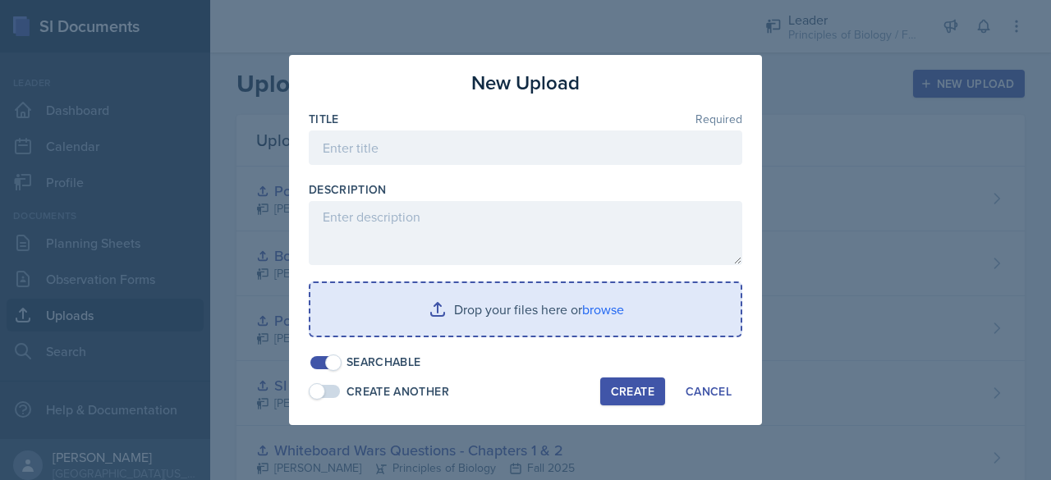
click at [484, 327] on input "file" at bounding box center [525, 309] width 430 height 53
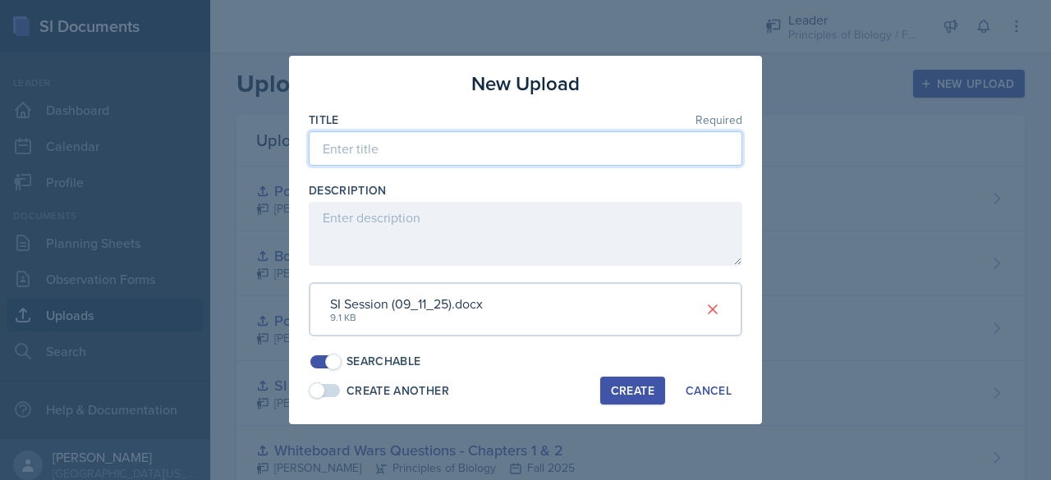
click at [366, 153] on input at bounding box center [525, 148] width 433 height 34
type input "SI Planning Sheet with Links - [DATE]"
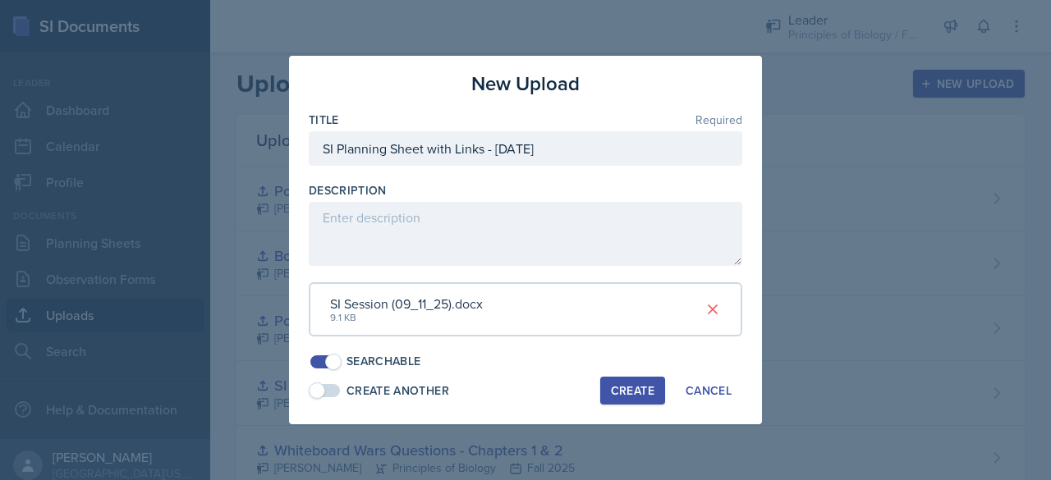
click at [633, 391] on div "Create" at bounding box center [633, 390] width 44 height 13
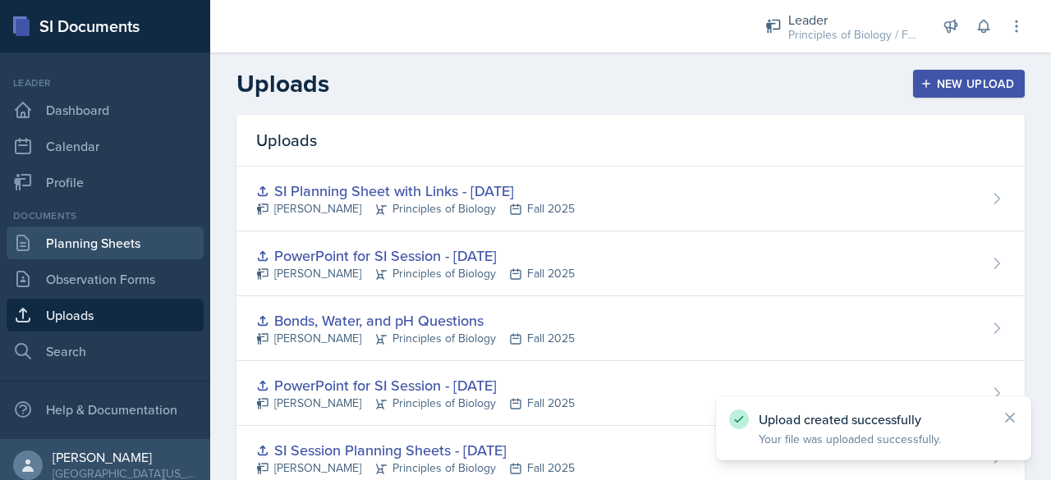
click at [41, 254] on link "Planning Sheets" at bounding box center [105, 243] width 197 height 33
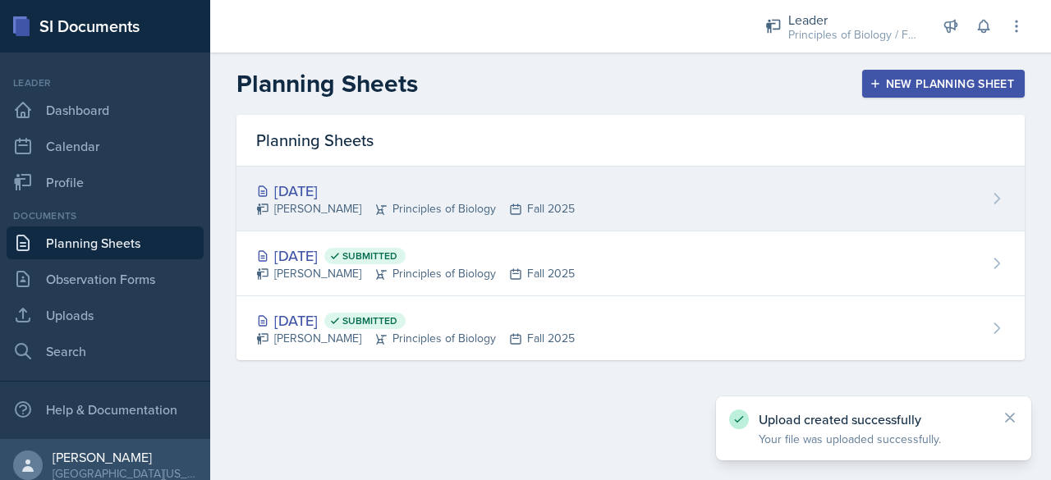
click at [492, 195] on div "[DATE]" at bounding box center [415, 191] width 318 height 22
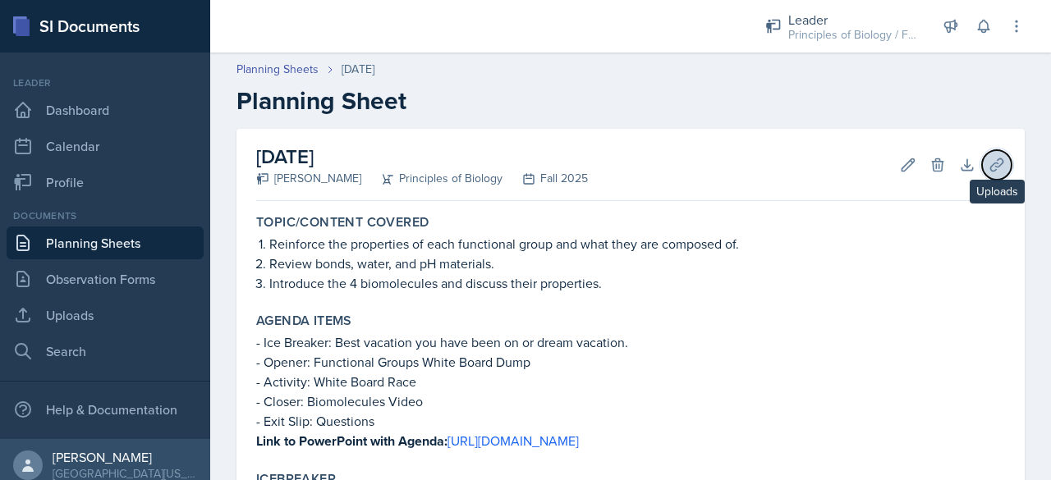
click at [988, 169] on icon at bounding box center [996, 165] width 16 height 16
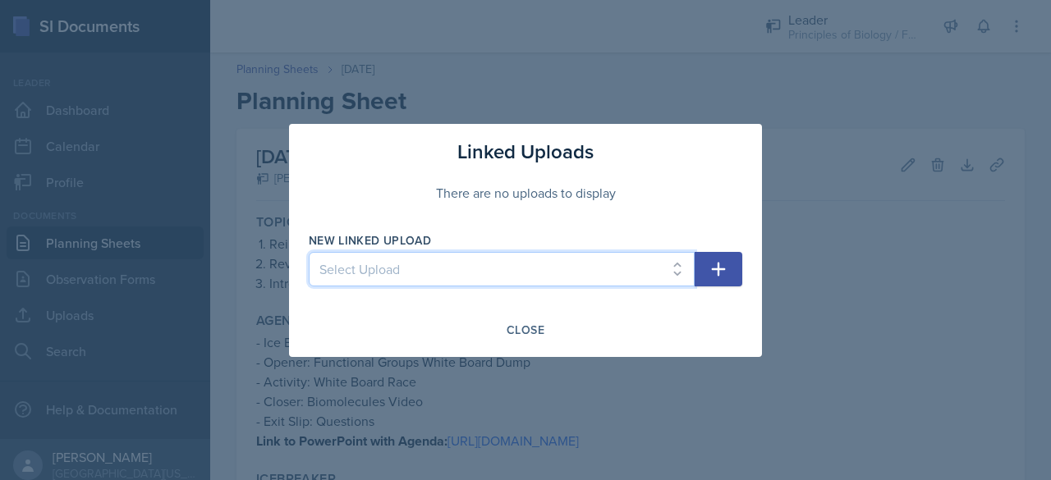
click at [378, 275] on select "Select Upload SI Planning Sheet with Links - [DATE] PowerPoint for SI Session -…" at bounding box center [502, 269] width 386 height 34
select select "5c00c648-e5f7-430a-9b9d-f8b06f1fbbcf"
click at [309, 252] on select "Select Upload SI Planning Sheet with Links - [DATE] PowerPoint for SI Session -…" at bounding box center [502, 269] width 386 height 34
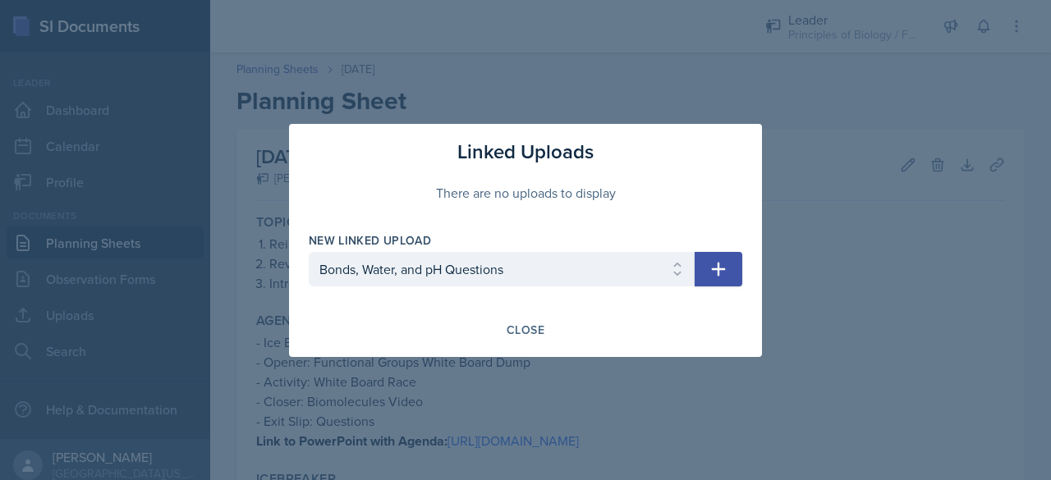
click at [712, 263] on icon "button" at bounding box center [718, 269] width 20 height 20
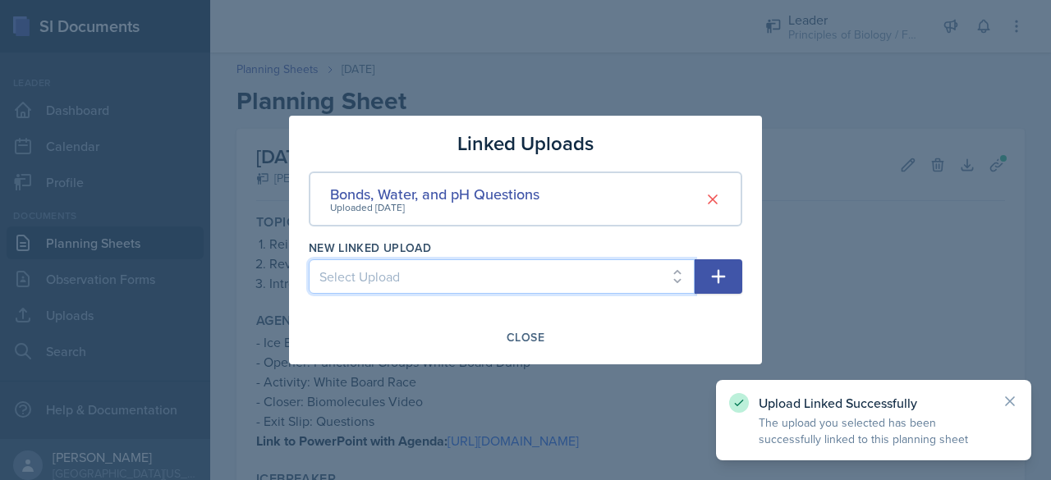
click at [552, 277] on select "Select Upload SI Planning Sheet with Links - [DATE] PowerPoint for SI Session -…" at bounding box center [502, 276] width 386 height 34
select select "0f767d21-f0ff-4958-933e-d7a403d79a5a"
click at [309, 259] on select "Select Upload SI Planning Sheet with Links - [DATE] PowerPoint for SI Session -…" at bounding box center [502, 276] width 386 height 34
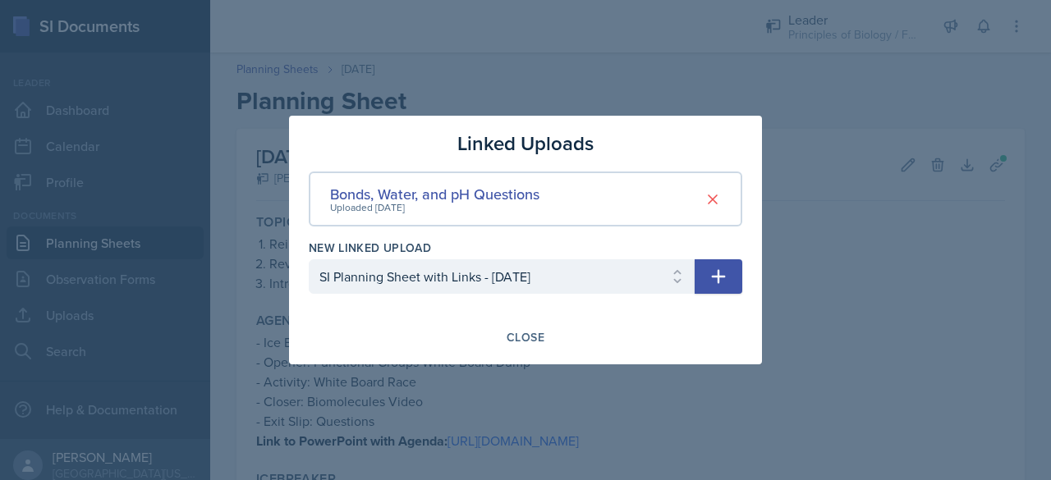
click at [718, 268] on icon "button" at bounding box center [718, 277] width 20 height 20
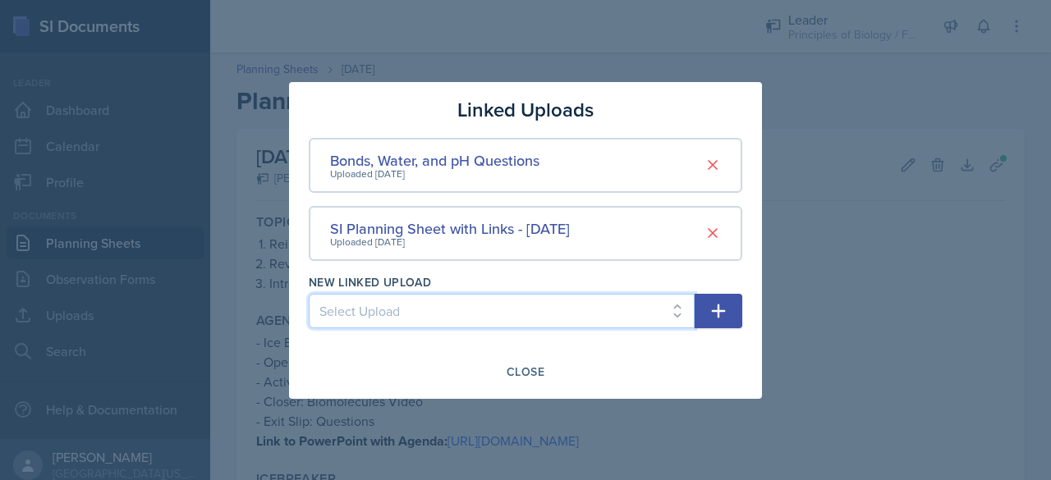
click at [459, 309] on select "Select Upload SI Planning Sheet with Links - [DATE] PowerPoint for SI Session -…" at bounding box center [502, 311] width 386 height 34
select select "81a58d02-2c9f-47bc-aa29-d2b9c22c5bf8"
click at [309, 294] on select "Select Upload SI Planning Sheet with Links - [DATE] PowerPoint for SI Session -…" at bounding box center [502, 311] width 386 height 34
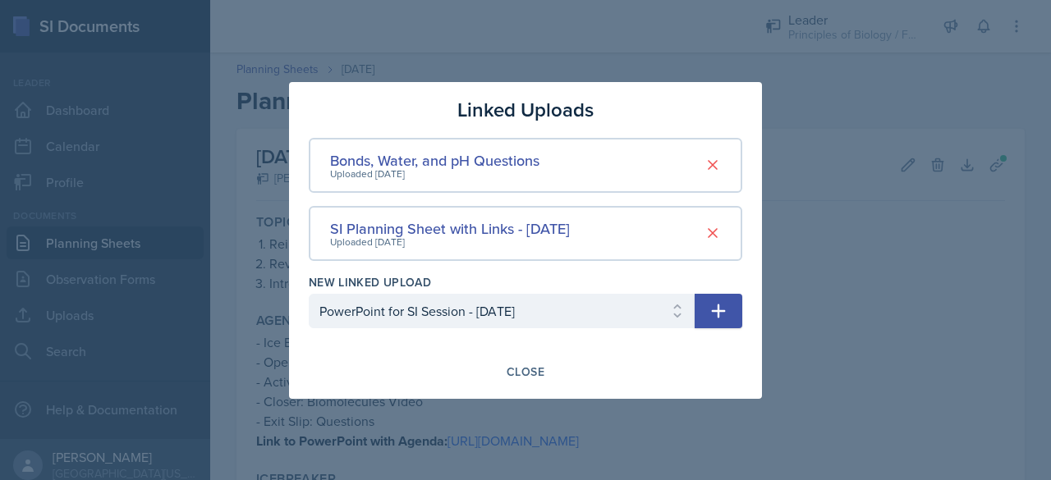
click at [724, 312] on icon "button" at bounding box center [718, 311] width 20 height 20
select select
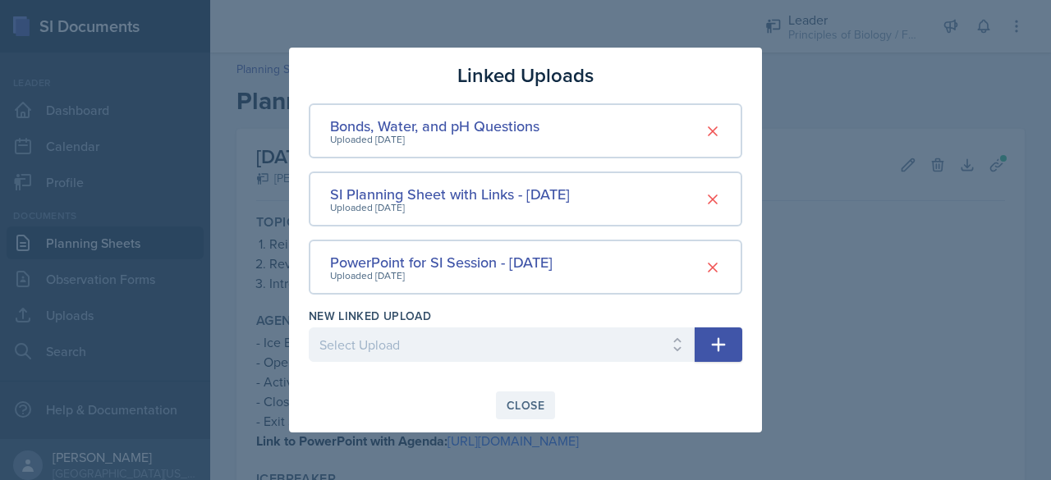
click at [513, 412] on div "Close" at bounding box center [525, 405] width 38 height 13
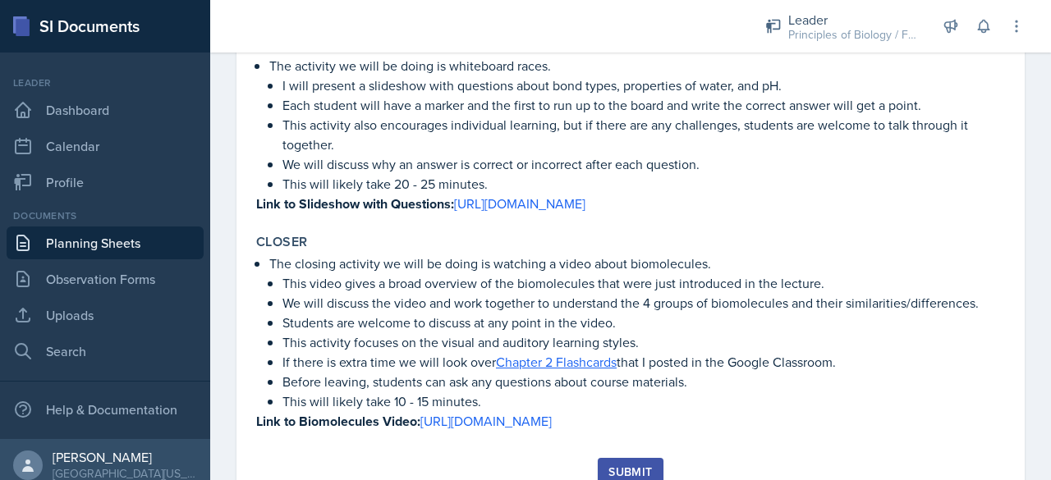
scroll to position [832, 0]
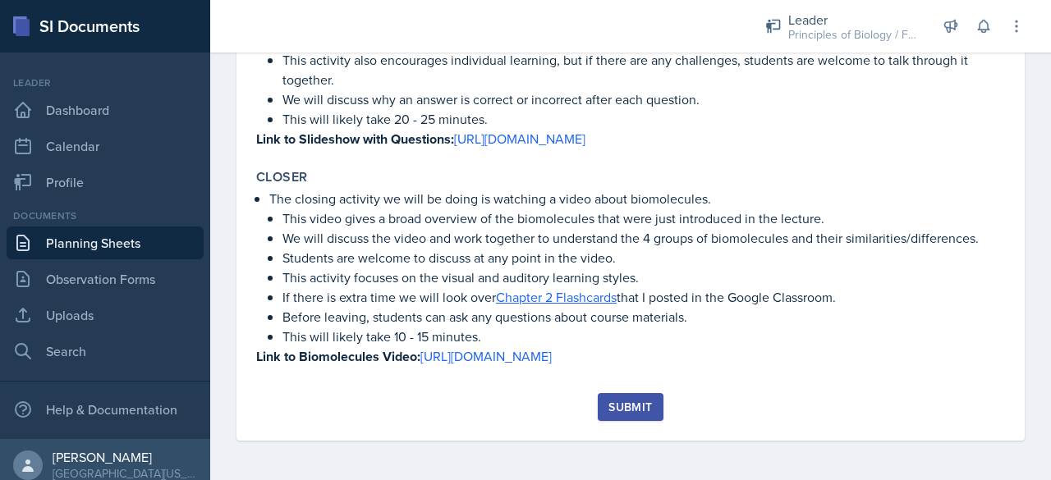
click at [622, 408] on div "Submit" at bounding box center [630, 407] width 44 height 13
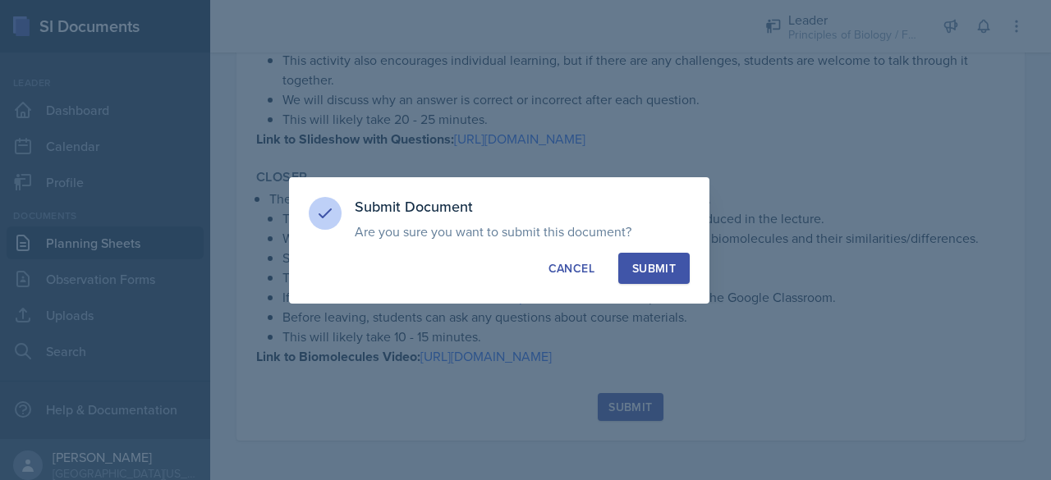
click at [651, 270] on div "Submit" at bounding box center [654, 268] width 44 height 16
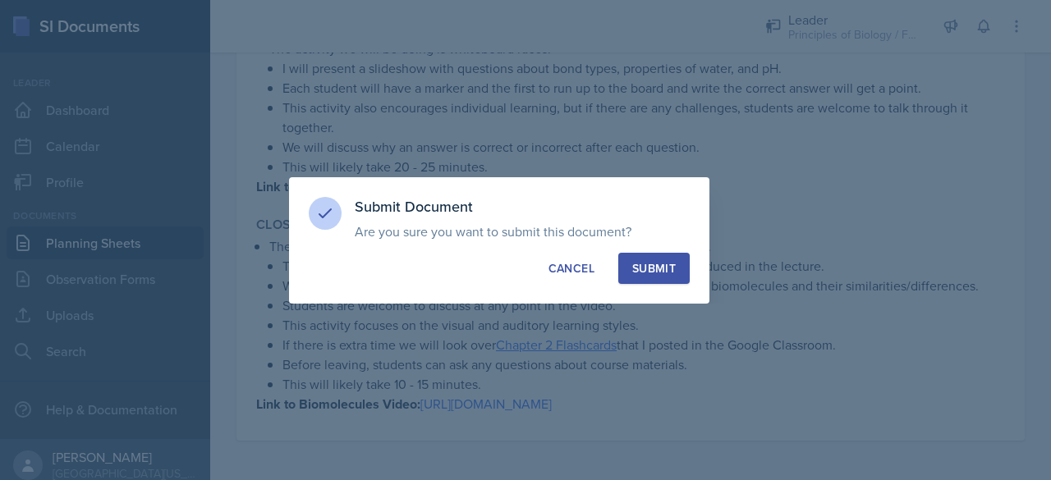
scroll to position [786, 0]
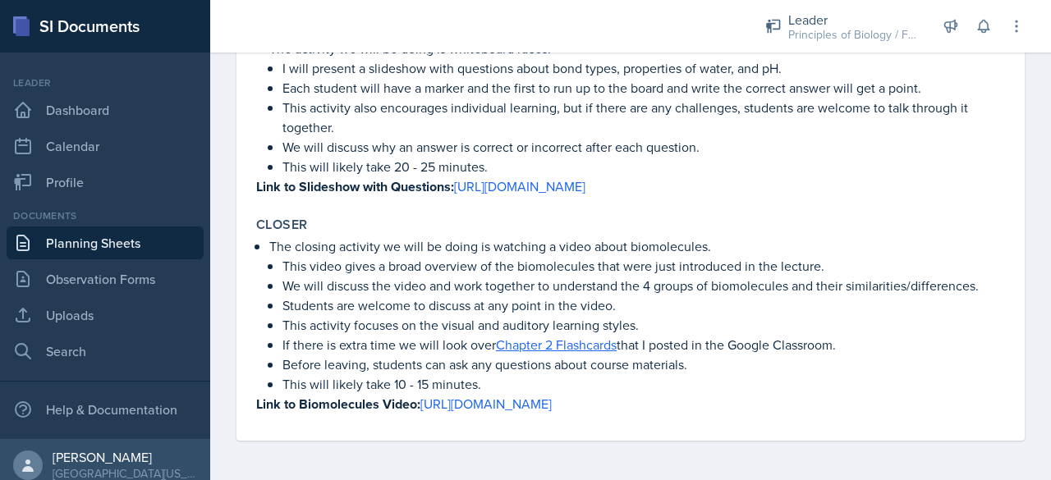
click at [137, 240] on link "Planning Sheets" at bounding box center [105, 243] width 197 height 33
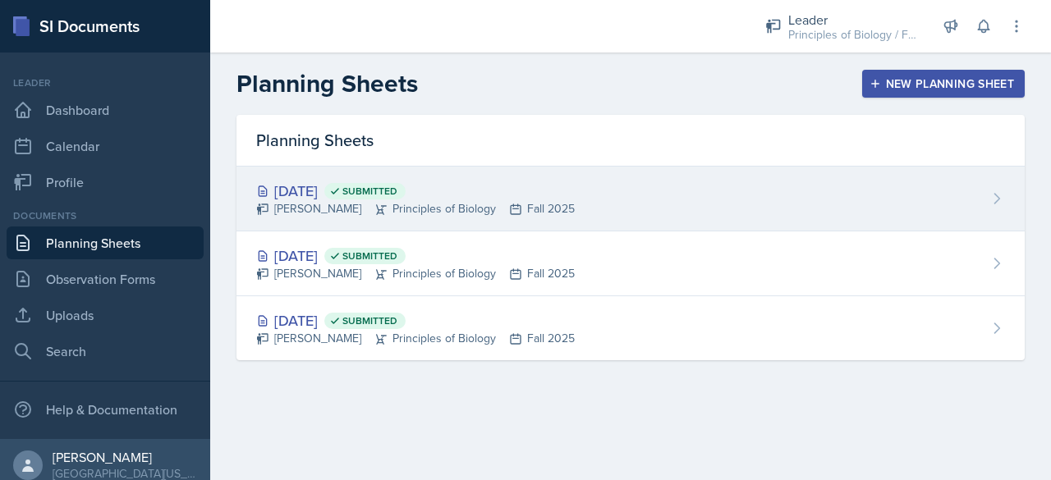
click at [331, 192] on div "[DATE] Submitted" at bounding box center [415, 191] width 318 height 22
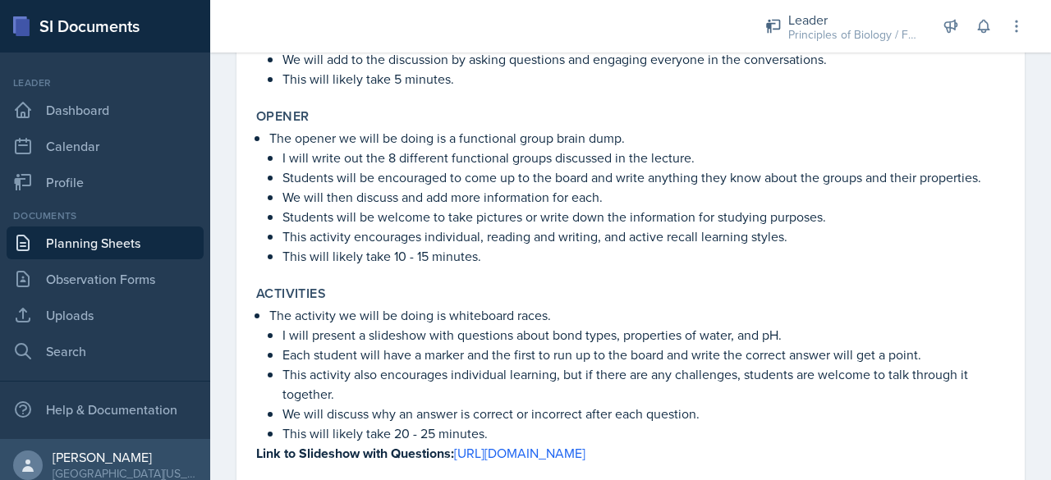
scroll to position [786, 0]
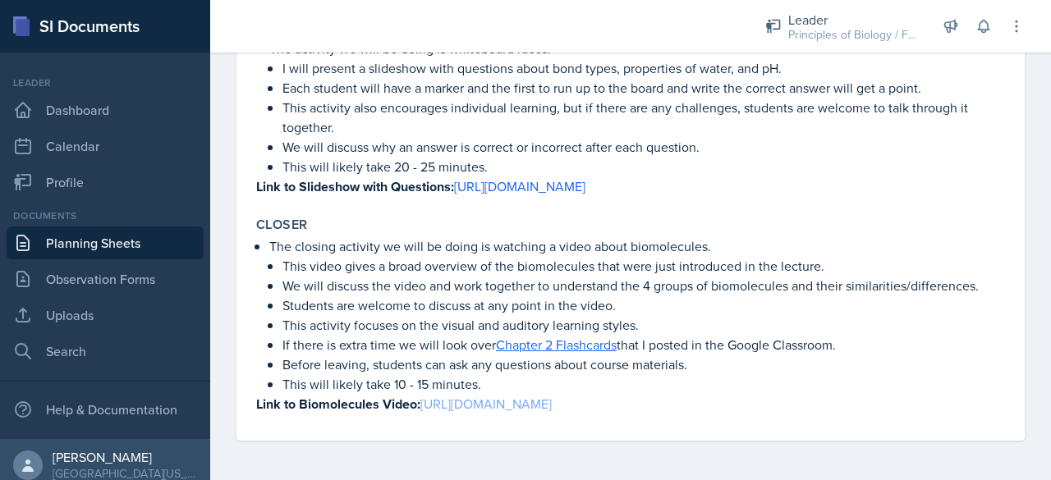
click at [469, 398] on link "[URL][DOMAIN_NAME]" at bounding box center [485, 404] width 131 height 18
